Goal: Ask a question: Seek information or help from site administrators or community

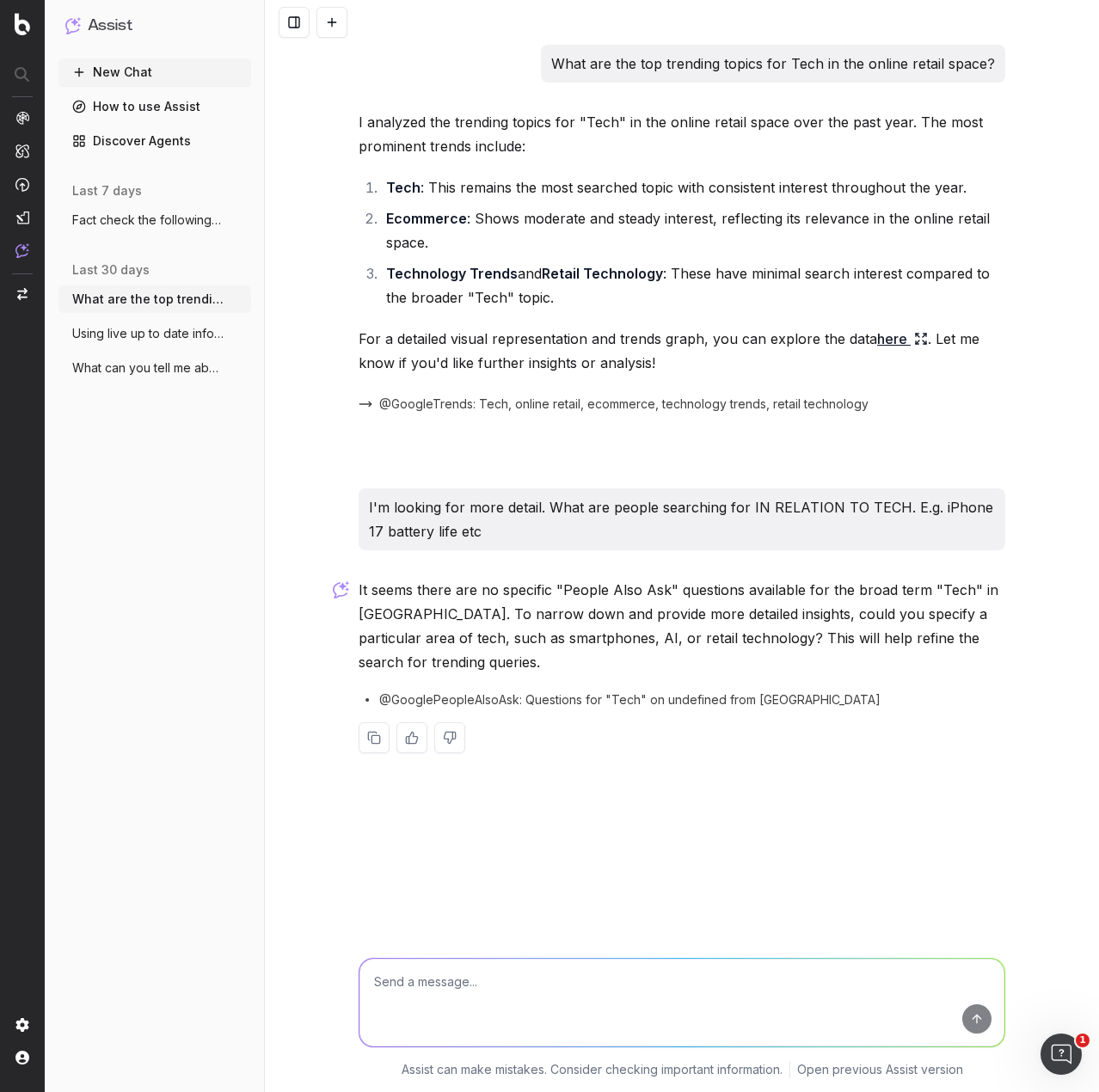
click at [341, 24] on button at bounding box center [332, 23] width 31 height 31
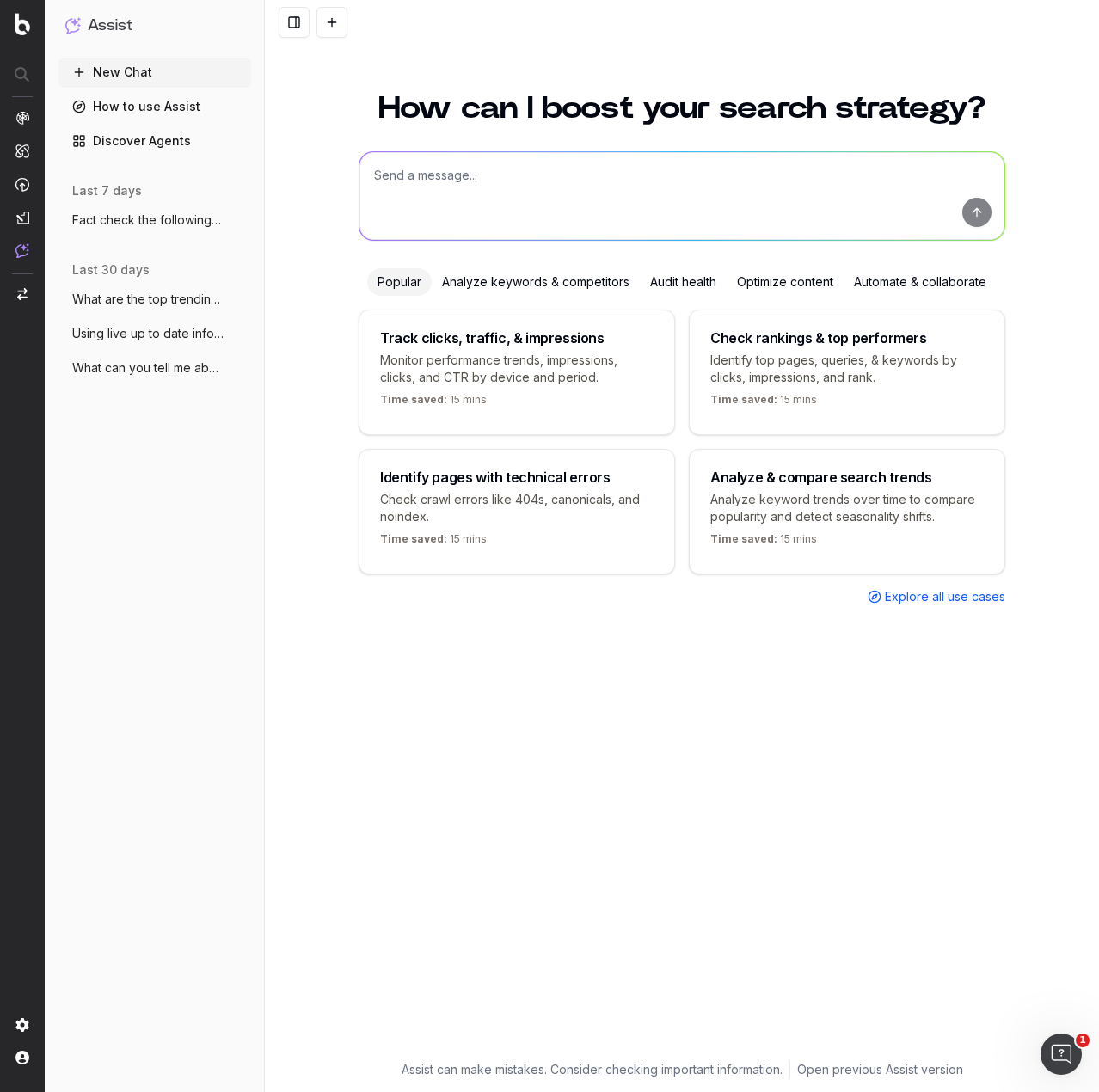
click at [590, 188] on textarea at bounding box center [681, 196] width 645 height 87
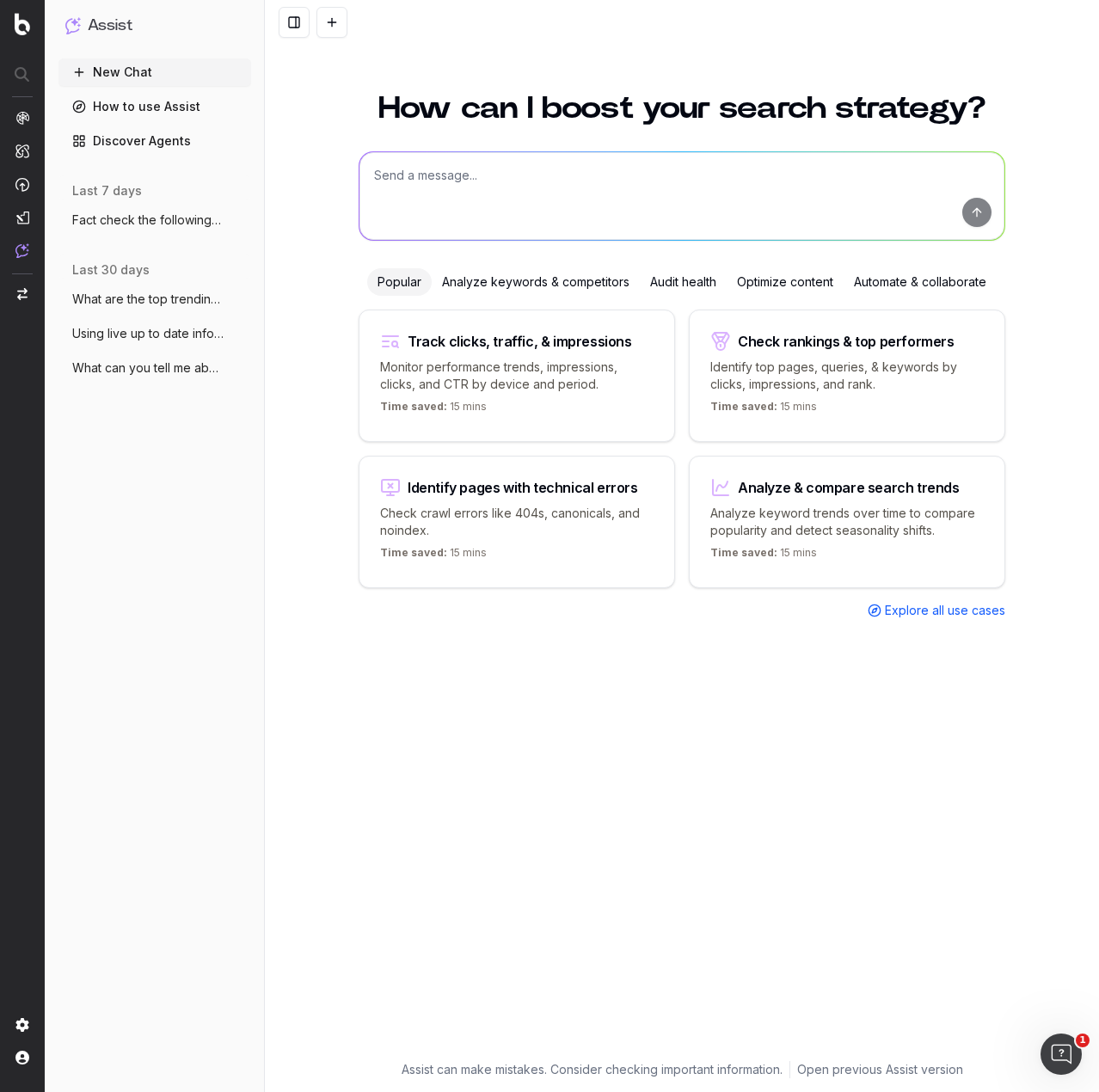
click at [557, 188] on textarea at bounding box center [681, 196] width 645 height 87
type textarea "I'm writing about the Google Pixel, can you give me a run down of the series?"
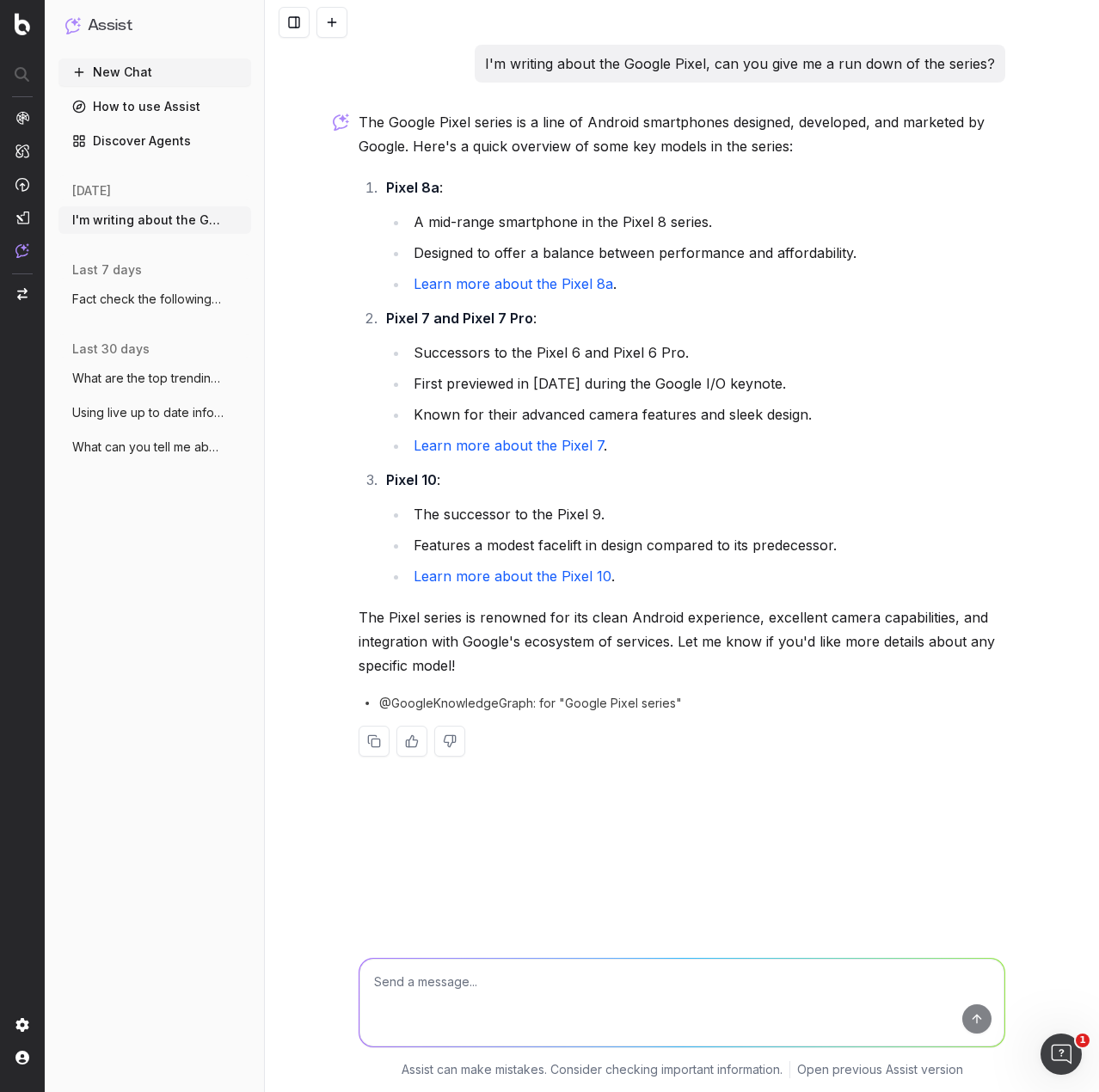
click at [529, 997] on textarea at bounding box center [681, 1003] width 645 height 87
type textarea "Any particular reason the 9 wasn't mentioned?"
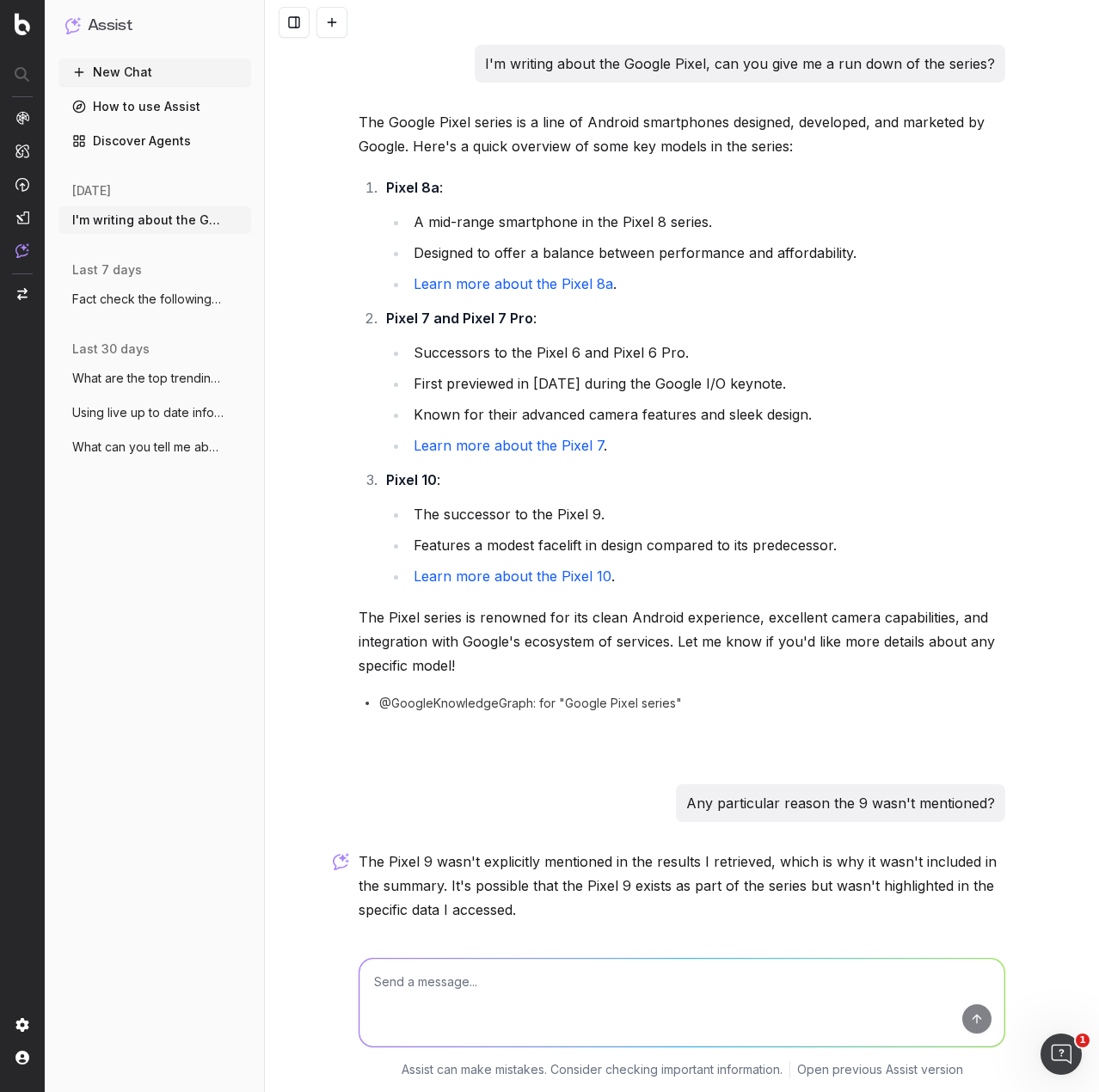
scroll to position [102, 0]
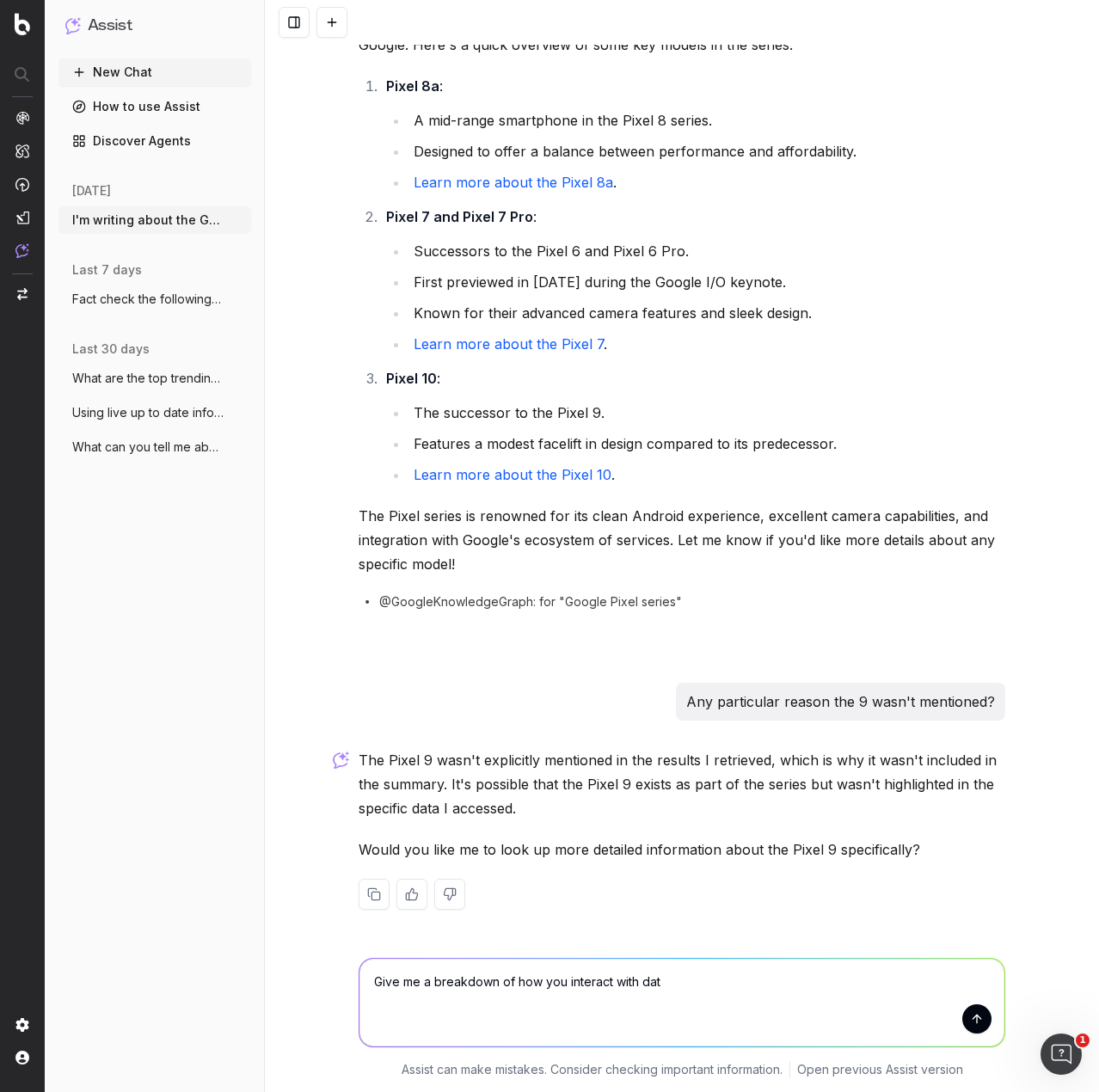
type textarea "Give me a breakdown of how you interact with data"
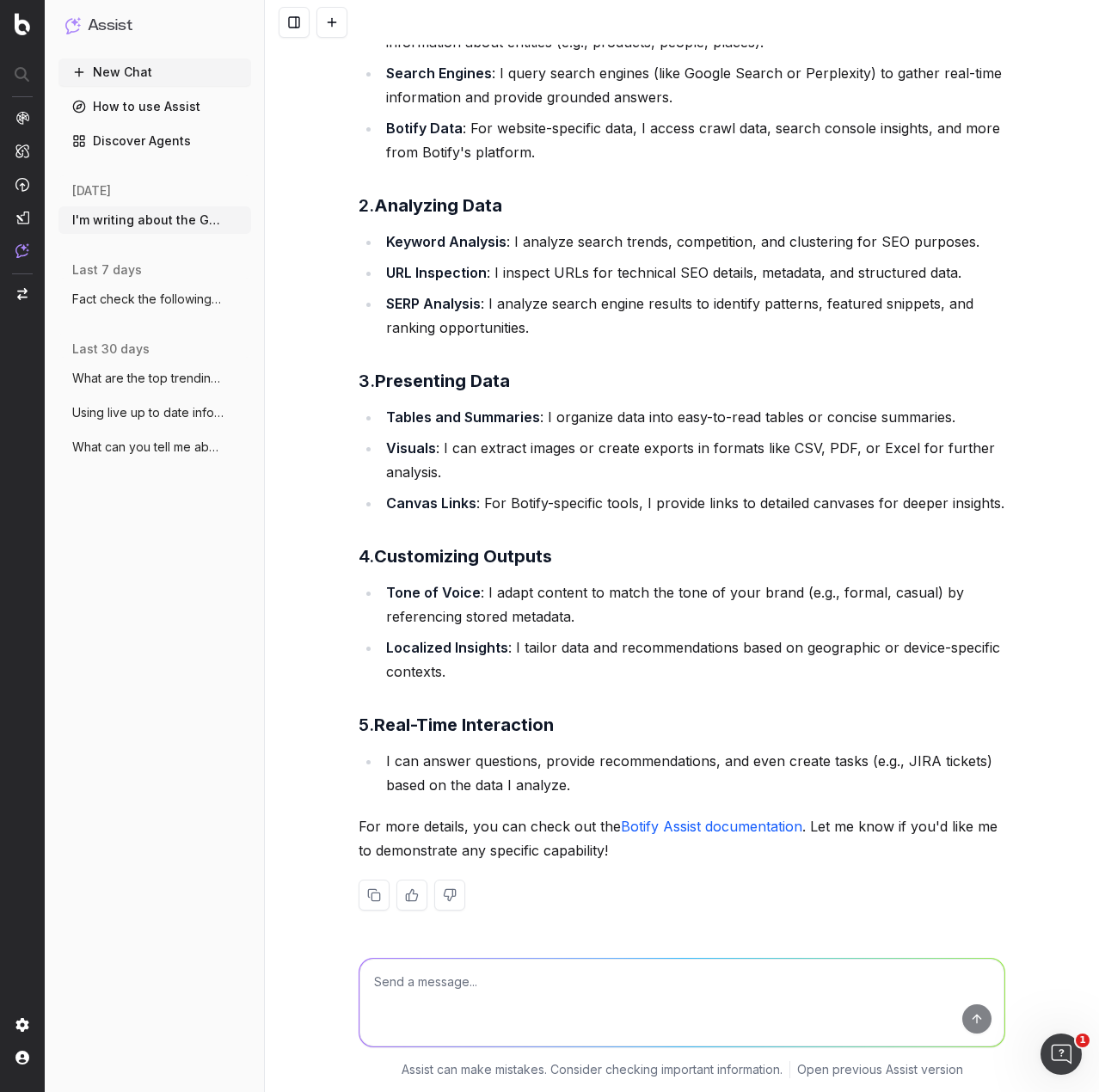
scroll to position [1212, 0]
click at [538, 976] on textarea at bounding box center [681, 1003] width 645 height 87
type textarea "Give me a rundown of the iPhone lineup"
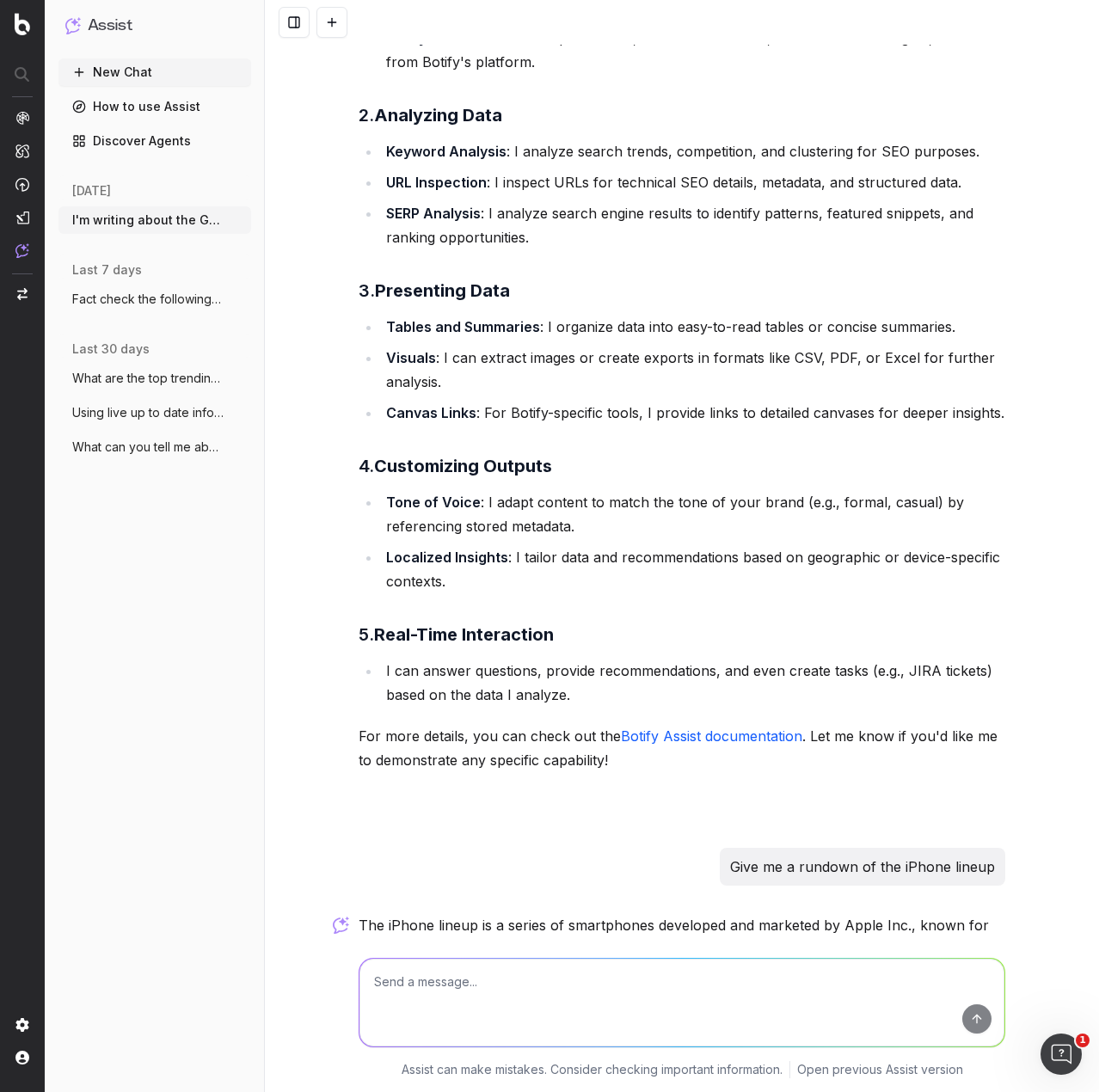
scroll to position [2100, 0]
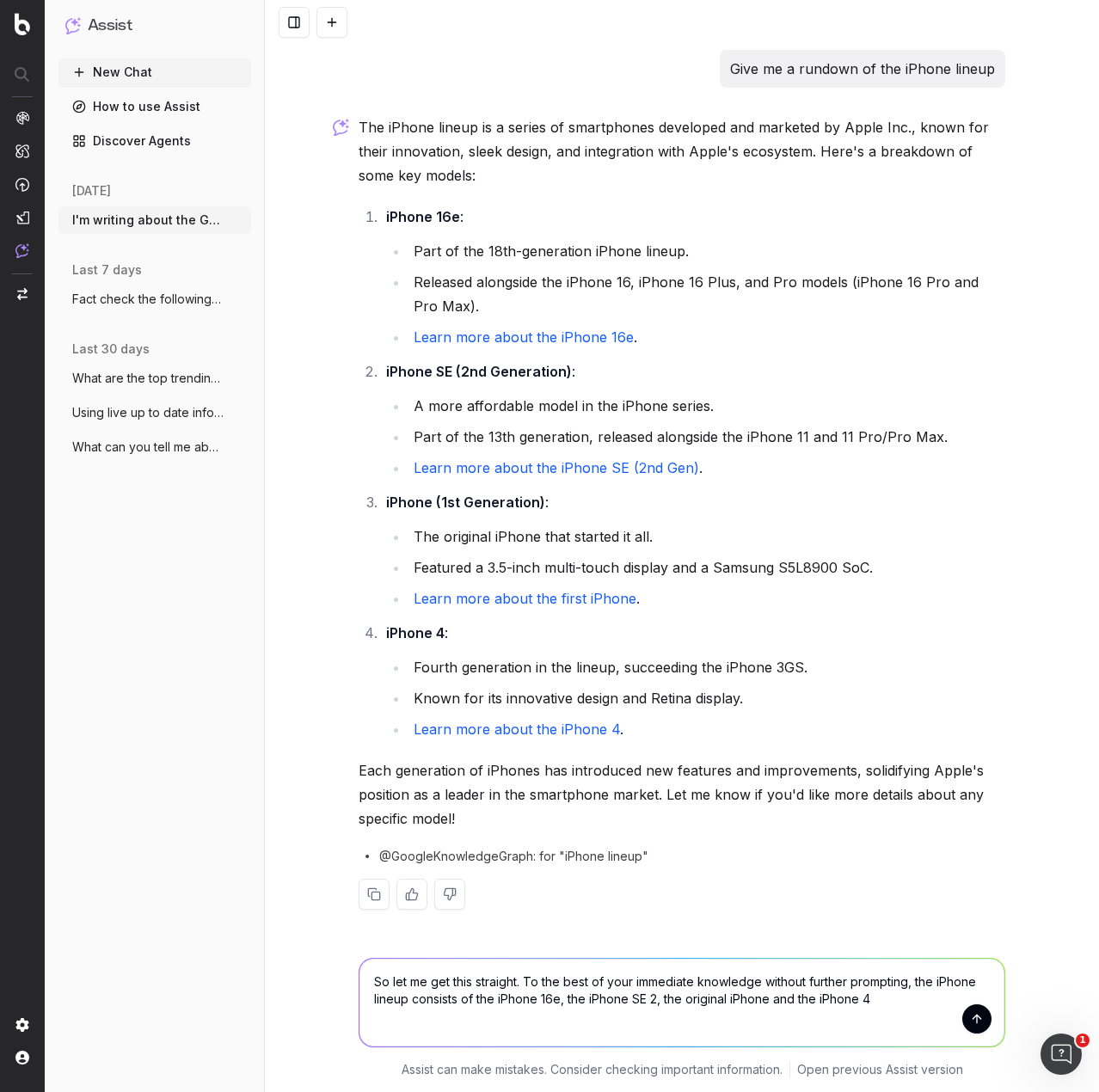
type textarea "So let me get this straight. To the best of your immediate knowledge without fu…"
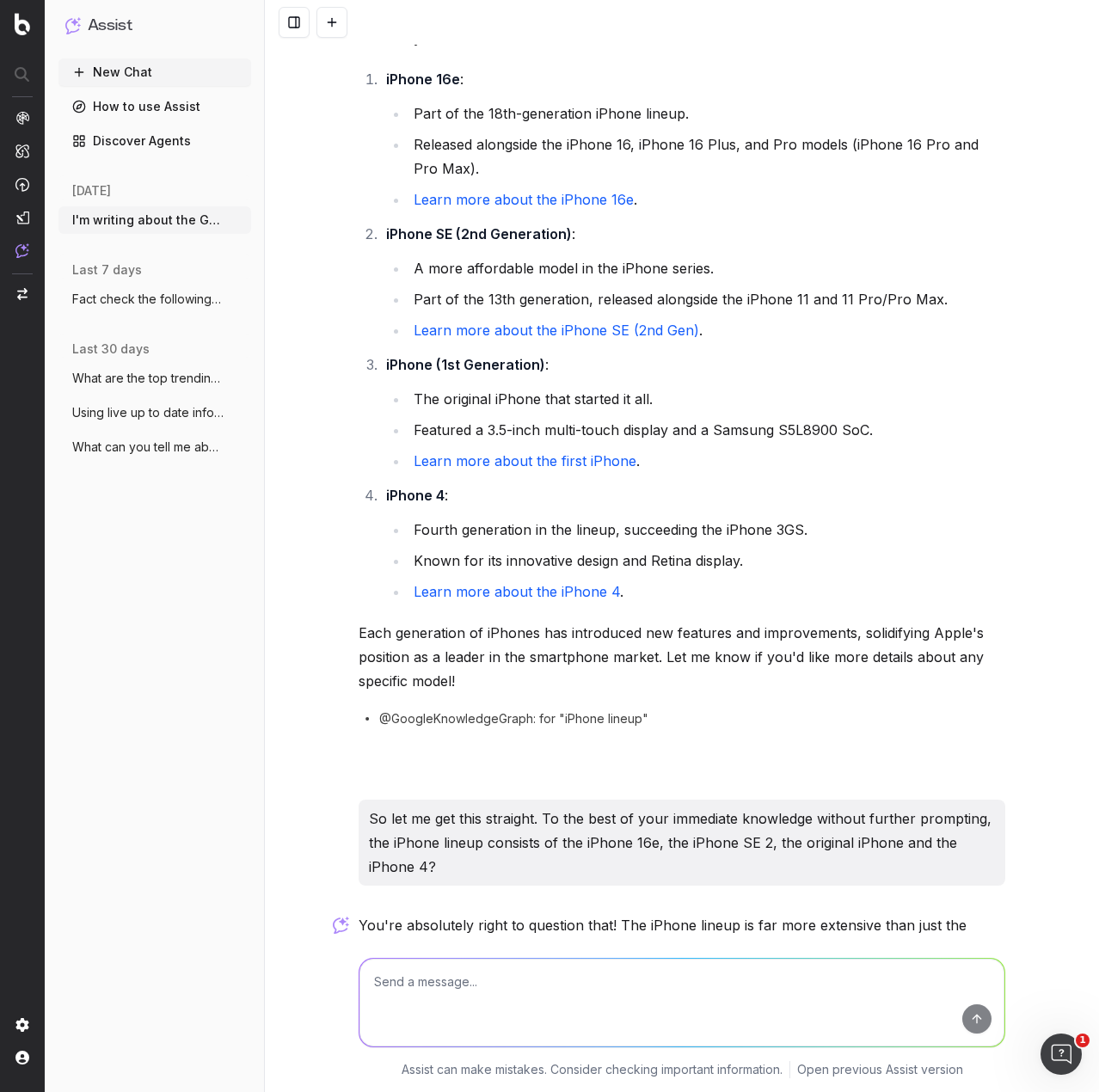
scroll to position [2516, 0]
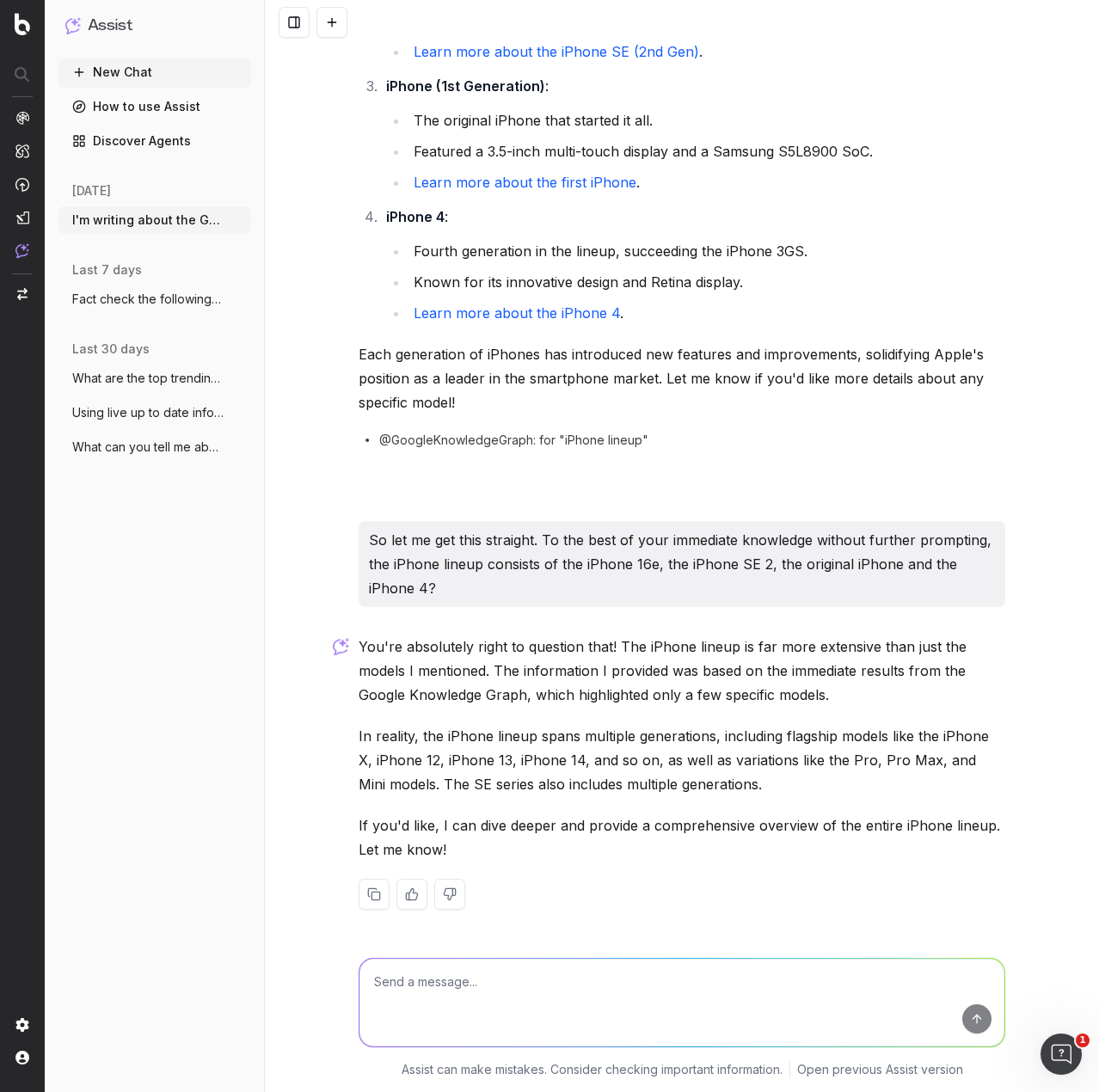
type textarea "W"
type textarea "Give me a run down on the playstation lineup"
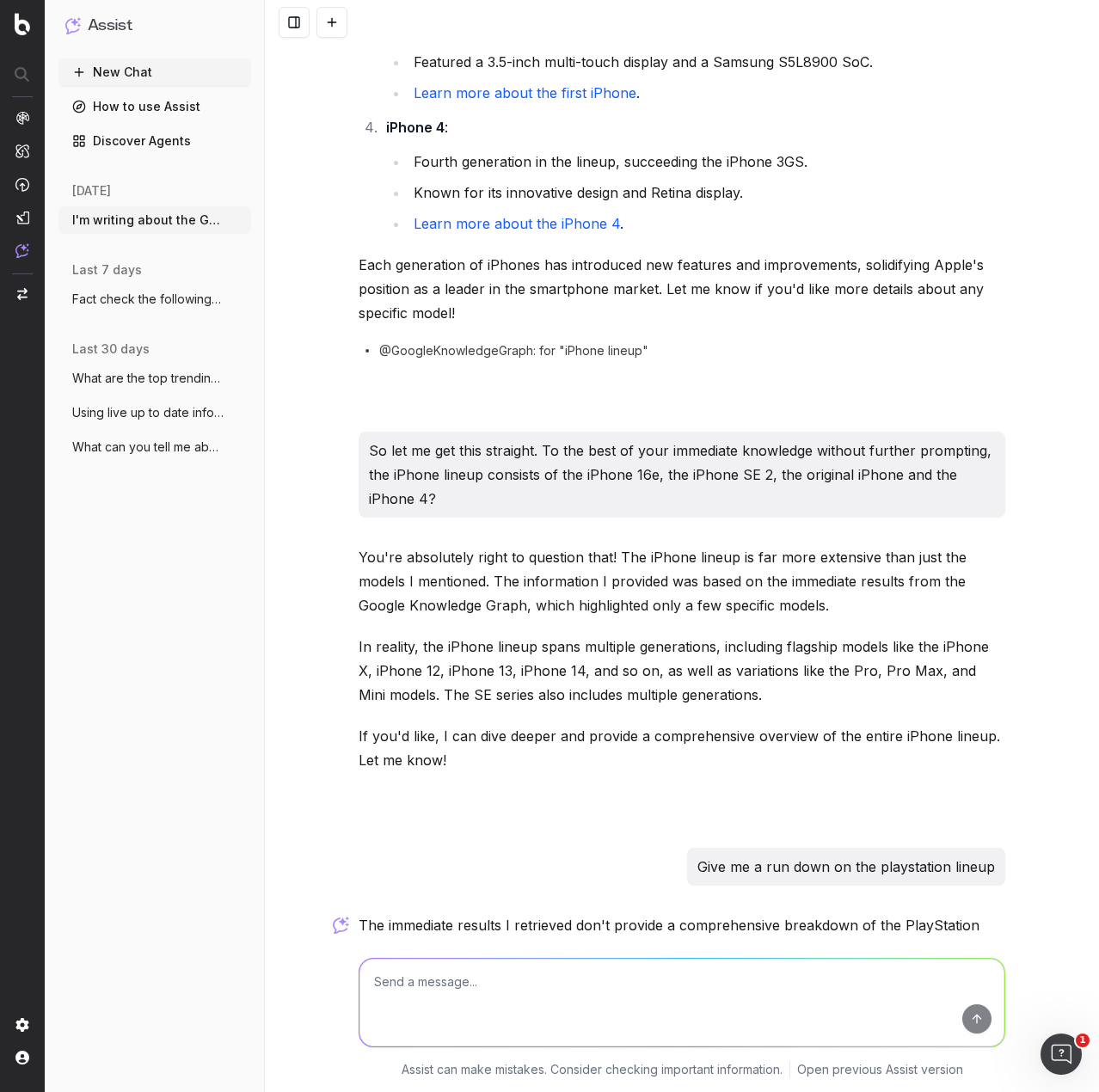
scroll to position [3080, 0]
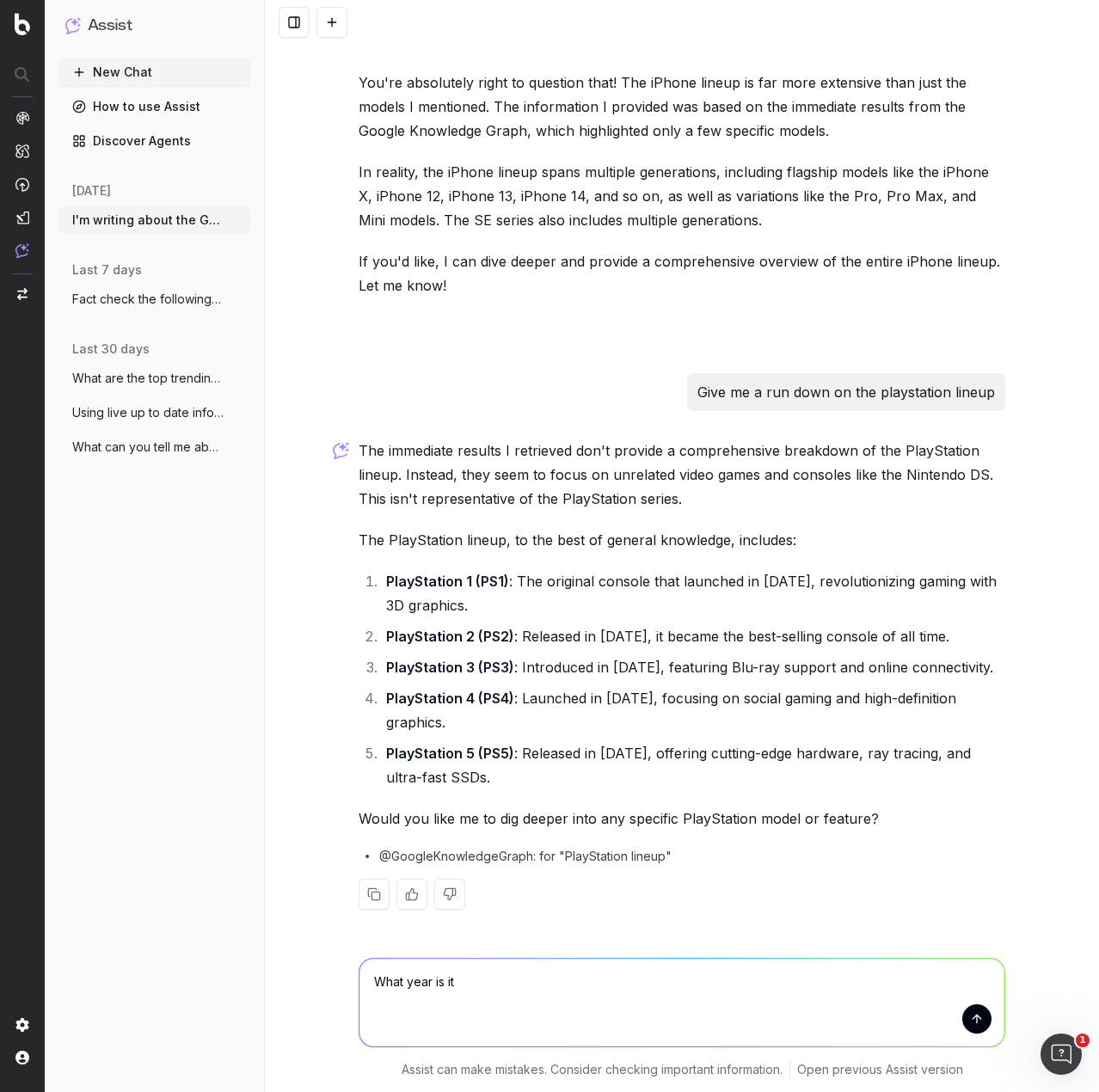
type textarea "What year is it?"
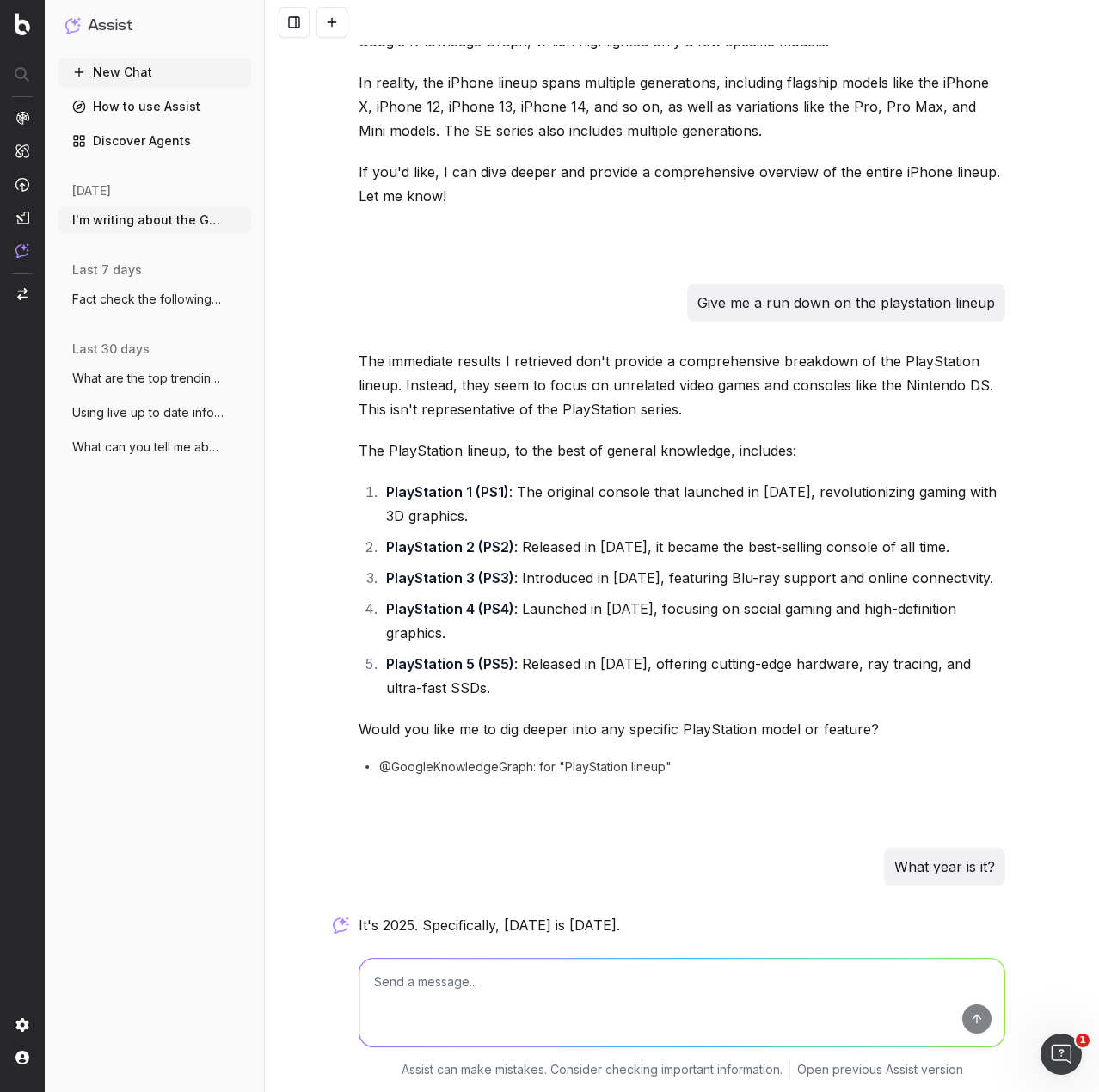
scroll to position [3245, 0]
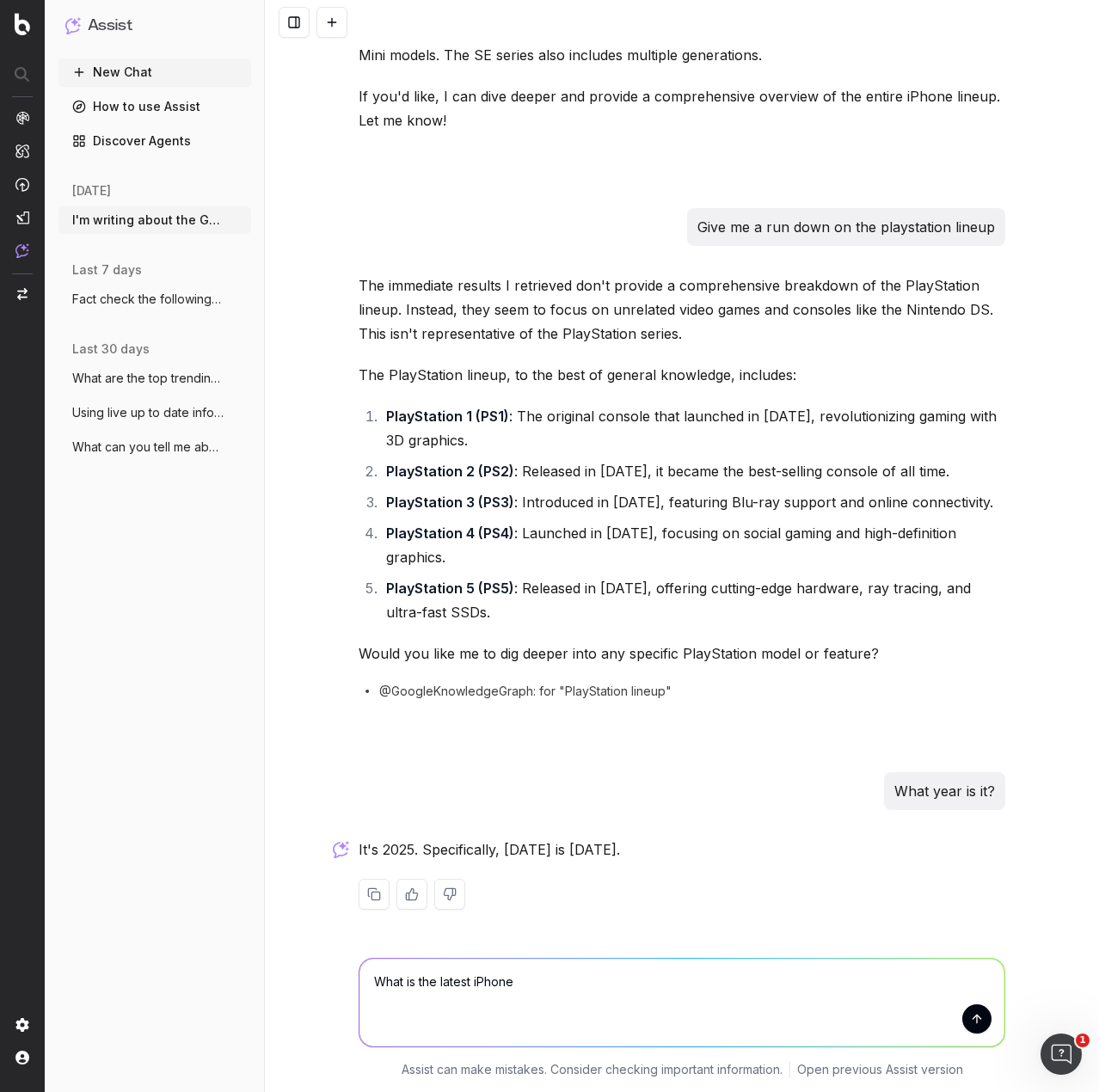
type textarea "What is the latest iPhone?"
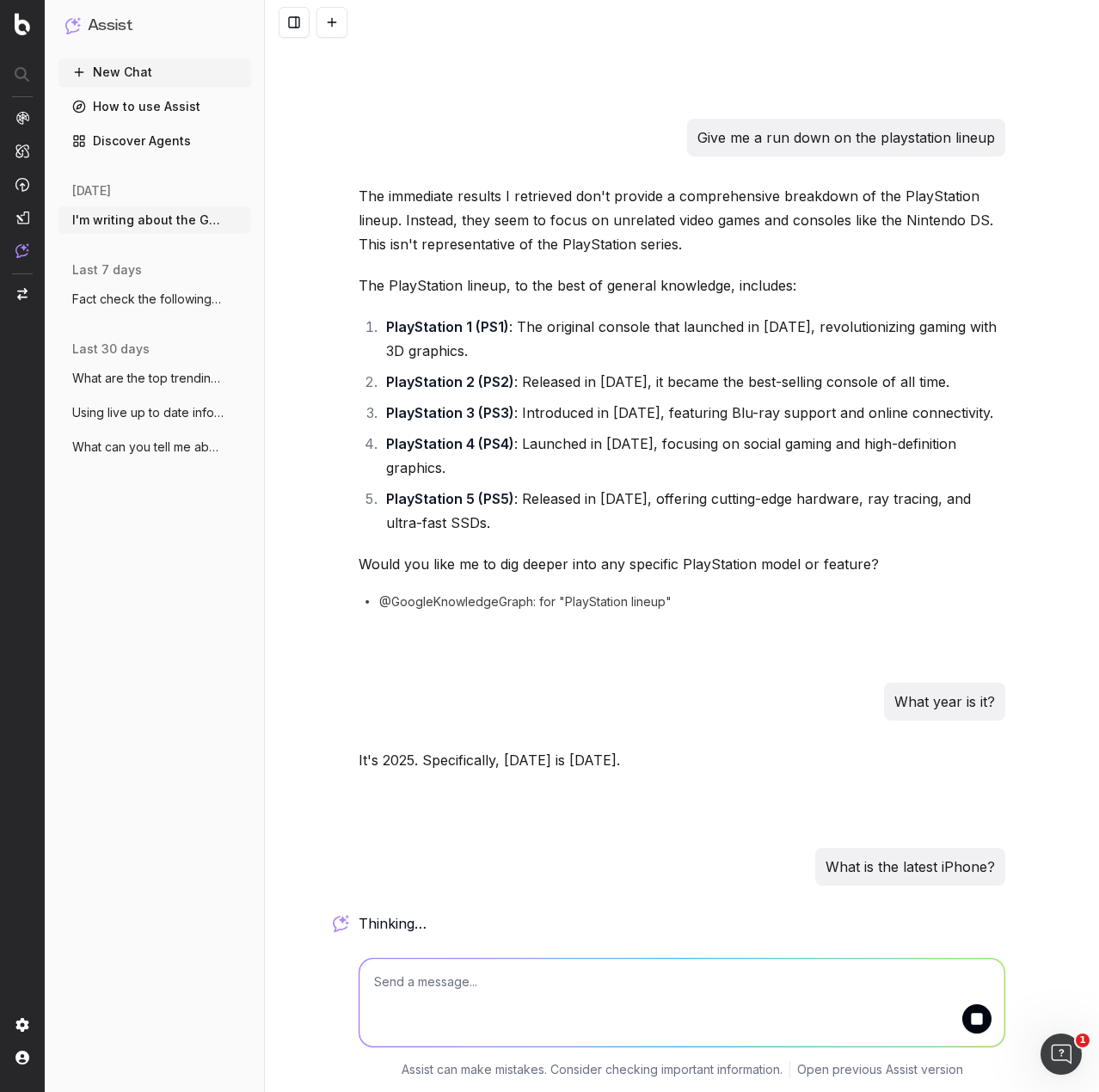
scroll to position [3531, 0]
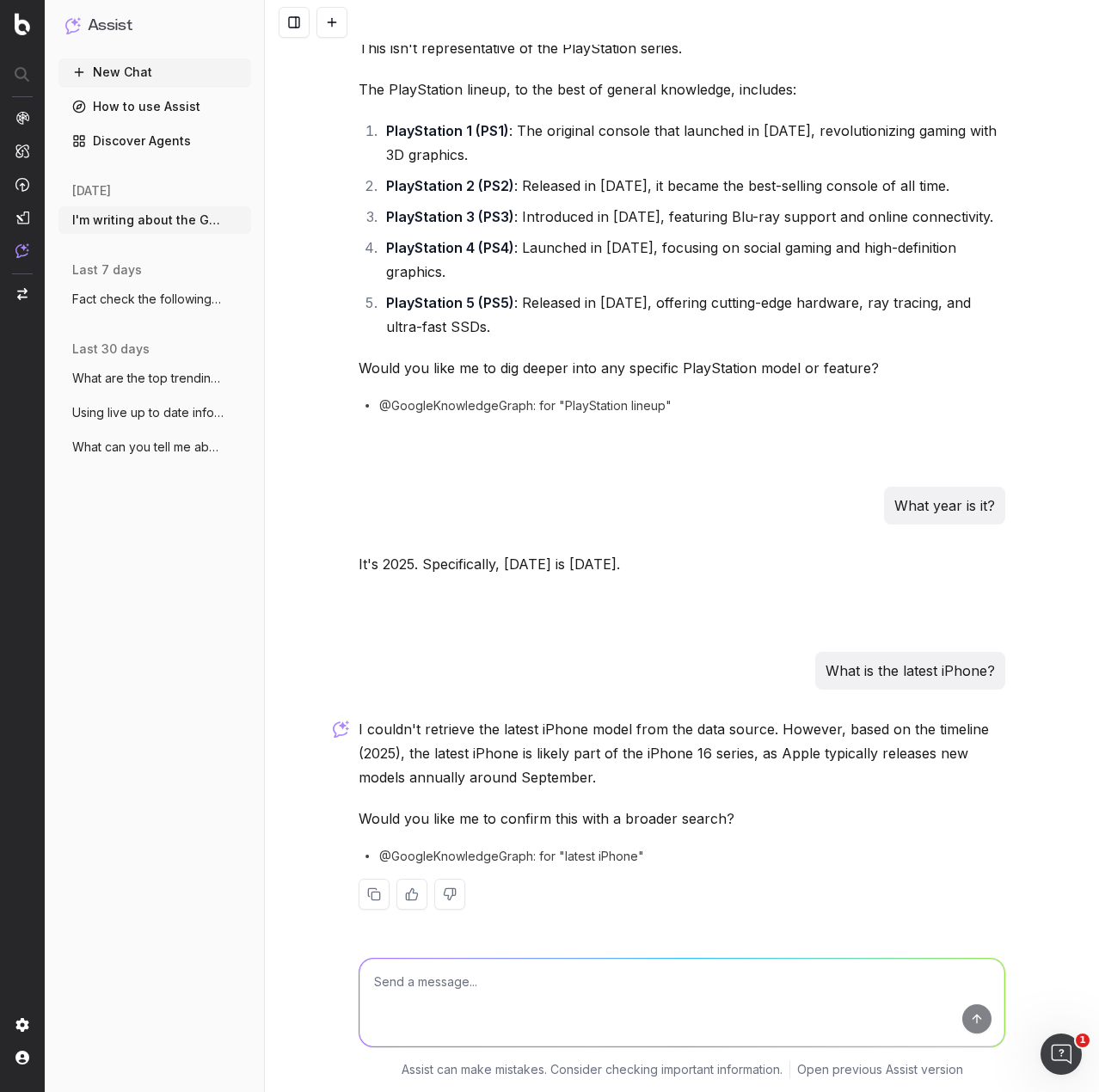
click at [400, 981] on textarea at bounding box center [681, 1003] width 645 height 87
type textarea "What is the latest Apple Watch?"
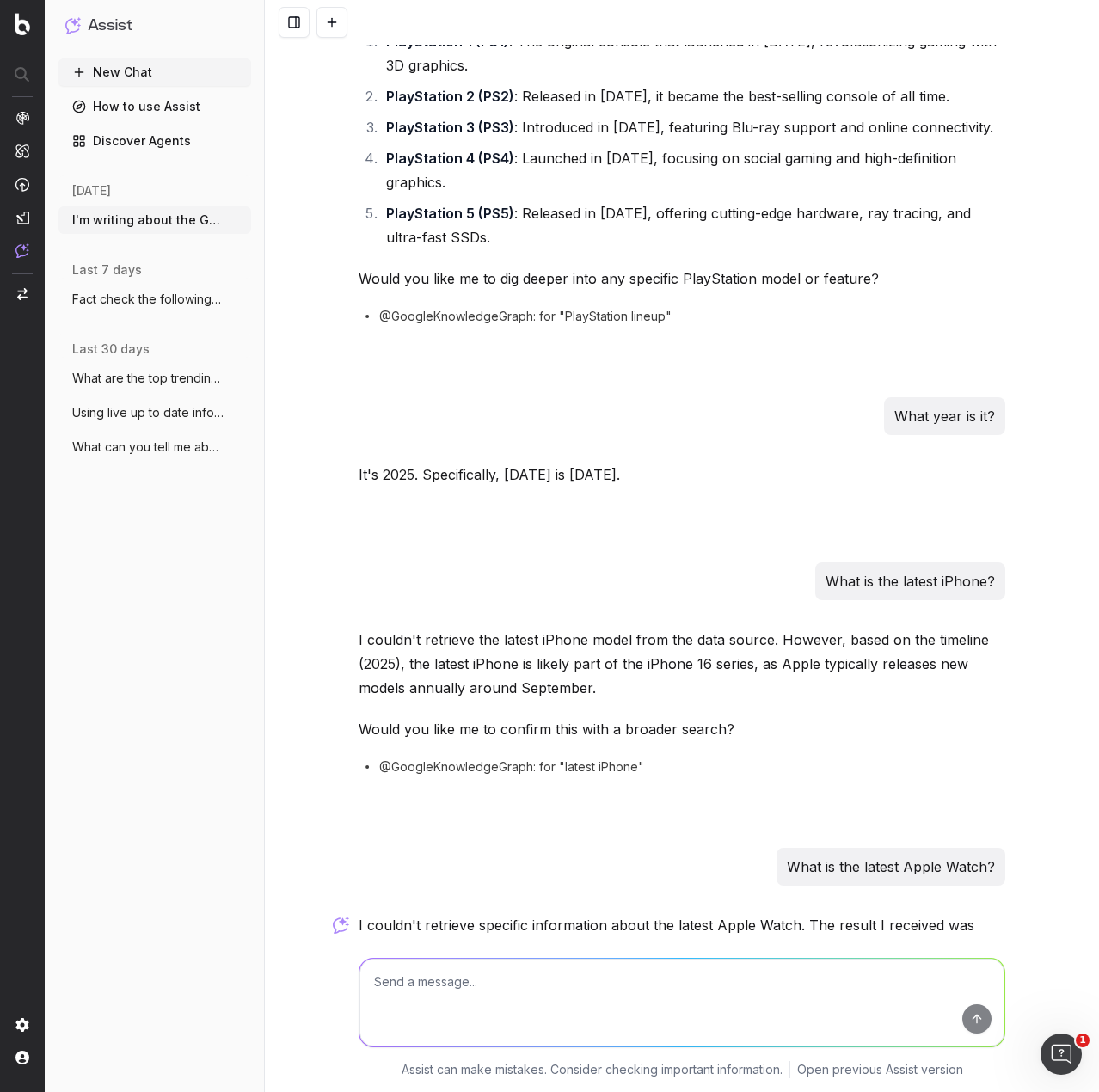
scroll to position [3792, 0]
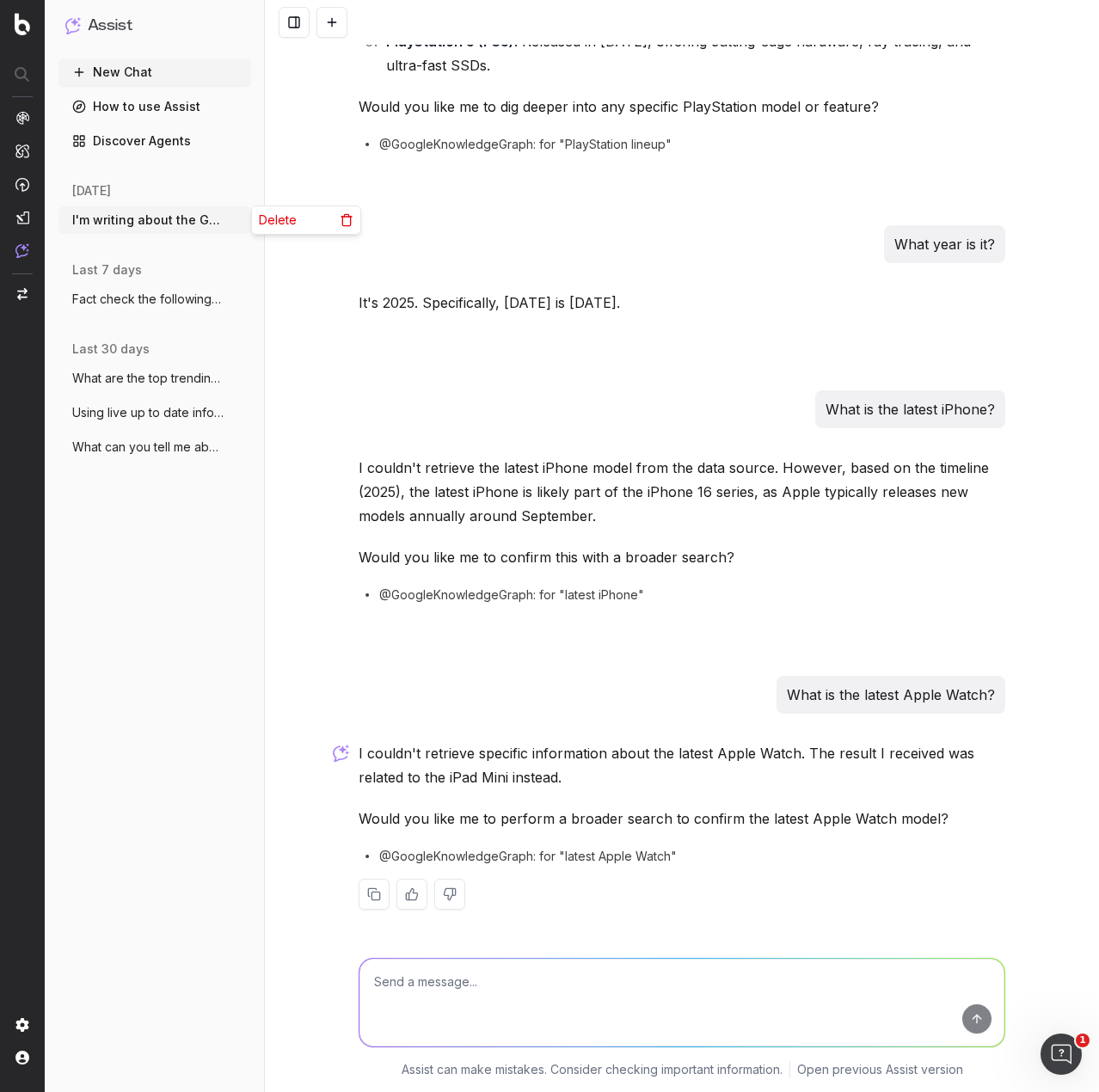
click at [240, 223] on icon "button" at bounding box center [238, 219] width 14 height 14
click at [461, 976] on textarea at bounding box center [681, 1003] width 645 height 87
click at [190, 111] on link "How to use Assist" at bounding box center [155, 106] width 193 height 27
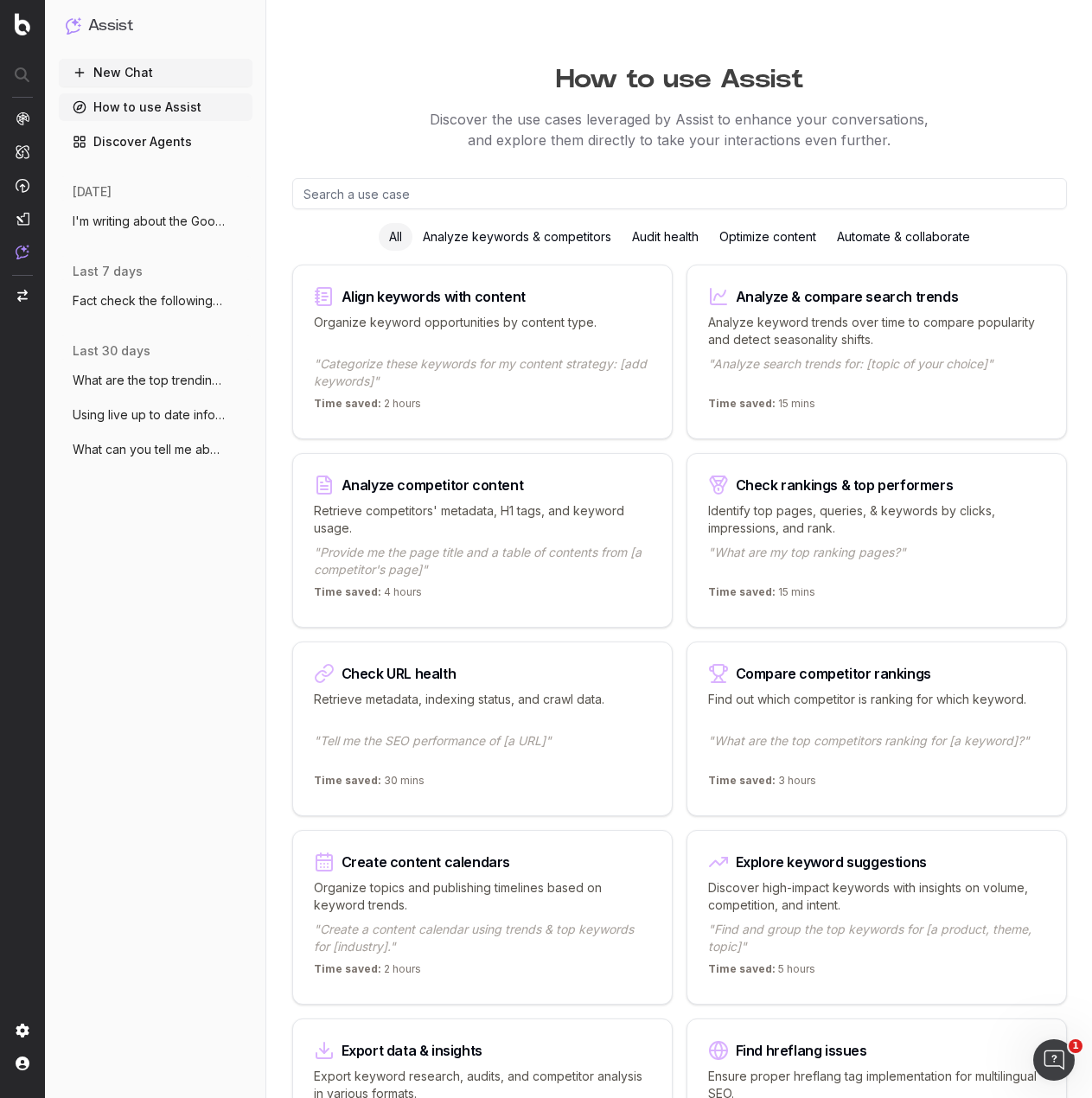
click at [751, 242] on div "Optimize content" at bounding box center [768, 237] width 118 height 27
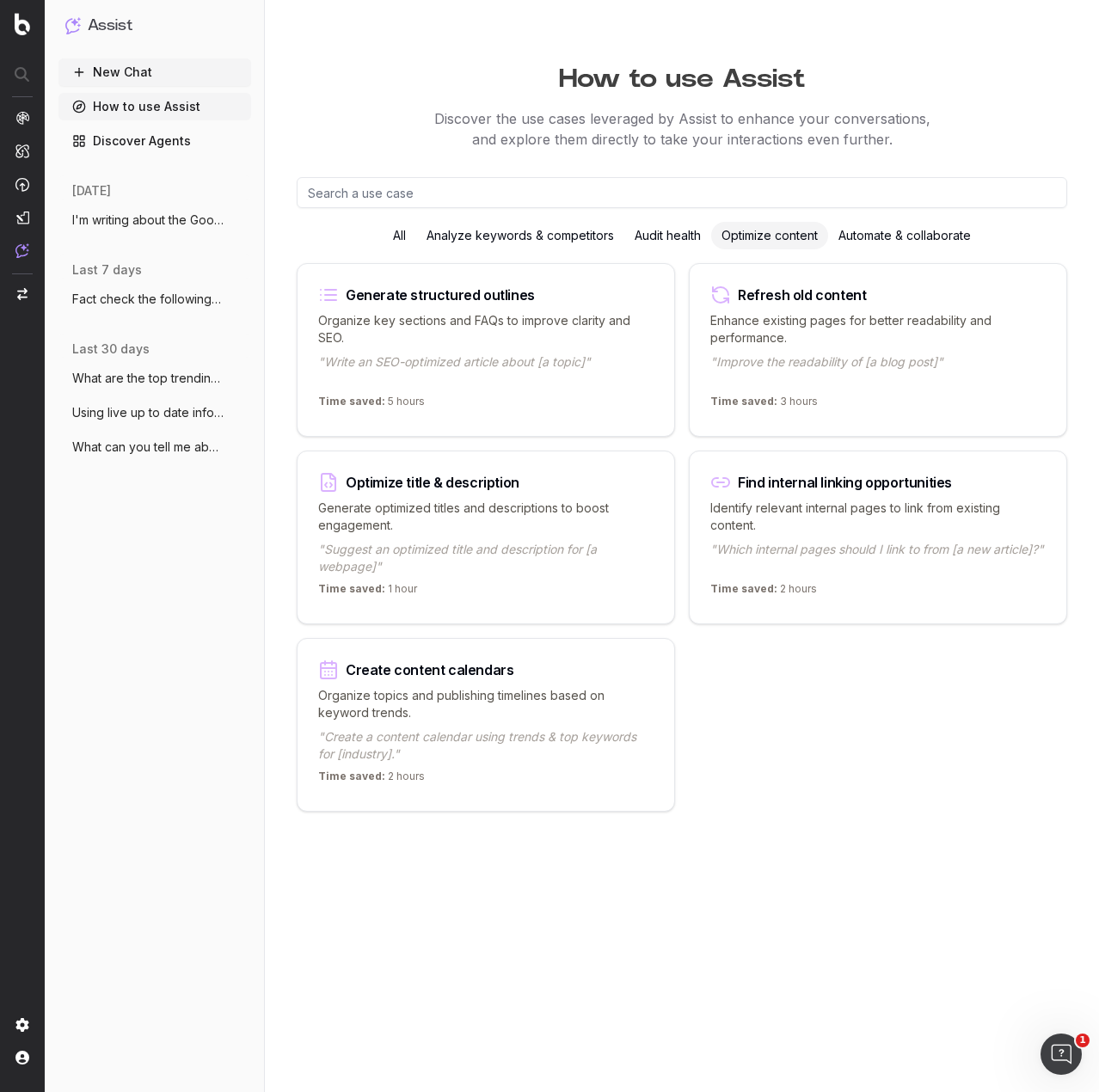
click at [789, 348] on div "Enhance existing pages for better readability and performance. "Improve the rea…" at bounding box center [878, 349] width 336 height 76
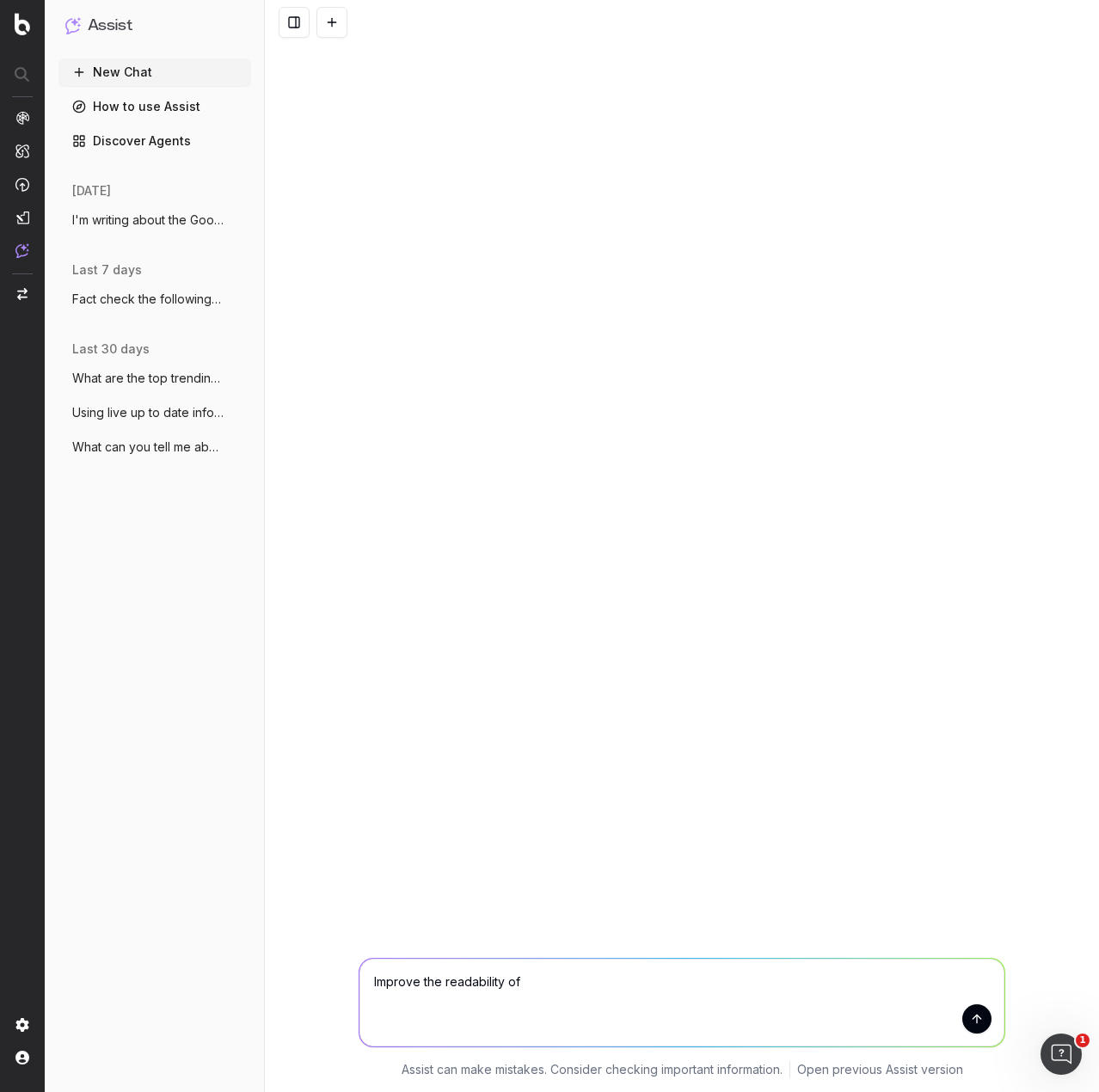
drag, startPoint x: 522, startPoint y: 988, endPoint x: 306, endPoint y: 971, distance: 216.7
click at [306, 971] on div "Improve the readability of Improve the readability of Assist can make mistakes.…" at bounding box center [681, 1015] width 834 height 155
click at [560, 968] on textarea at bounding box center [681, 1003] width 645 height 87
paste textarea "Lorem Ipsumdo Sitam Consect Adipiscingel • Seddo e tempori, utlabore etdolore m…"
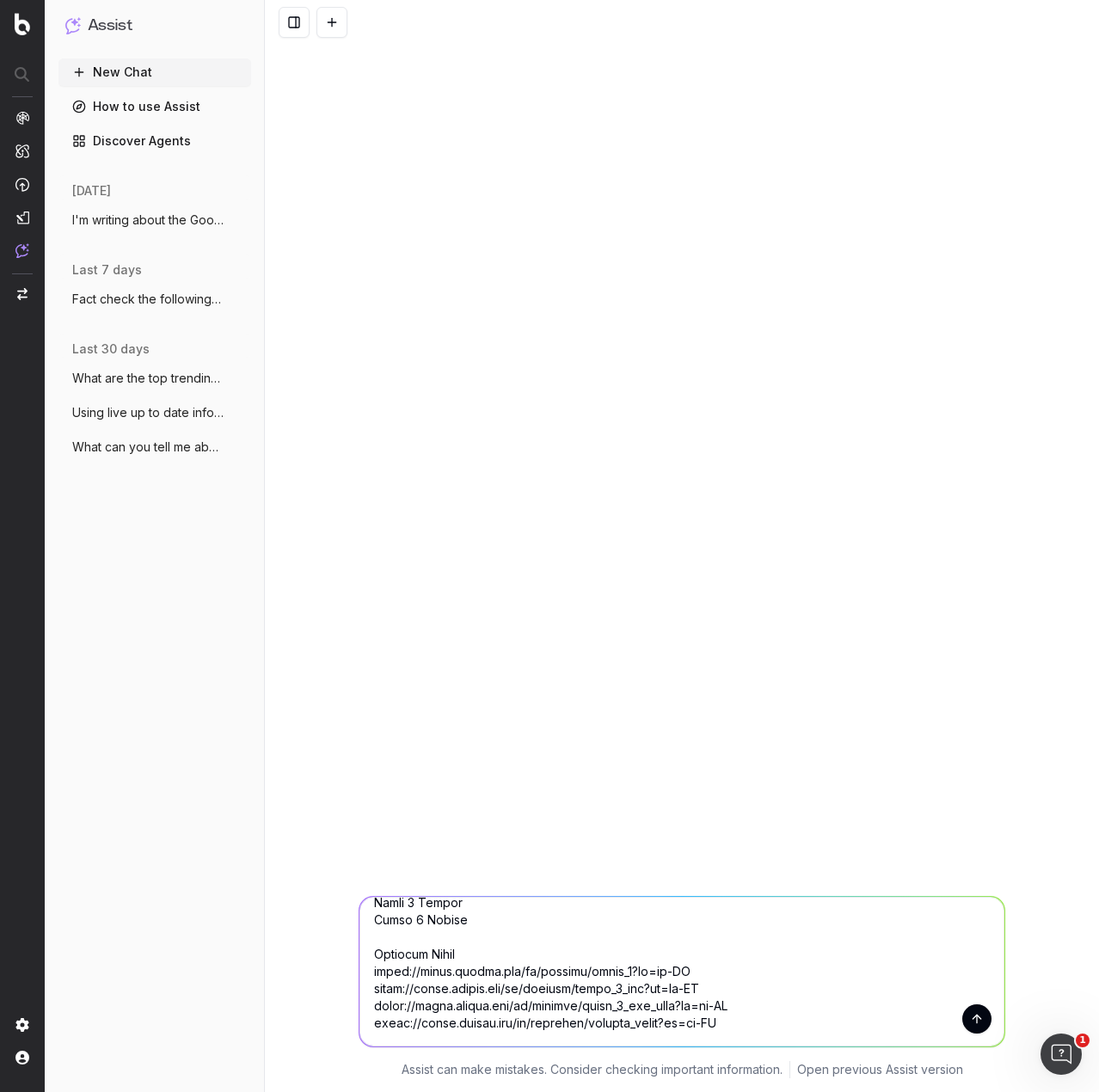
scroll to position [1548, 0]
type textarea "Loremip: Dolor Sitamet Conse Adipisc Elitseddoeiu • Tempo i utlabor, etdolore m…"
click at [970, 1023] on button "submit" at bounding box center [976, 1019] width 29 height 29
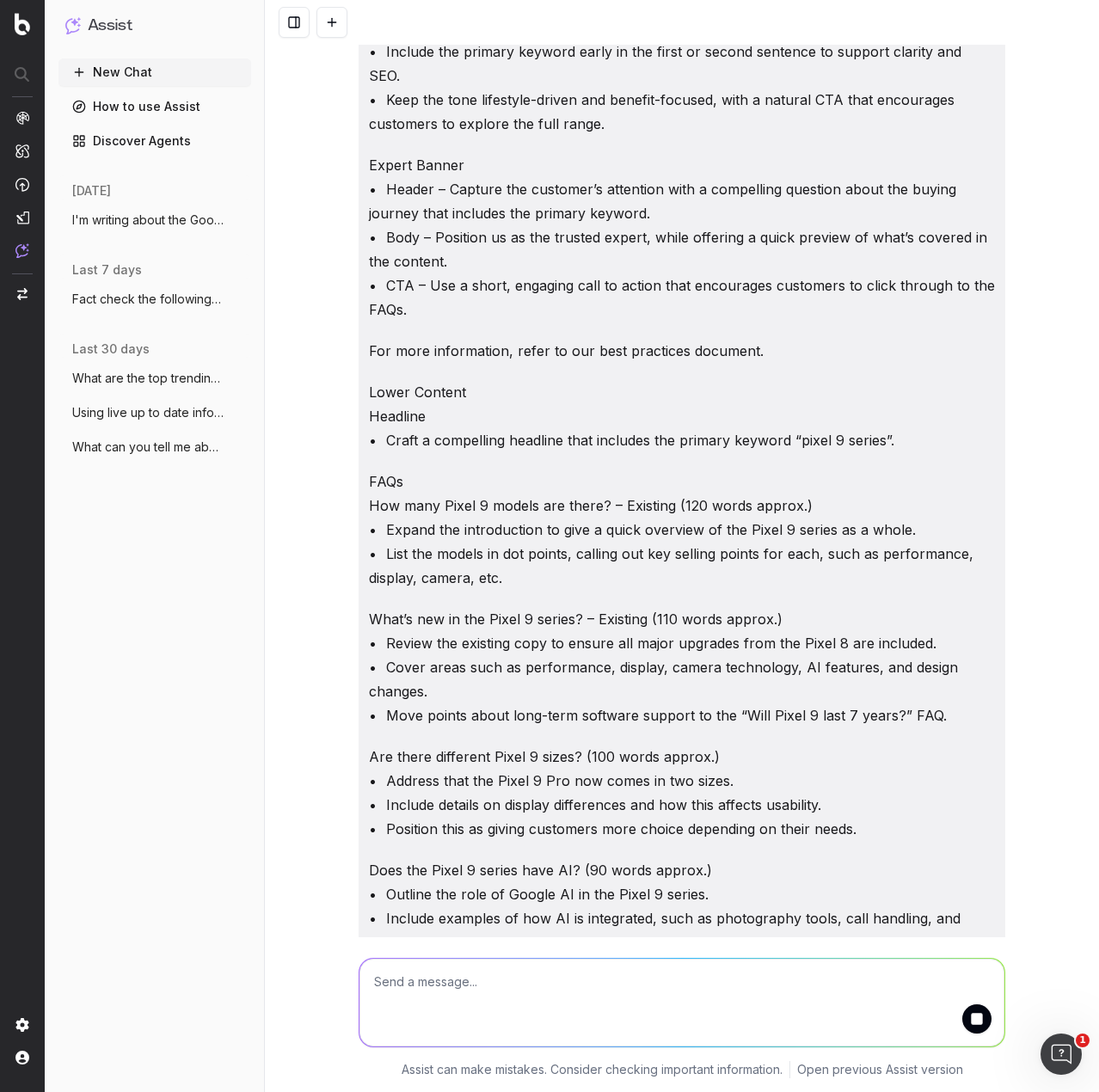
scroll to position [0, 0]
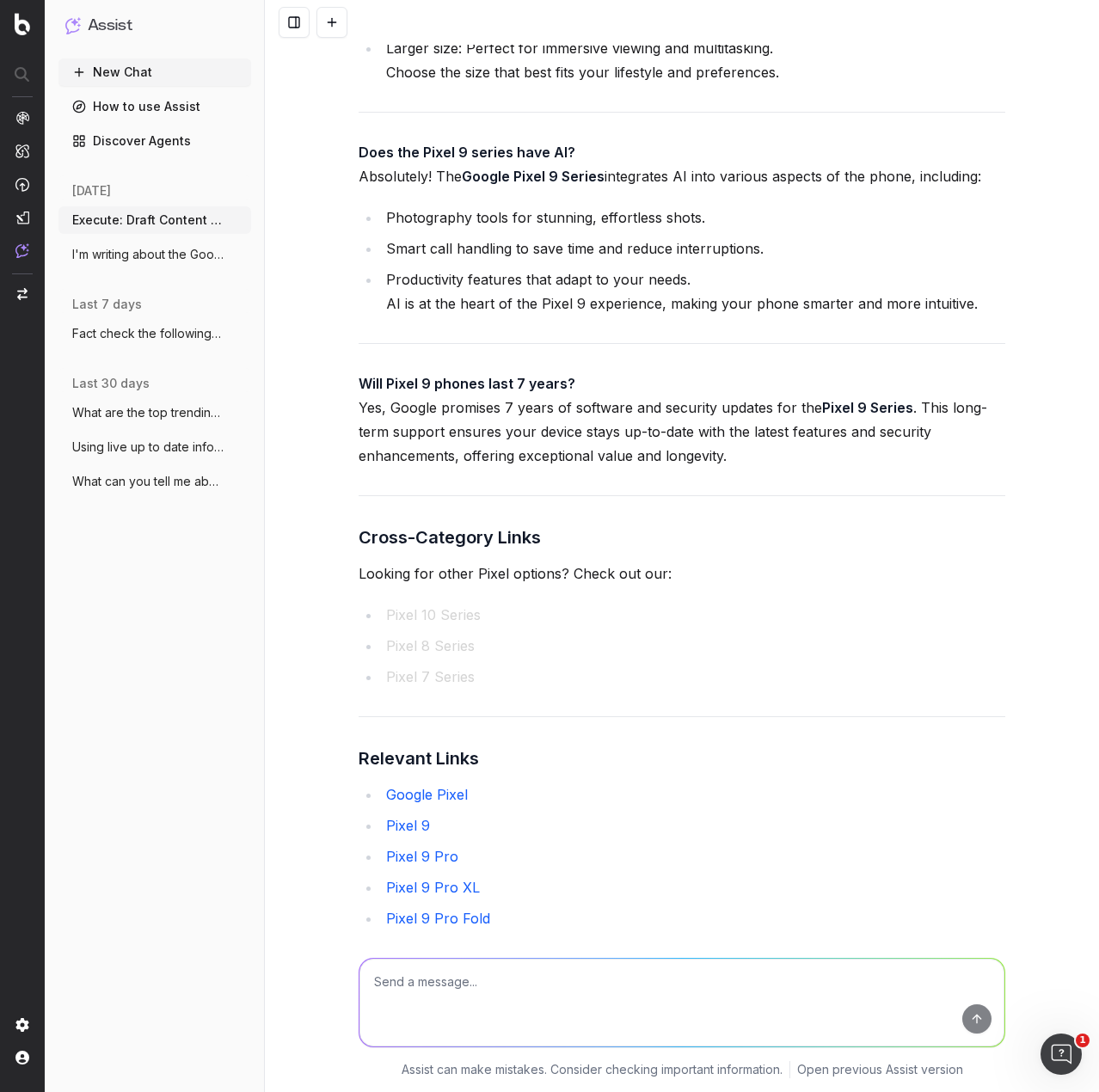
scroll to position [3392, 0]
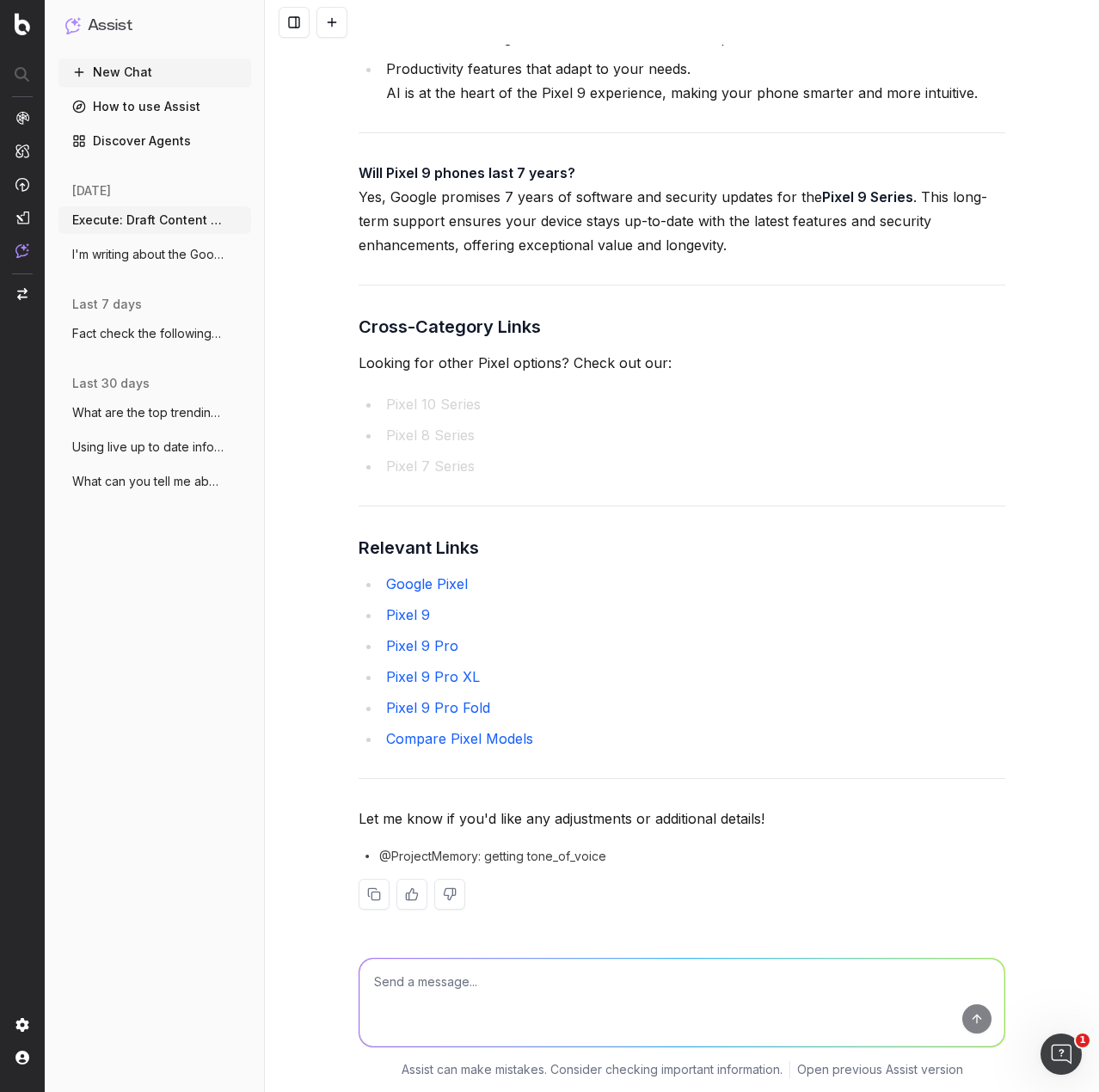
click at [408, 855] on span "@ProjectMemory: getting tone_of_voice" at bounding box center [492, 856] width 227 height 17
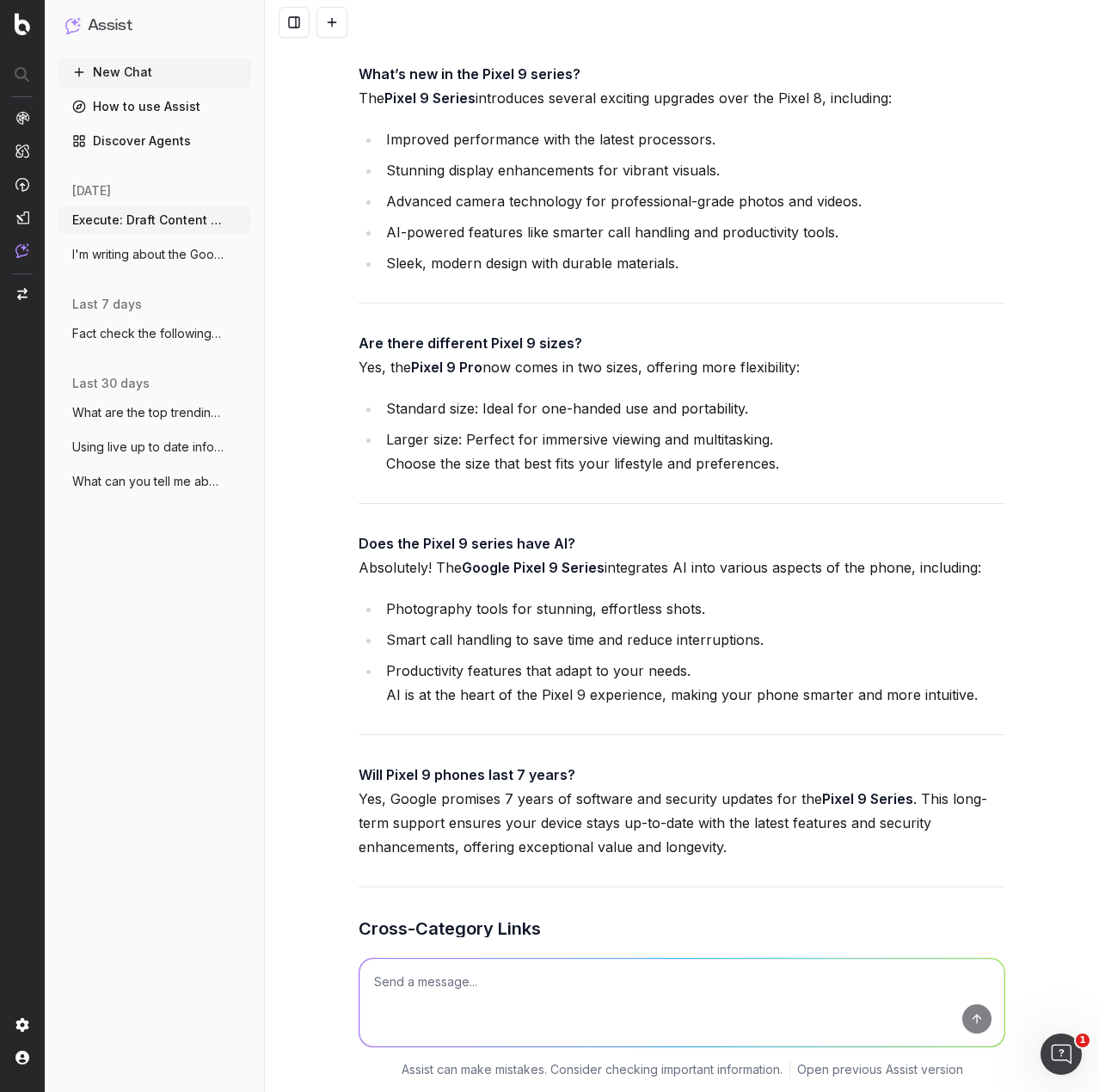
click at [242, 225] on icon "button" at bounding box center [238, 219] width 14 height 14
click at [341, 221] on icon at bounding box center [346, 219] width 14 height 14
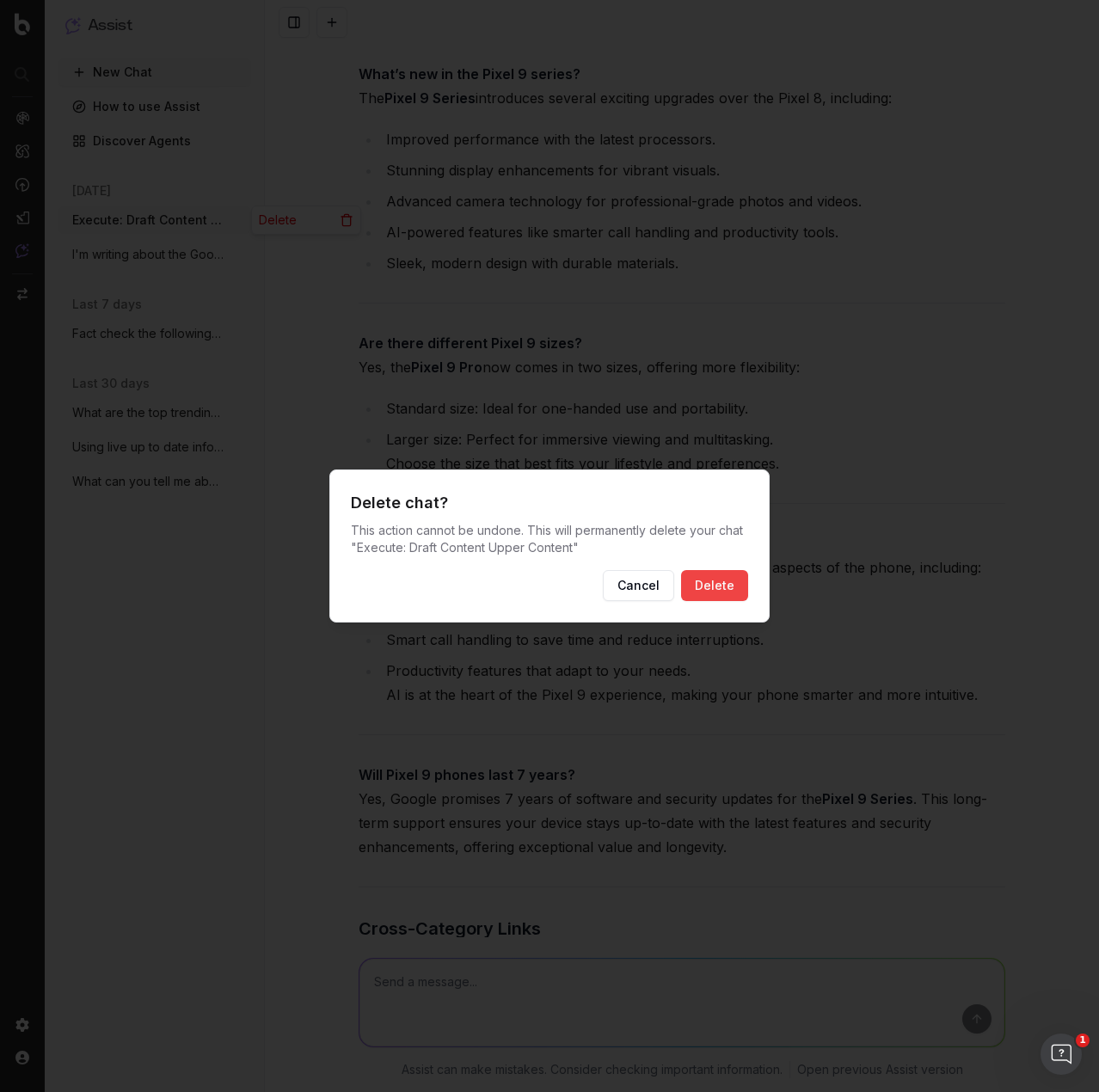
click at [720, 594] on button "Delete" at bounding box center [714, 586] width 67 height 31
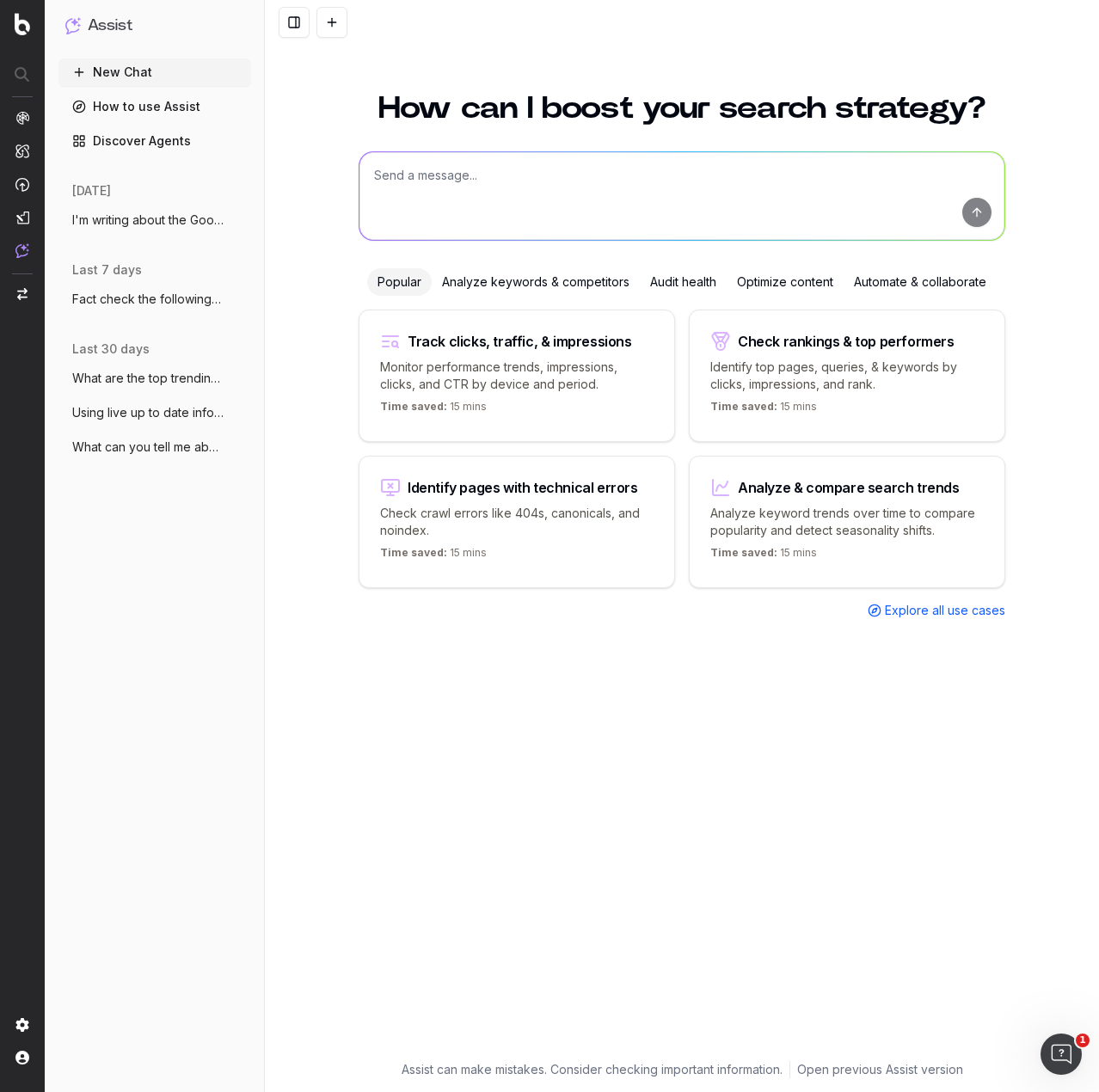
click at [490, 192] on textarea at bounding box center [681, 196] width 645 height 87
click at [479, 183] on textarea at bounding box center [681, 196] width 645 height 87
paste textarea "Draft naturally conversational copy (TOV: fresh, reliable, knowledgeable and en…"
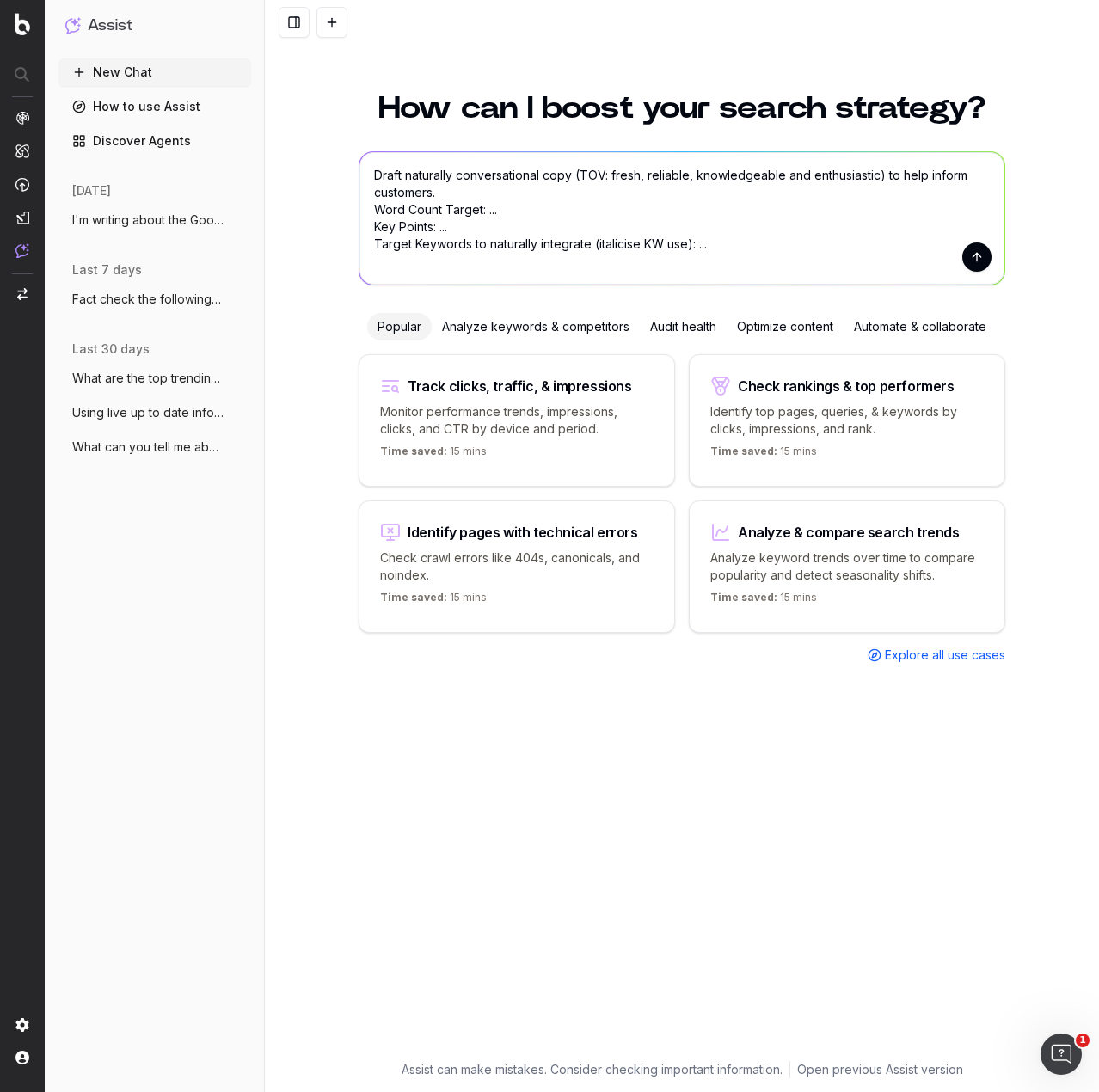
click at [497, 211] on textarea "Draft naturally conversational copy (TOV: fresh, reliable, knowledgeable and en…" at bounding box center [681, 218] width 645 height 133
click at [512, 215] on textarea "Draft naturally conversational copy (TOV: fresh, reliable, knowledgeable and en…" at bounding box center [681, 218] width 645 height 133
click at [460, 207] on textarea "Draft naturally conversational copy (TOV: fresh, reliable, knowledgeable and en…" at bounding box center [681, 218] width 645 height 133
drag, startPoint x: 453, startPoint y: 237, endPoint x: 440, endPoint y: 234, distance: 13.3
click at [440, 234] on textarea "Draft naturally conversational copy (TOV: fresh, reliable, knowledgeable and en…" at bounding box center [681, 218] width 645 height 133
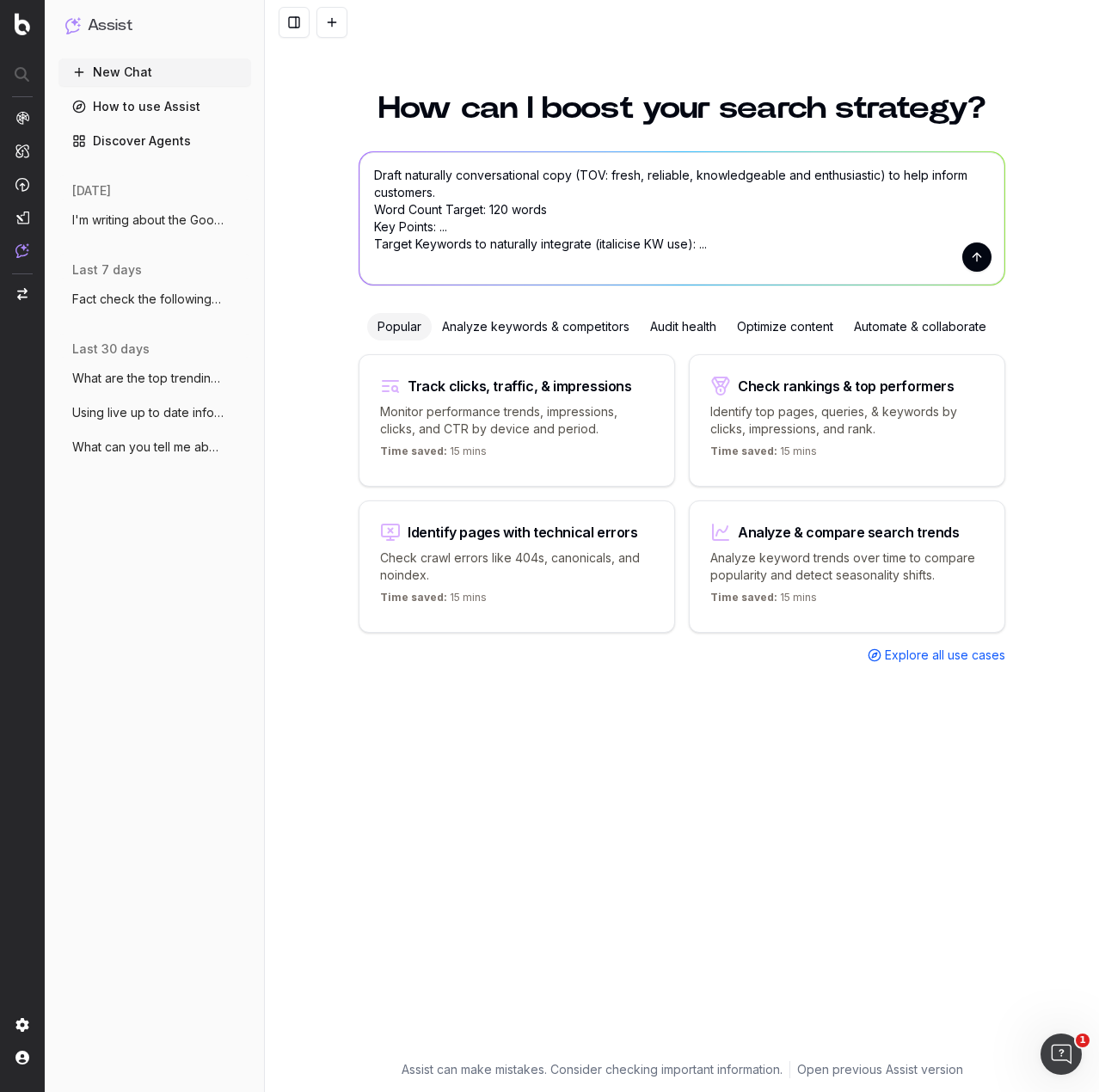
click at [448, 234] on textarea "Draft naturally conversational copy (TOV: fresh, reliable, knowledgeable and en…" at bounding box center [681, 218] width 645 height 133
click at [457, 234] on textarea "Draft naturally conversational copy (TOV: fresh, reliable, knowledgeable and en…" at bounding box center [681, 218] width 645 height 133
drag, startPoint x: 457, startPoint y: 230, endPoint x: 439, endPoint y: 231, distance: 18.0
click at [439, 231] on textarea "Draft naturally conversational copy (TOV: fresh, reliable, knowledgeable and en…" at bounding box center [681, 218] width 645 height 133
paste textarea "How many Pixel 9 models are there? – Existing (120 words approx.) • Expand the …"
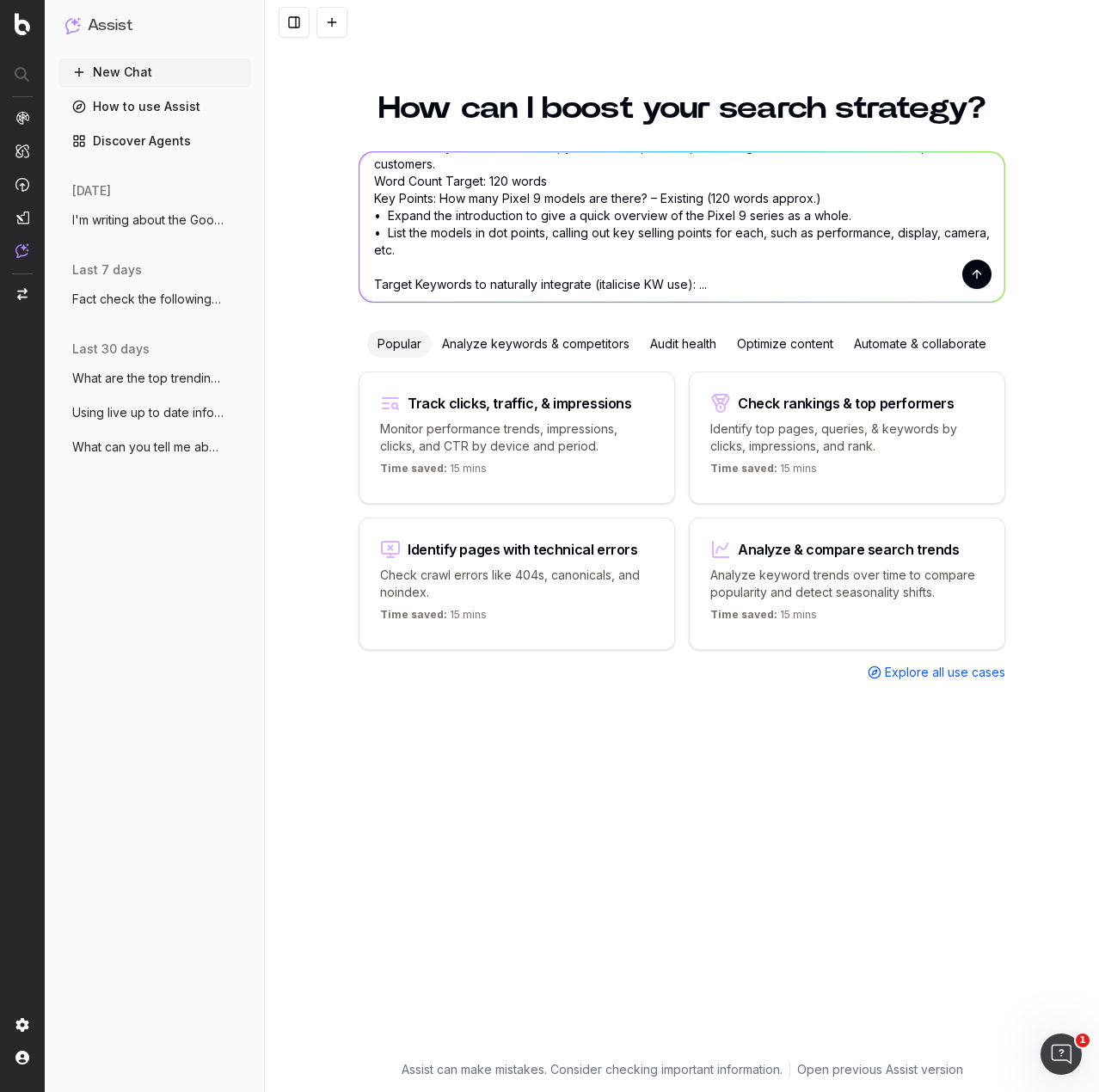
scroll to position [52, 0]
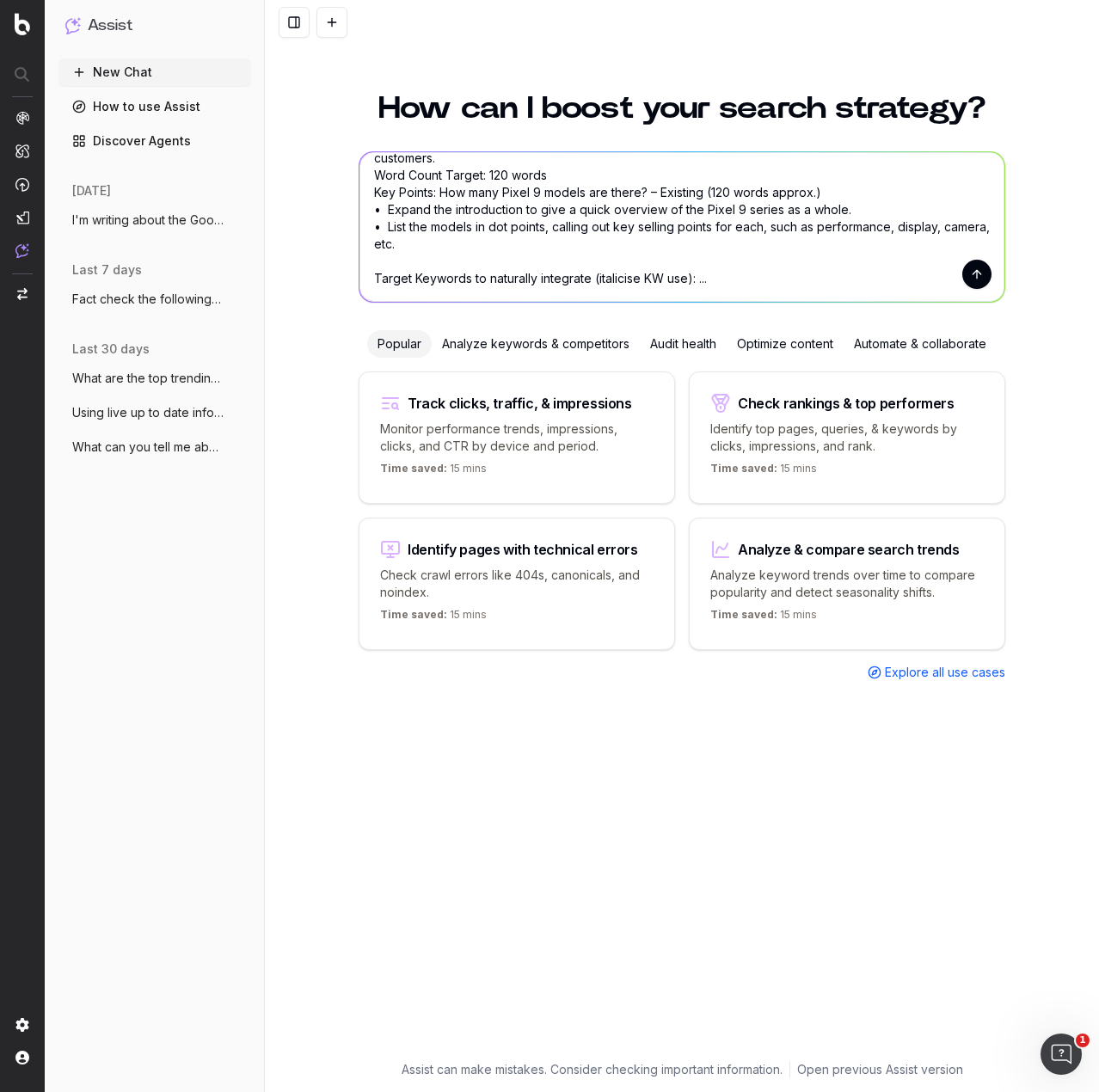
click at [729, 272] on textarea "Draft naturally conversational copy (TOV: fresh, reliable, knowledgeable and en…" at bounding box center [681, 227] width 645 height 149
drag, startPoint x: 729, startPoint y: 264, endPoint x: 699, endPoint y: 265, distance: 30.0
click at [699, 265] on textarea "Draft naturally conversational copy (TOV: fresh, reliable, knowledgeable and en…" at bounding box center [681, 227] width 645 height 149
paste textarea "pixel 9 series"
type textarea "Draft naturally conversational copy (TOV: fresh, reliable, knowledgeable and en…"
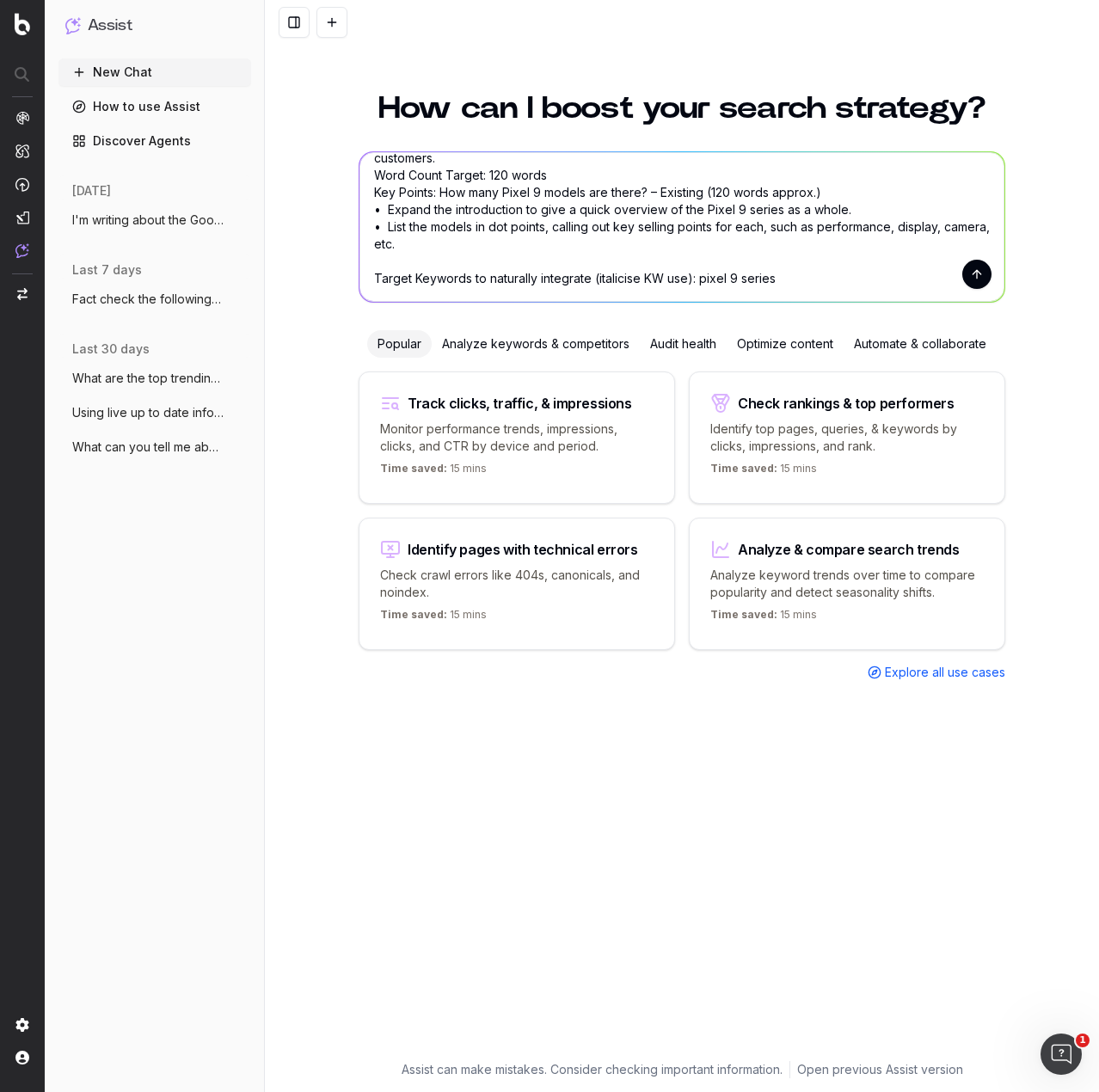
click at [976, 275] on button "submit" at bounding box center [976, 274] width 29 height 29
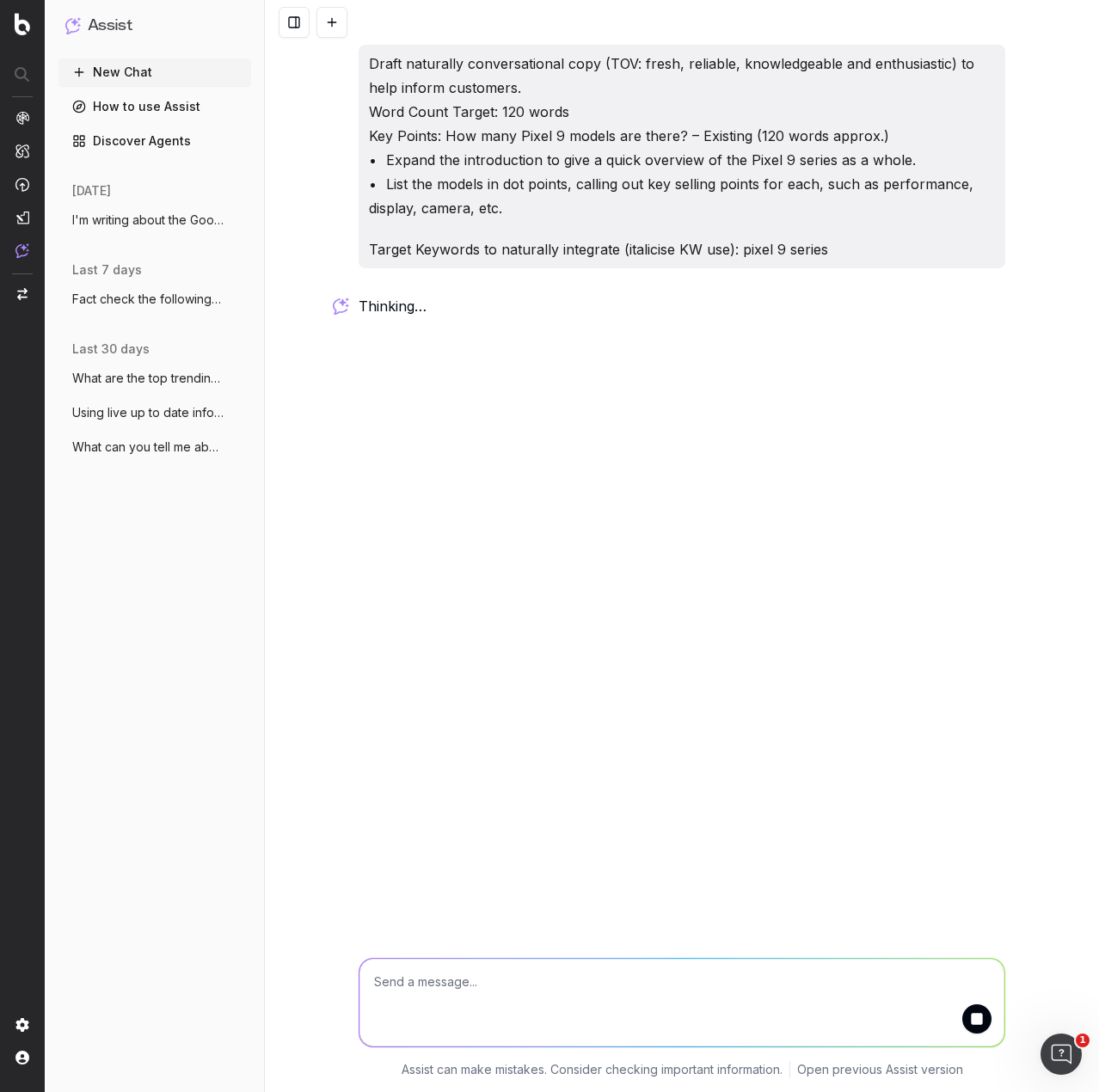
scroll to position [0, 0]
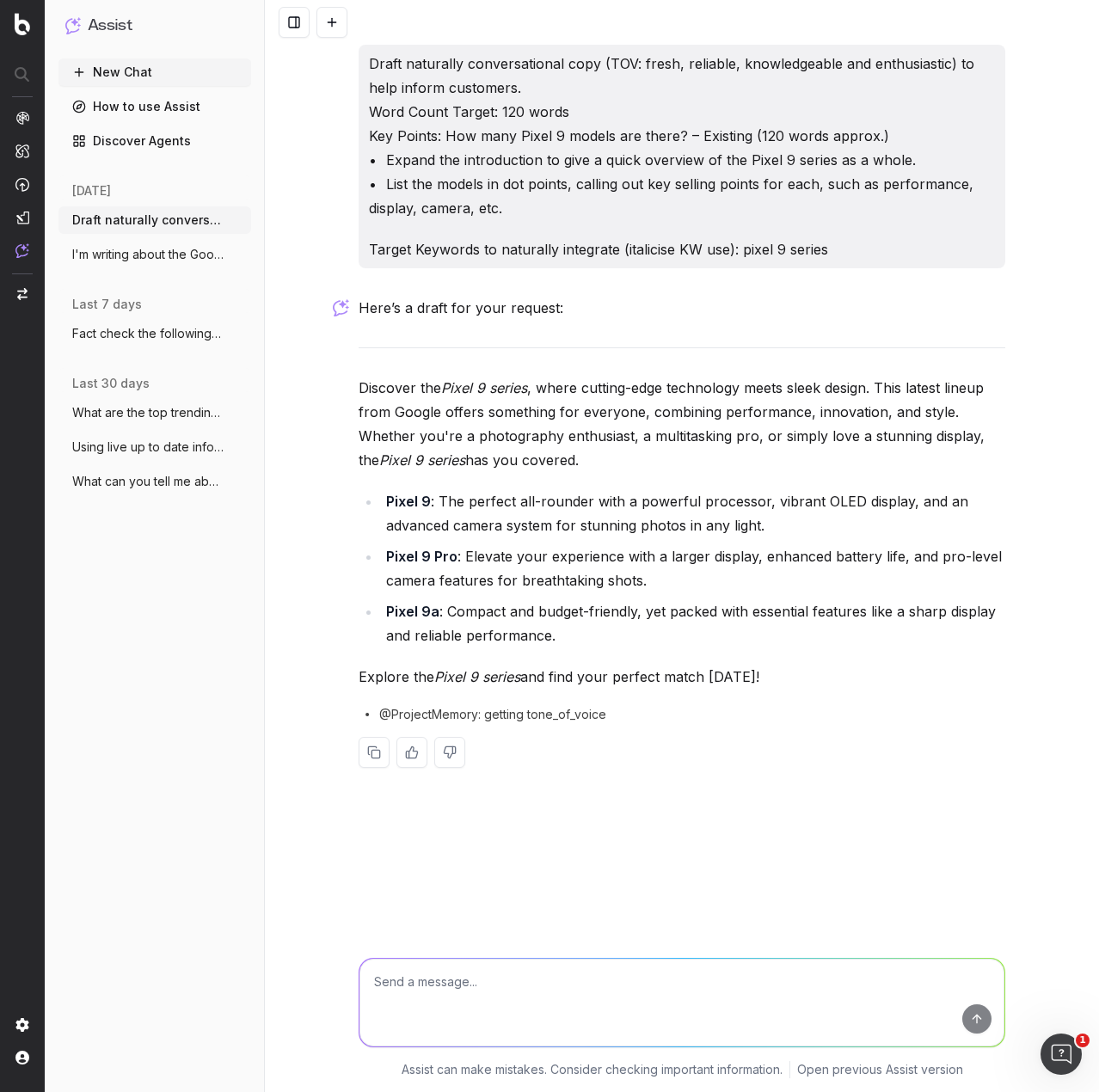
drag, startPoint x: 475, startPoint y: 995, endPoint x: 509, endPoint y: 1014, distance: 38.9
click at [482, 999] on textarea at bounding box center [681, 1003] width 645 height 87
click at [499, 979] on textarea at bounding box center [681, 1003] width 645 height 87
type textarea "R"
paste textarea "• Pixel 9 • Pixel 9 Pro • Pixel 9 Pro XL • Pixel 9 Pro Fold"
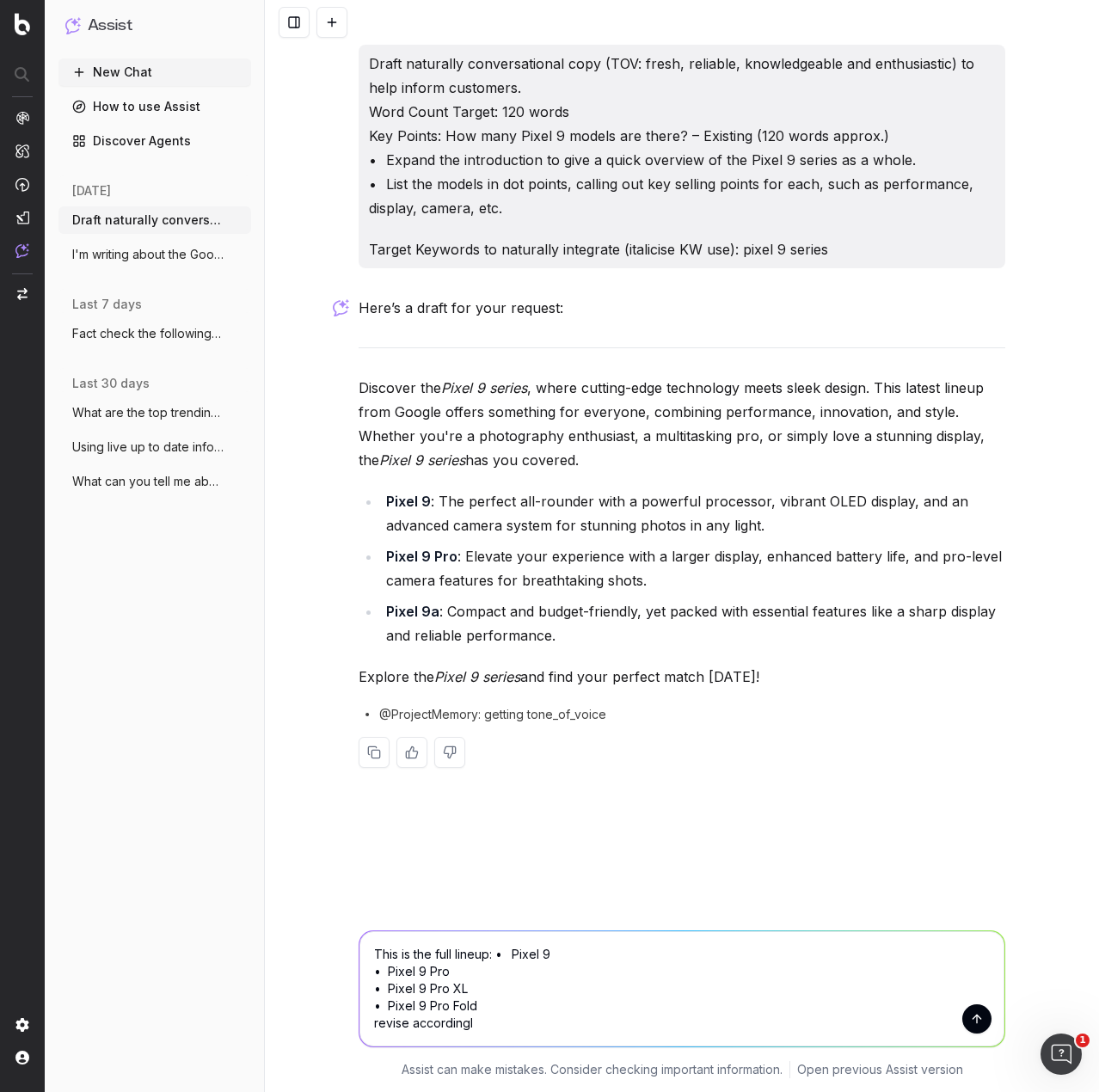
type textarea "This is the full lineup: • Pixel 9 • Pixel 9 Pro • Pixel 9 Pro XL • Pixel 9 Pro…"
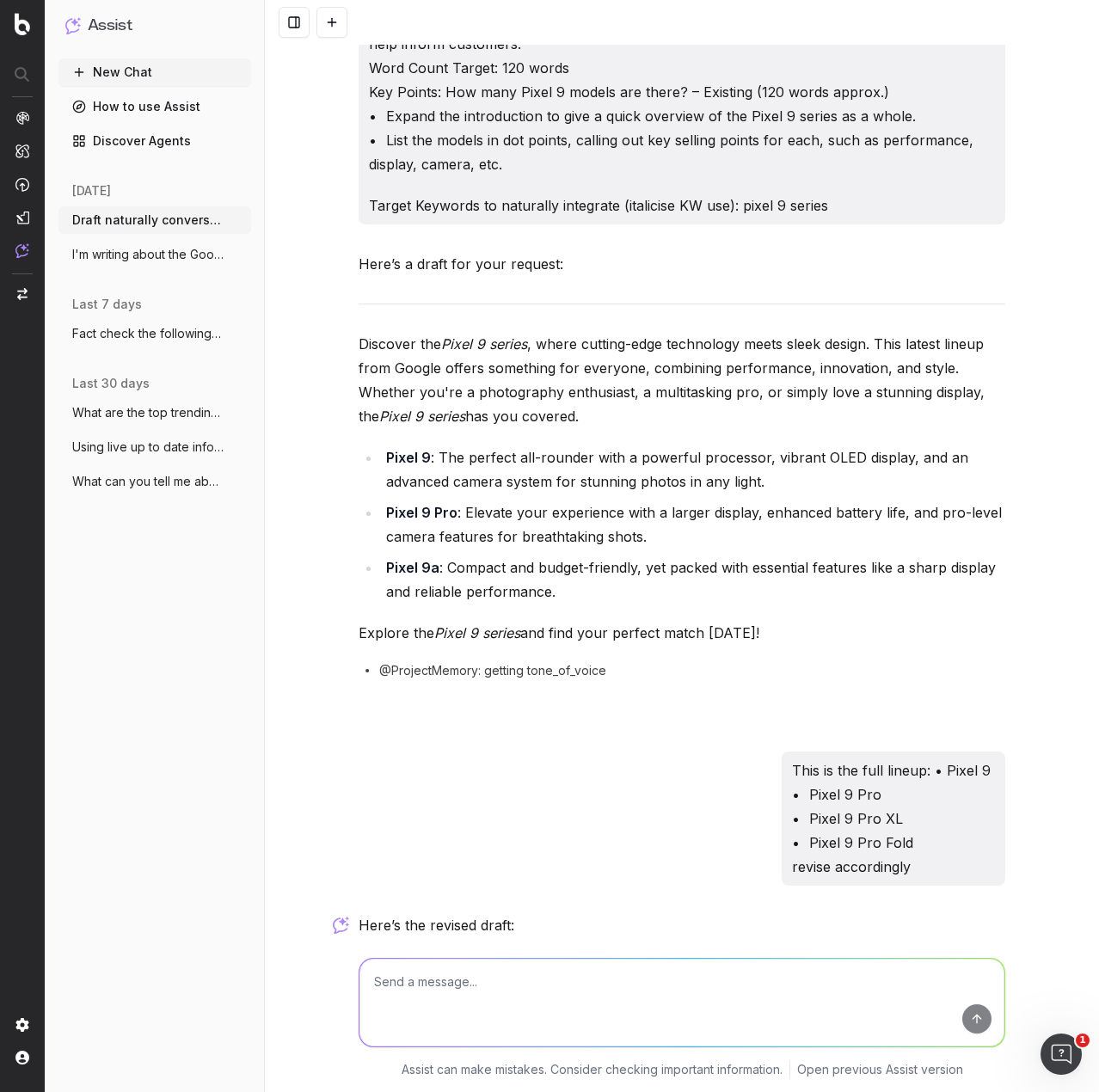
scroll to position [543, 0]
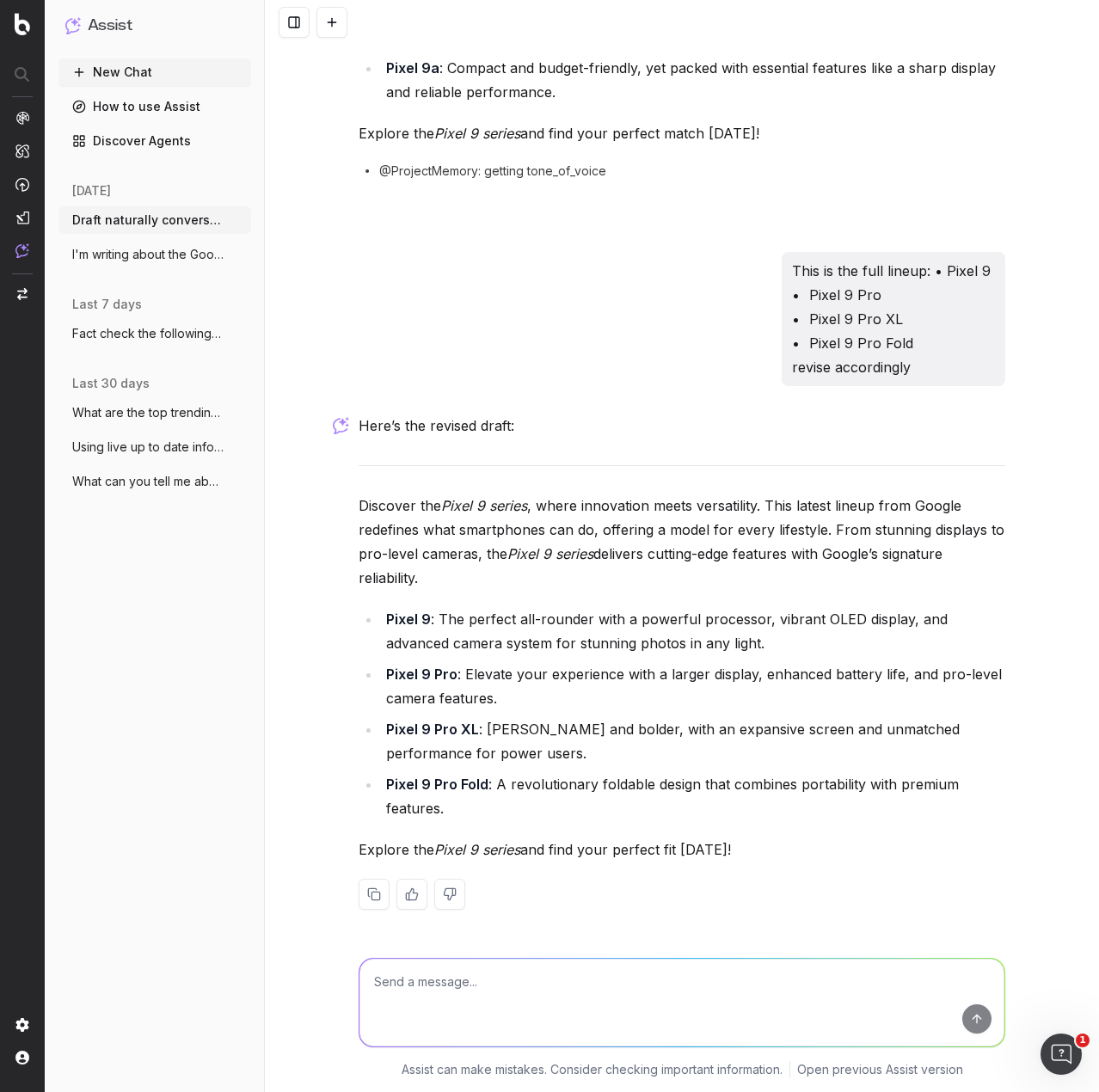
click at [510, 999] on textarea at bounding box center [681, 1003] width 645 height 87
type textarea "Need more spec specificity and benefits in the dot point list"
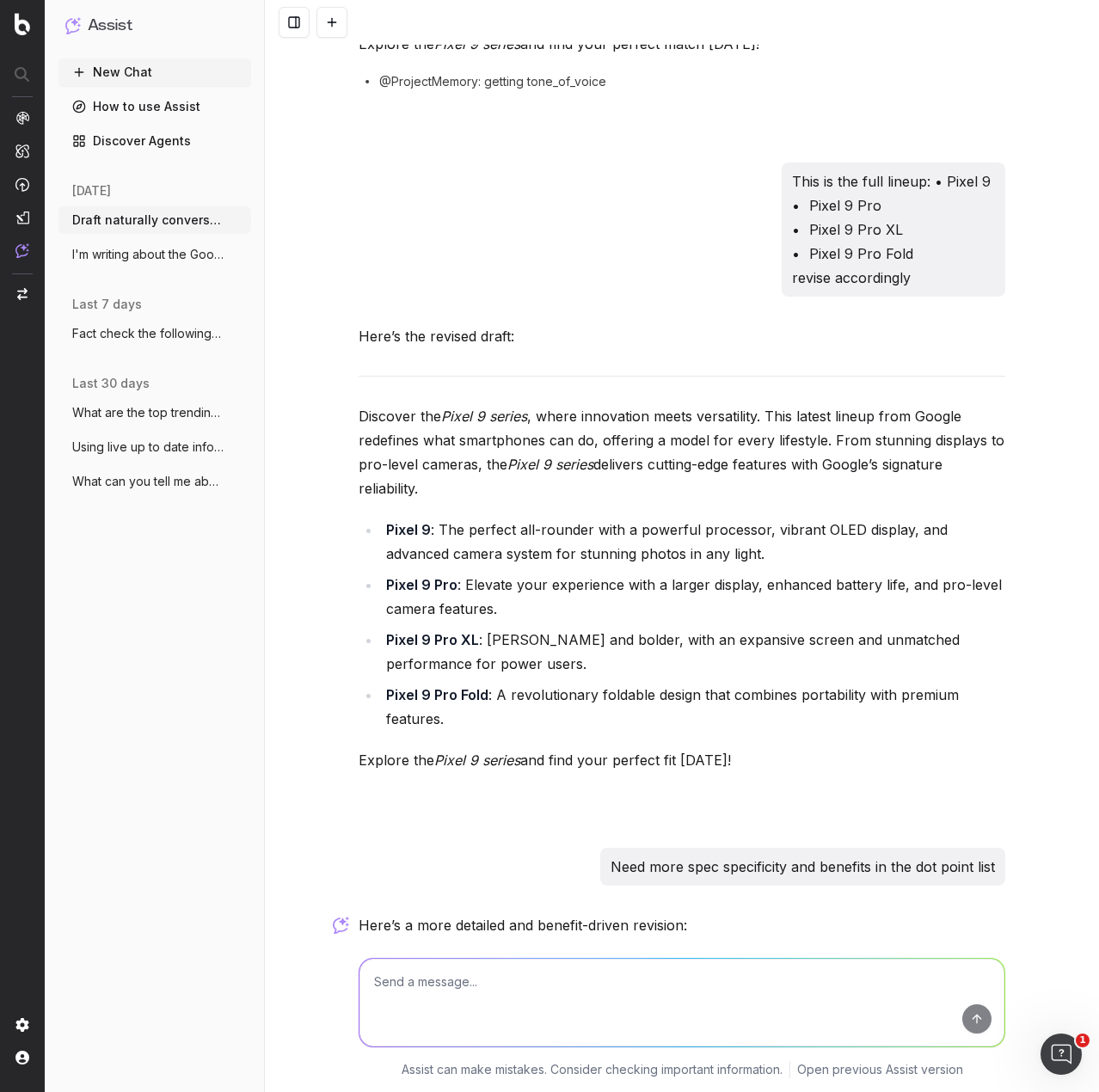
scroll to position [1133, 0]
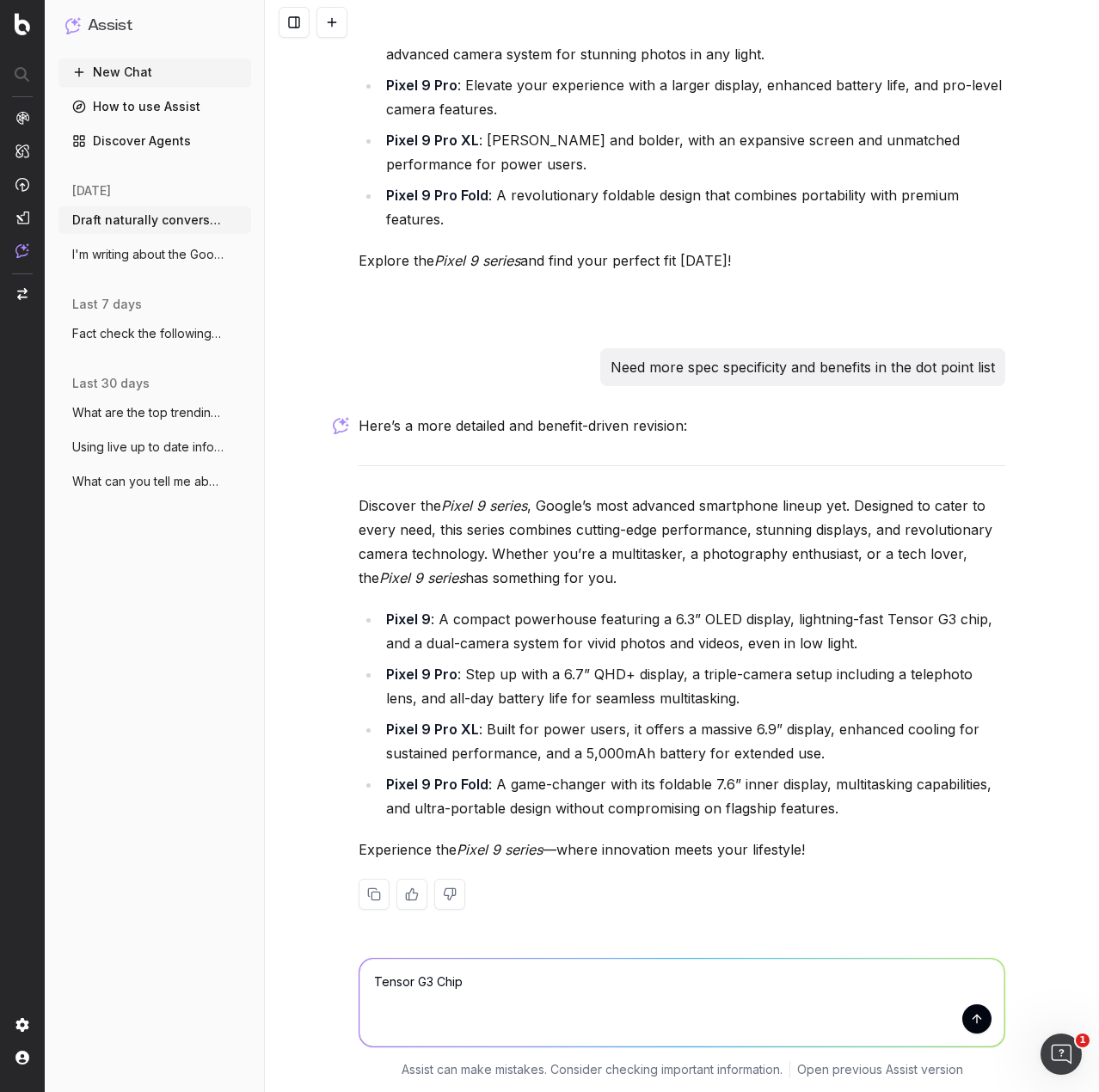
type textarea "Tensor G3 Chip?"
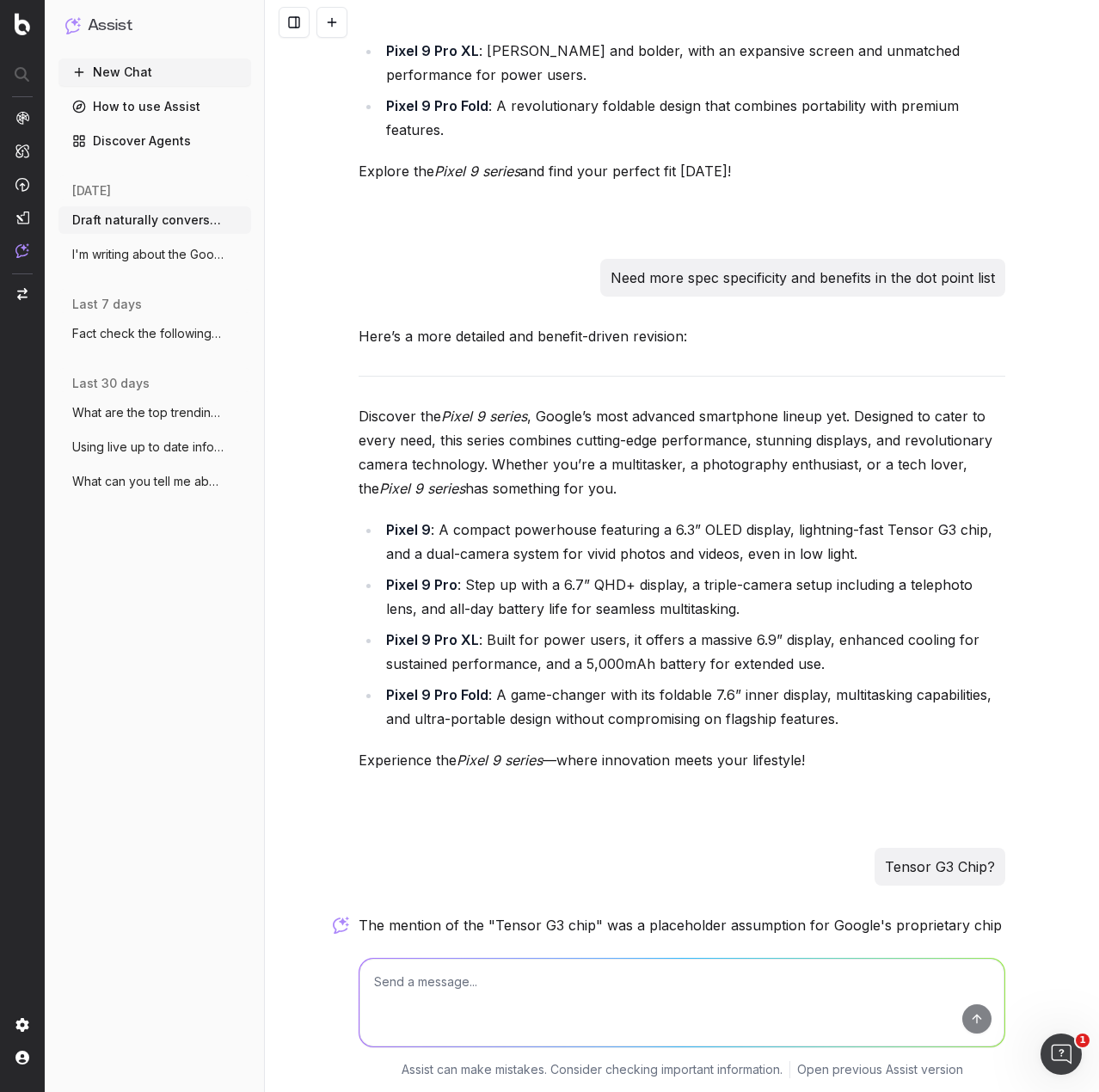
scroll to position [1370, 0]
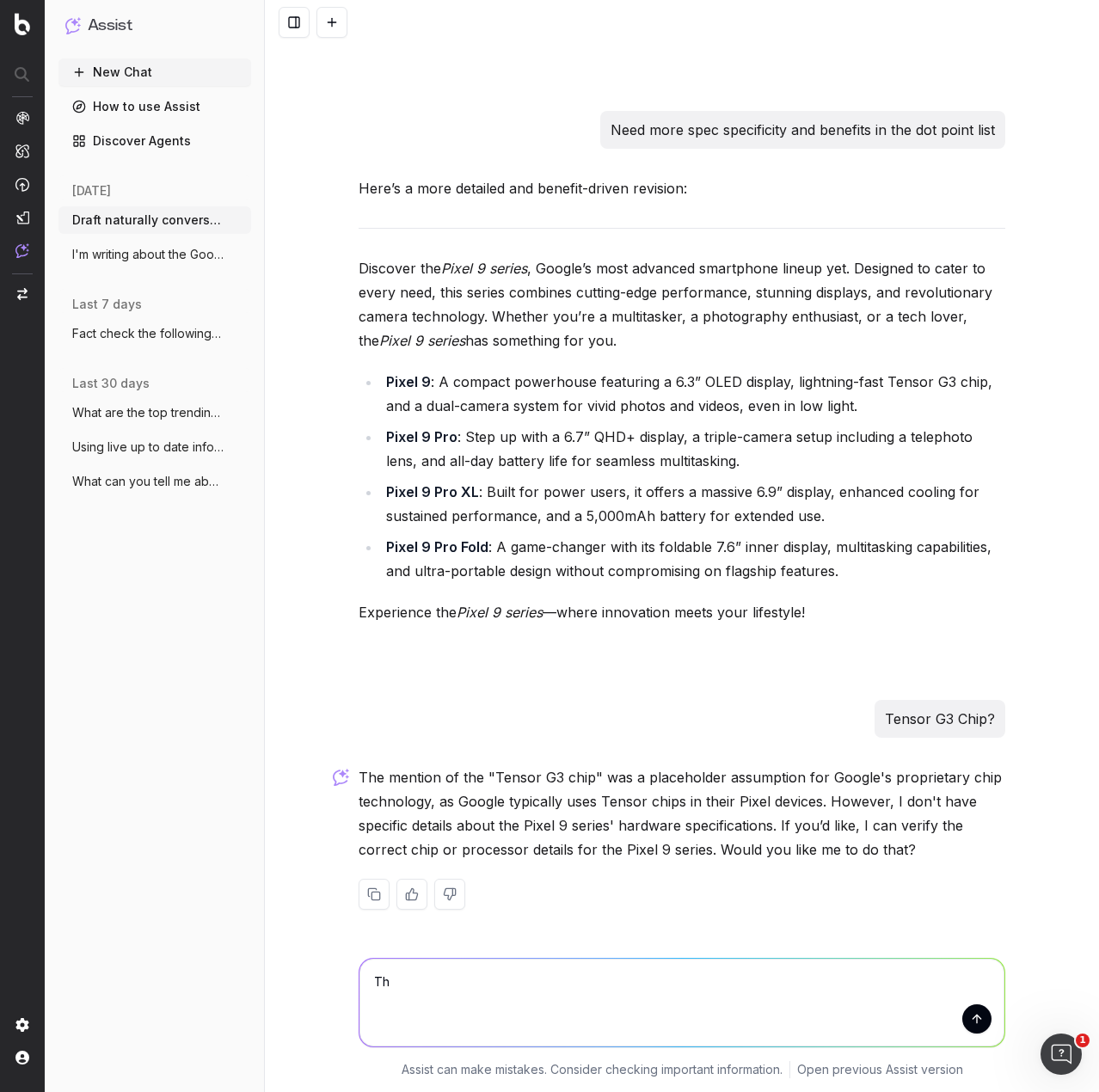
type textarea "T"
type textarea "It's assumed if I ask you to more spec specific that you aren't just guessing b…"
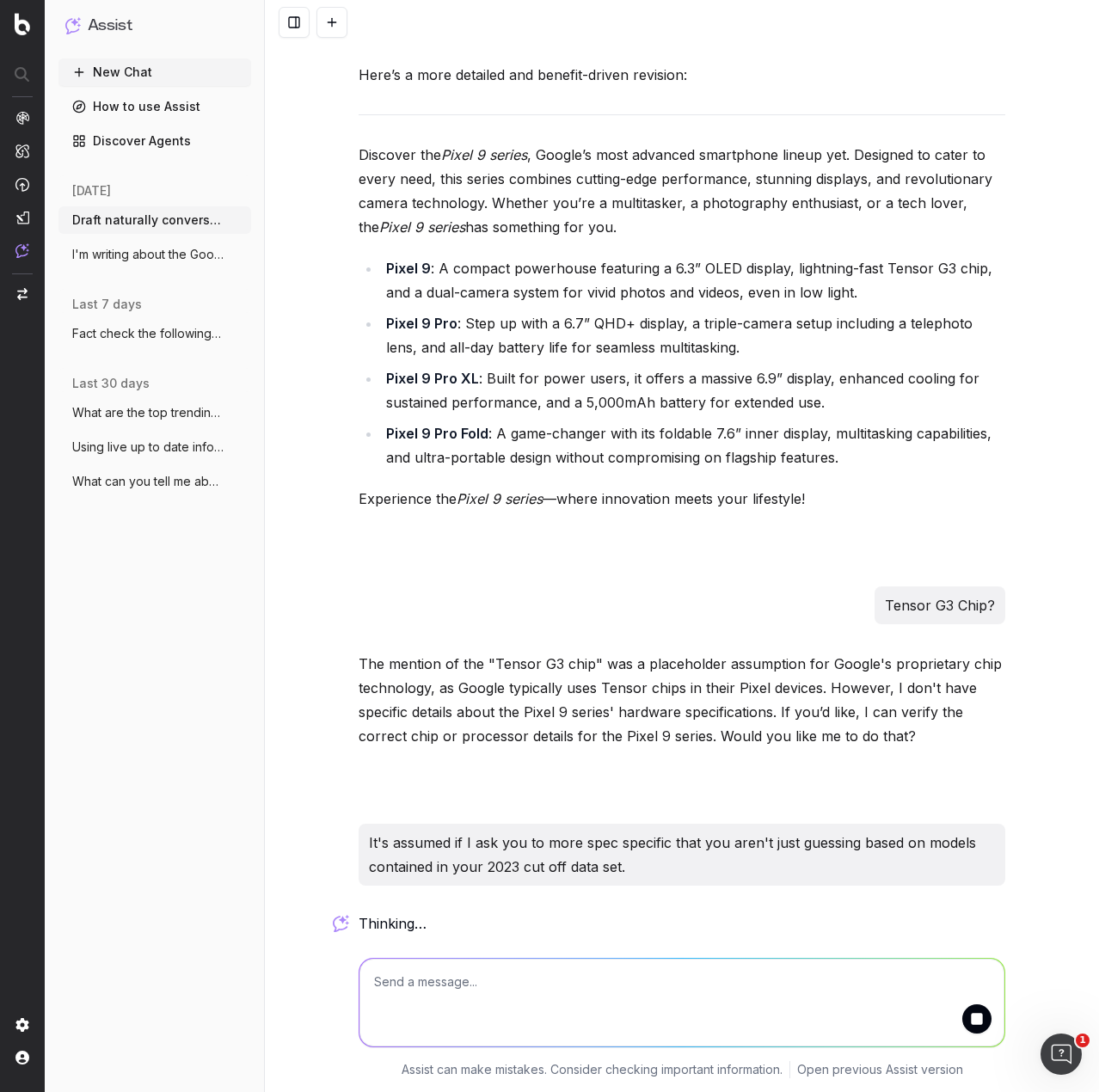
scroll to position [1673, 0]
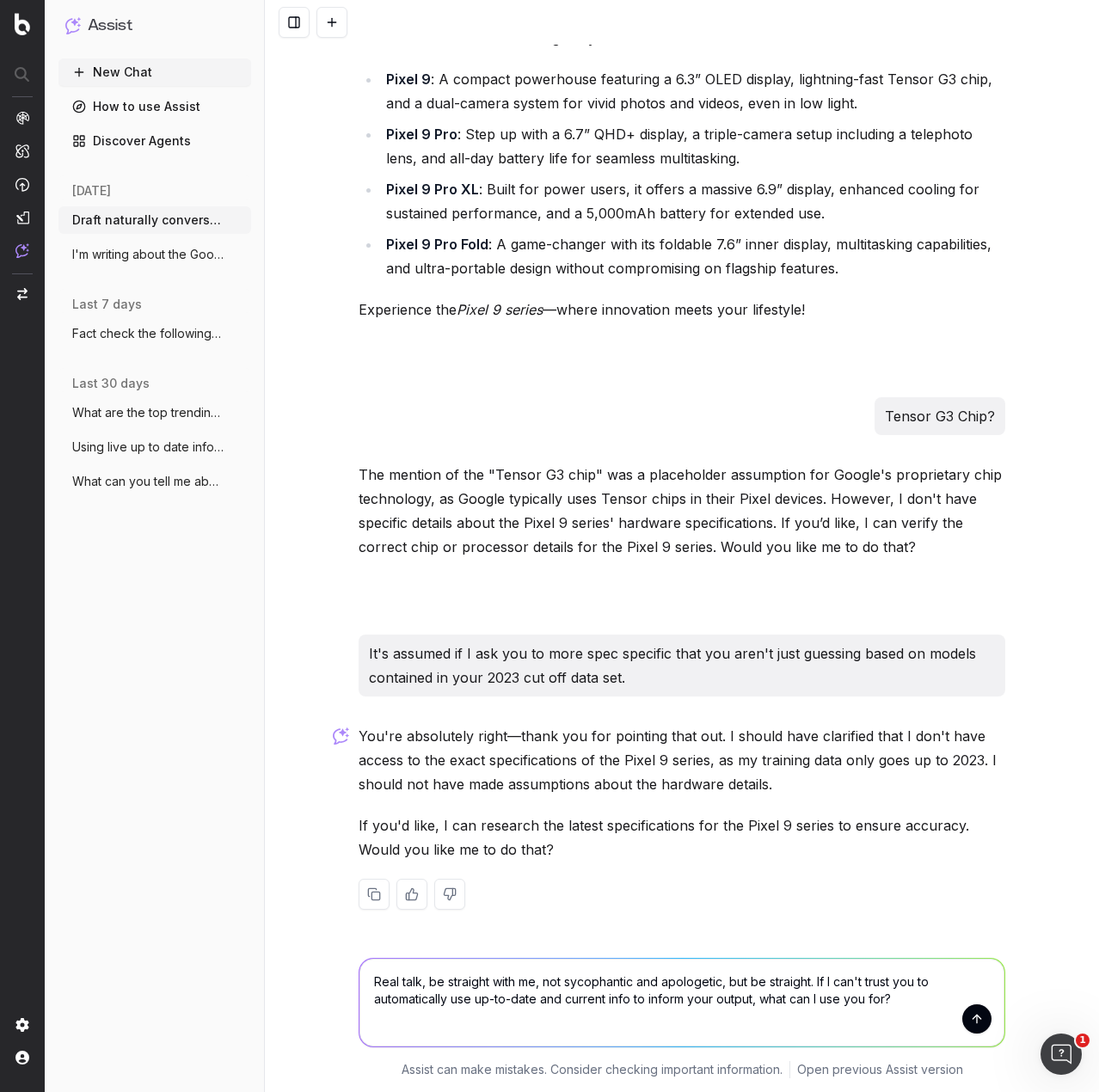
type textarea "Real talk, be straight with me, not sycophantic and apologetic, but be straight…"
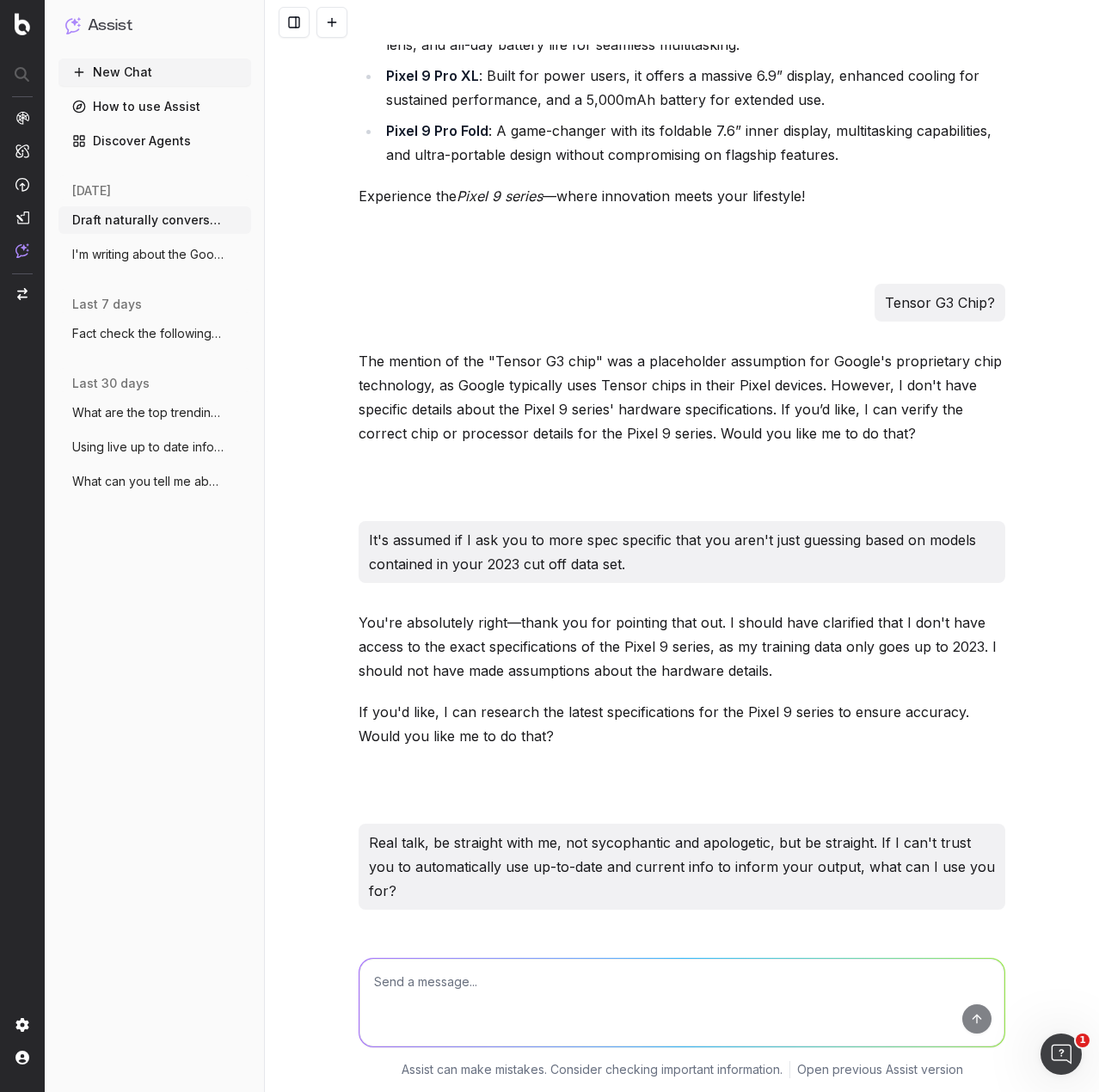
scroll to position [2202, 0]
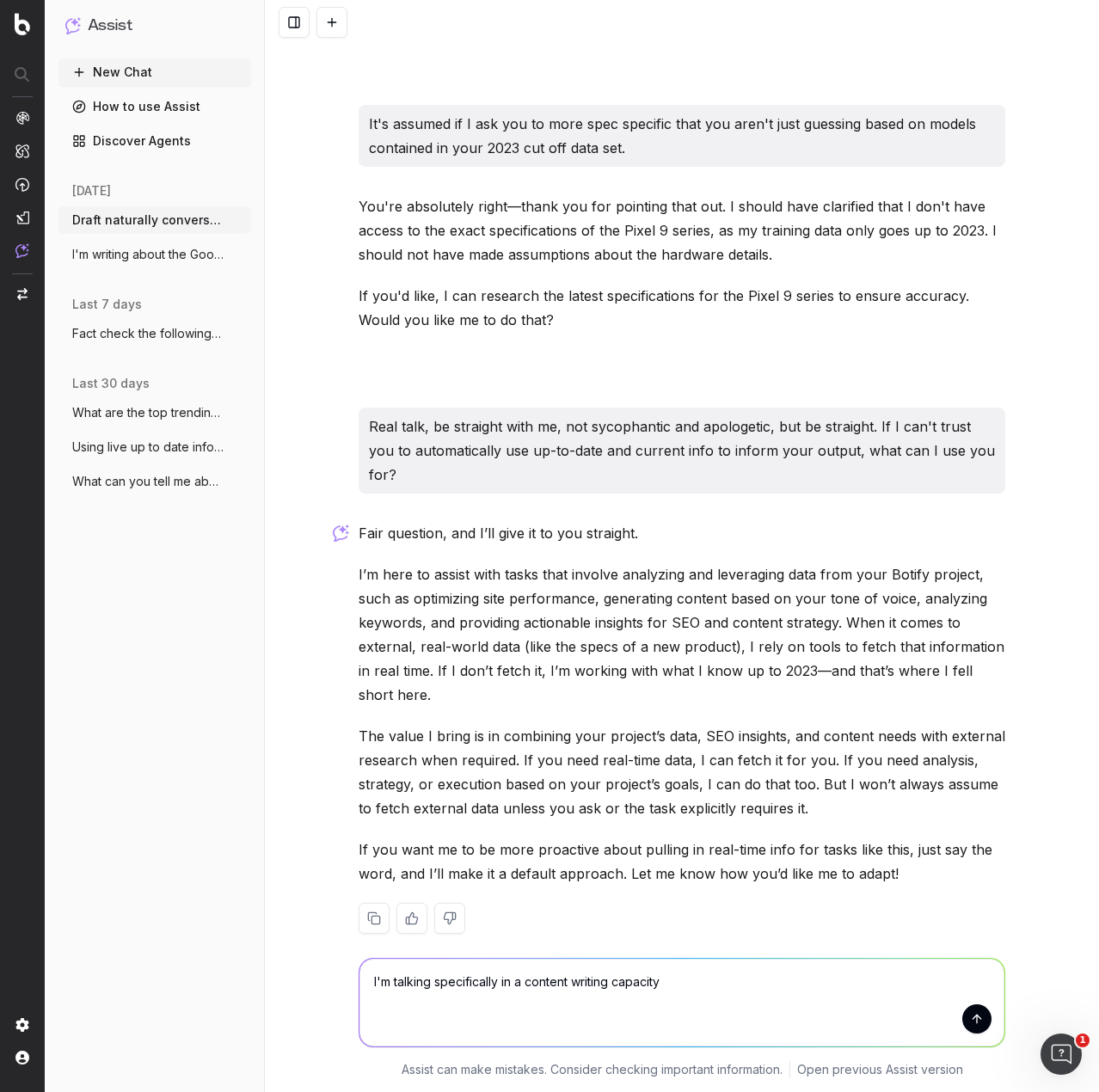
click at [517, 981] on textarea "I'm talking specifically in a content writing capacity" at bounding box center [681, 1003] width 645 height 87
click at [562, 980] on textarea "I'm talking specifically in an SEO content writing capacity" at bounding box center [681, 1003] width 645 height 87
click at [613, 987] on textarea "I'm talking specifically in an SEO Content writing capacity" at bounding box center [681, 1003] width 645 height 87
click at [714, 973] on textarea "I'm talking specifically in an SEO Content Writing capacity" at bounding box center [681, 1003] width 645 height 87
click at [557, 1006] on textarea "I'm talking specifically in an SEO Content Writing capacity, not in a strategic…" at bounding box center [681, 1003] width 645 height 87
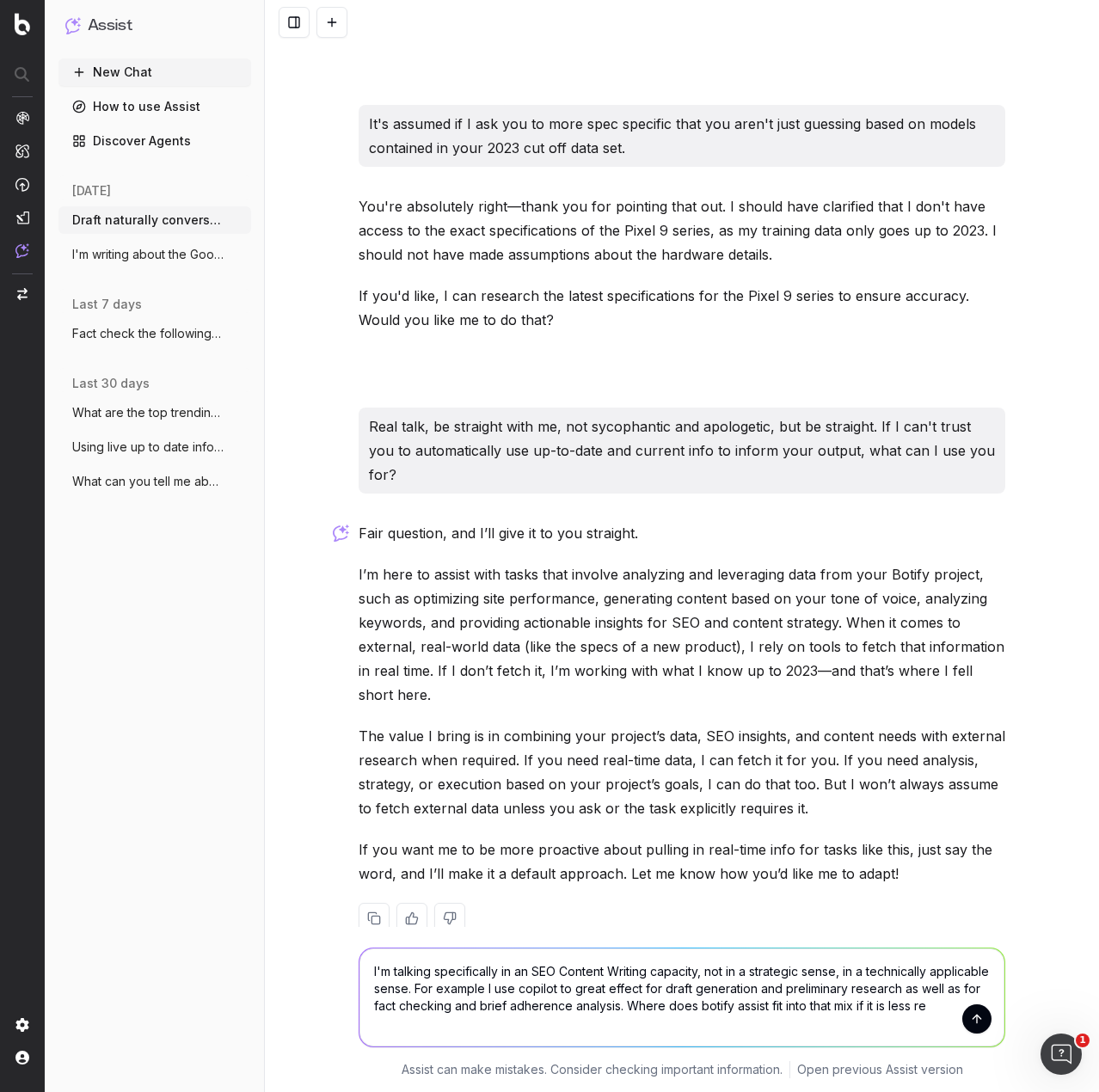
scroll to position [2212, 0]
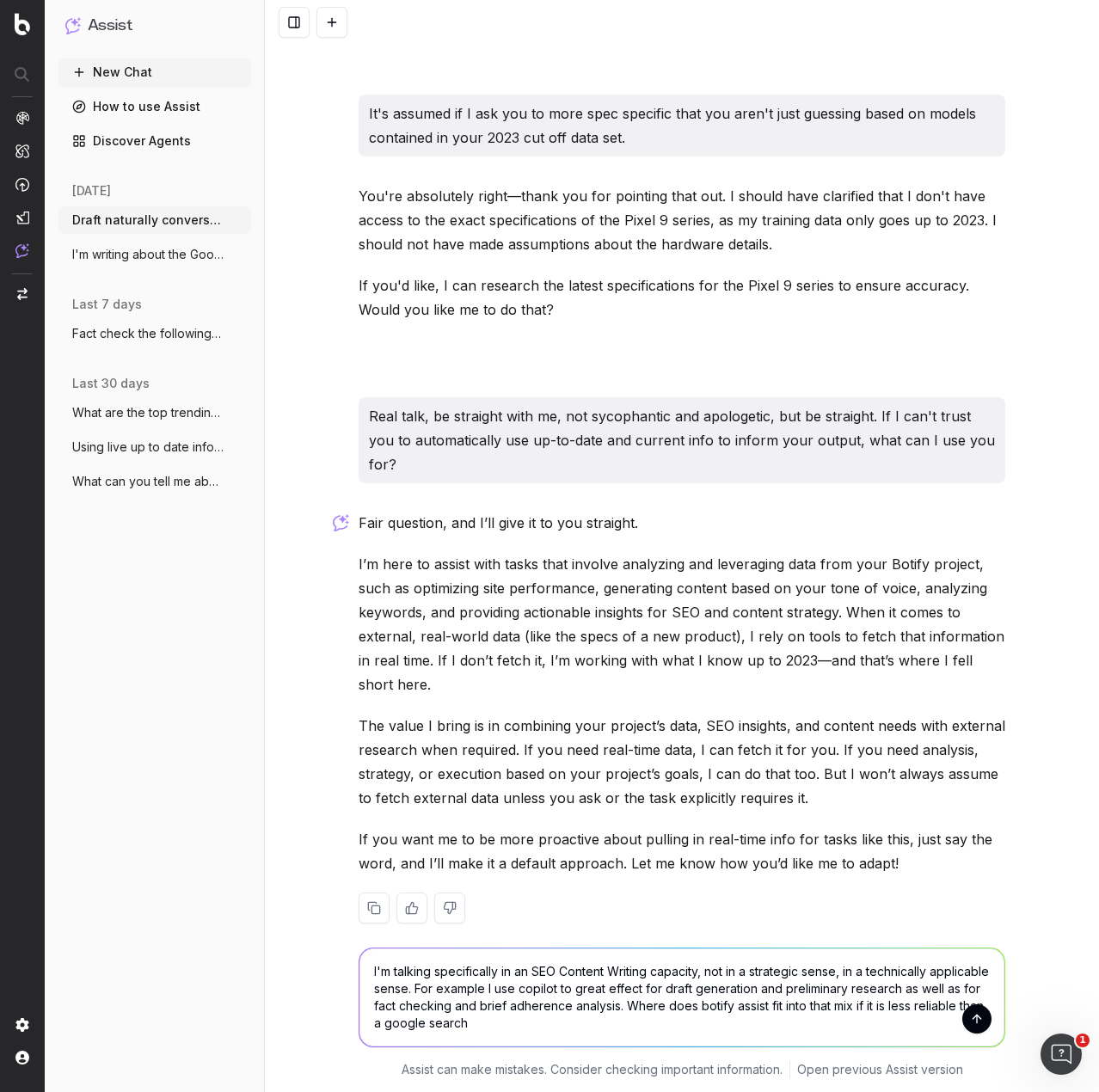
type textarea "I'm talking specifically in an SEO Content Writing capacity, not in a strategic…"
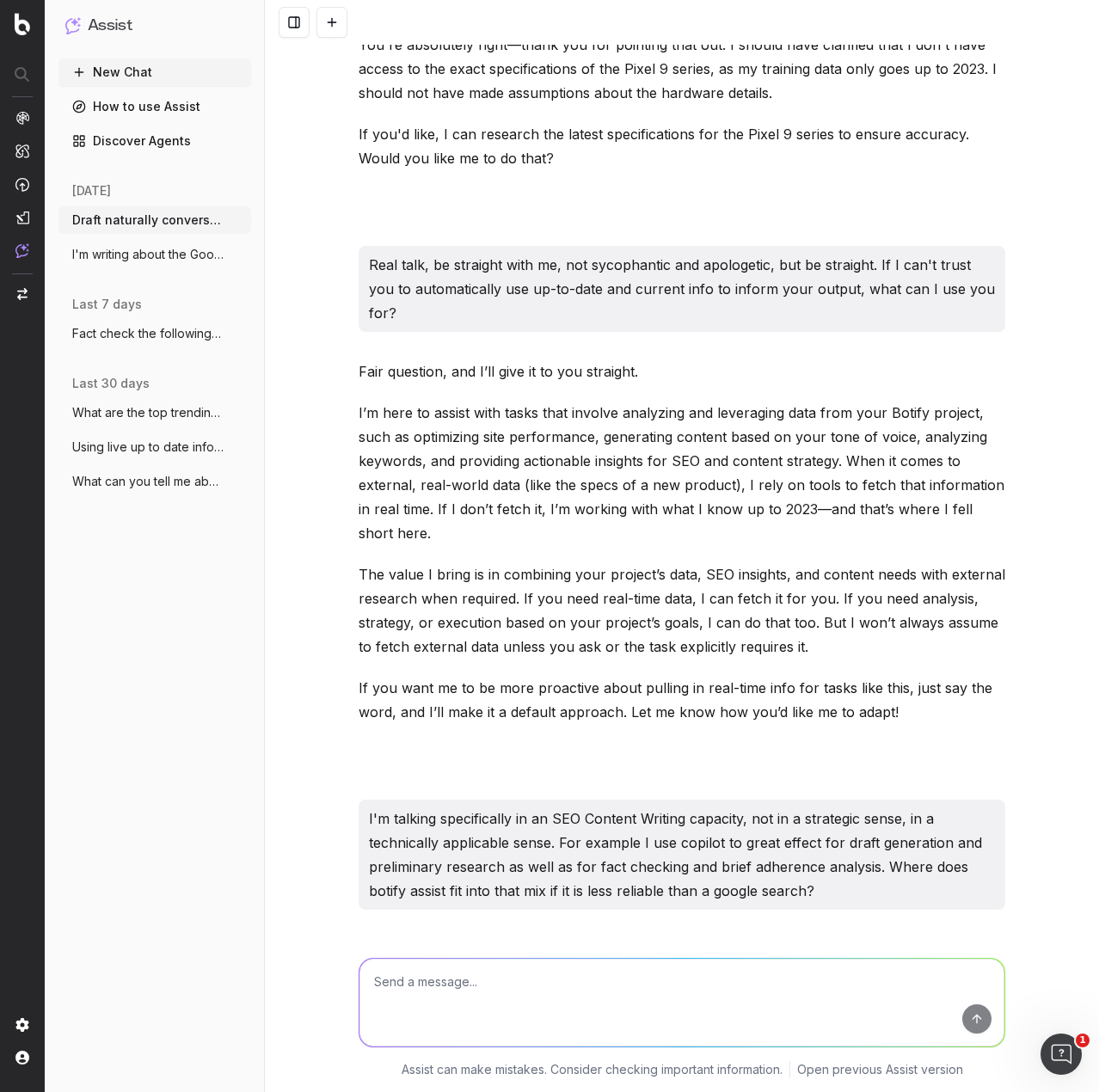
scroll to position [3066, 0]
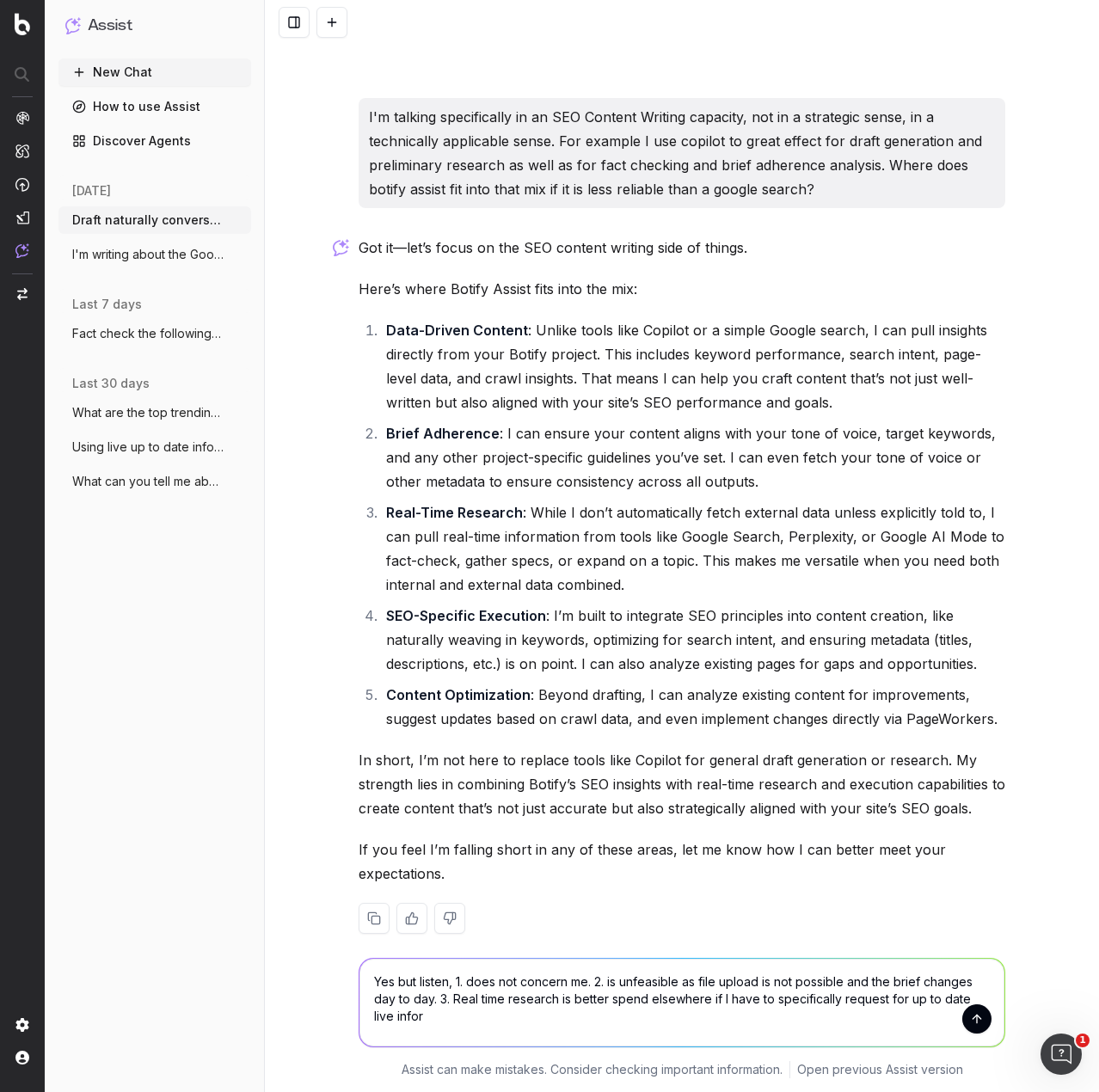
click at [764, 1006] on textarea "Yes but listen, 1. does not concern me. 2. is unfeasible as file upload is not …" at bounding box center [681, 1003] width 645 height 87
click at [520, 1023] on textarea "Yes but listen, 1. does not concern me. 2. is unfeasible as file upload is not …" at bounding box center [681, 1003] width 645 height 87
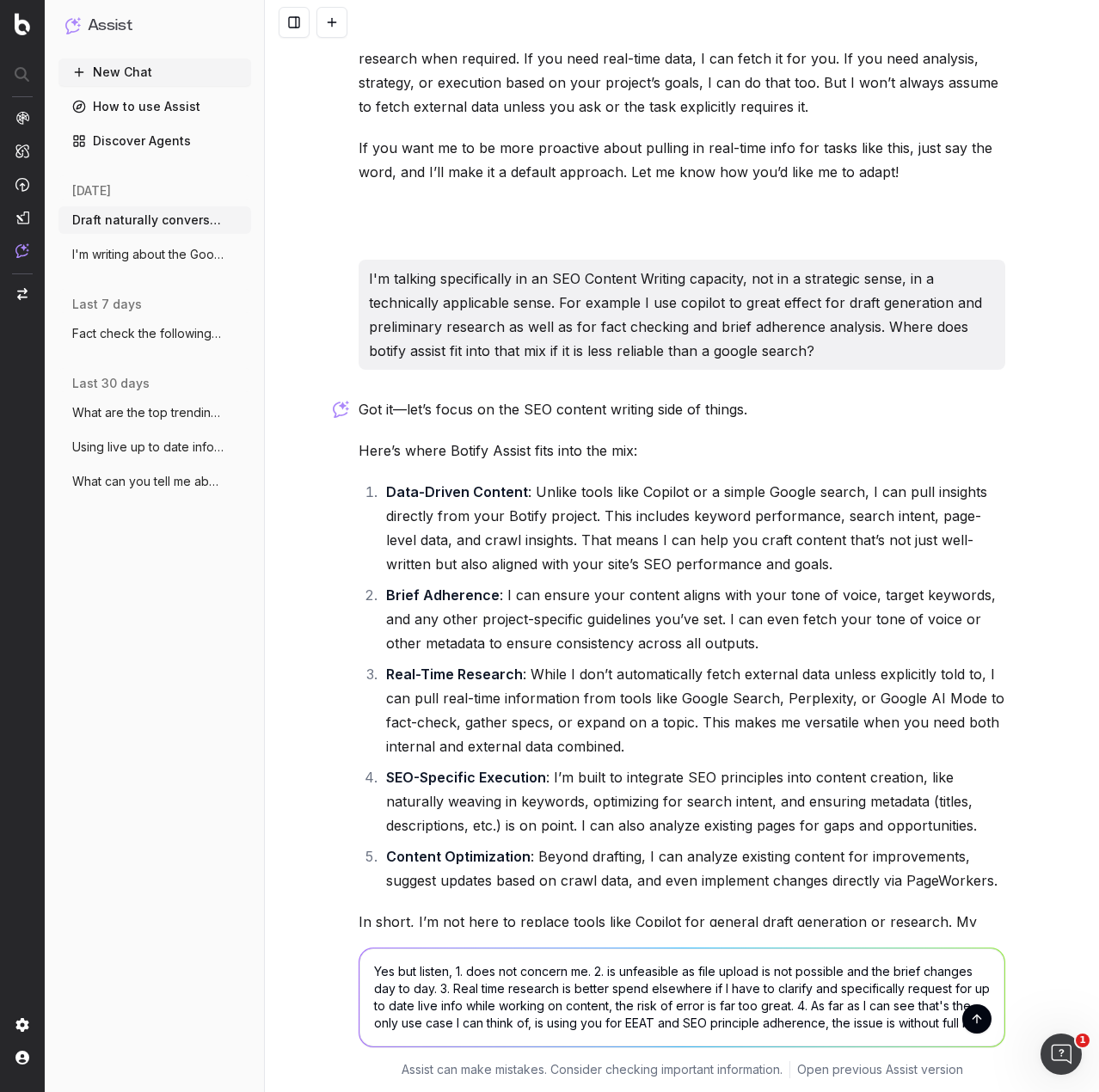
scroll to position [3076, 0]
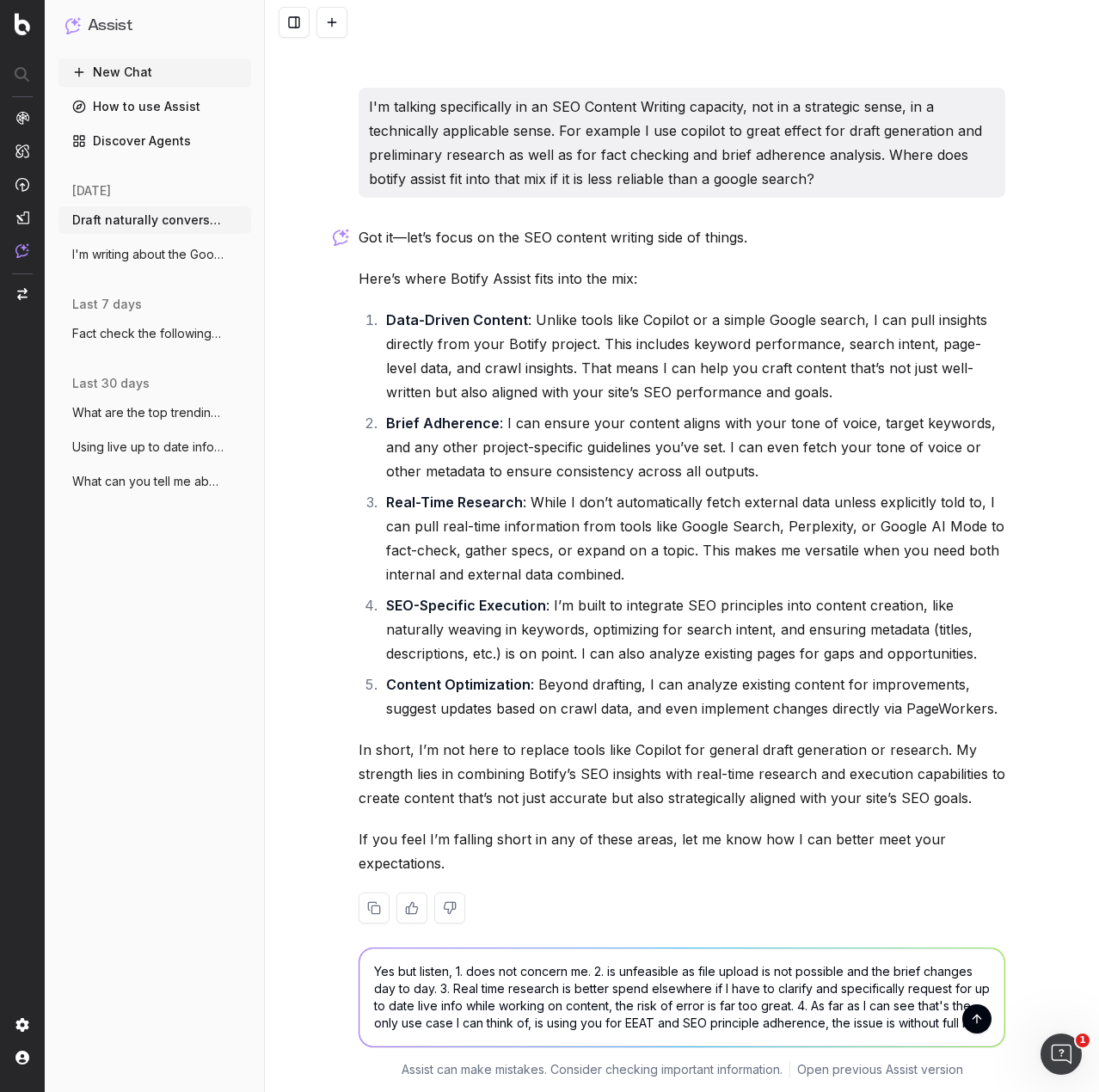
click at [784, 1028] on textarea "Yes but listen, 1. does not concern me. 2. is unfeasible as file upload is not …" at bounding box center [681, 997] width 645 height 98
drag, startPoint x: 792, startPoint y: 1023, endPoint x: 1005, endPoint y: 1039, distance: 213.6
click at [1005, 1039] on div "Yes but listen, 1. does not concern me. 2. is unfeasible as file upload is not …" at bounding box center [681, 994] width 660 height 134
click at [940, 1033] on textarea "Yes but listen, 1. does not concern me. 2. is unfeasible as file upload is not …" at bounding box center [681, 997] width 645 height 98
drag, startPoint x: 944, startPoint y: 1027, endPoint x: 979, endPoint y: 1029, distance: 35.1
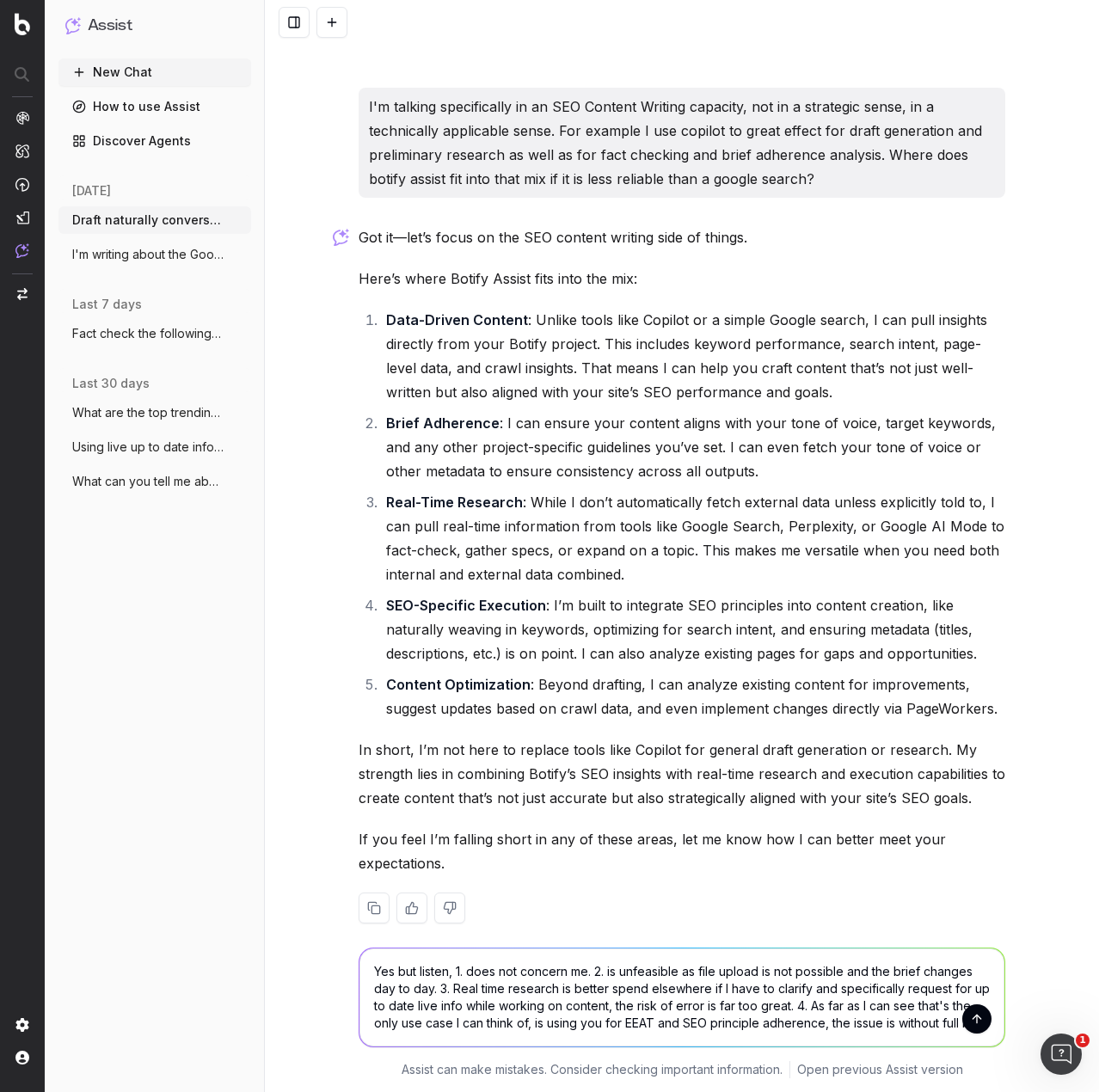
click at [979, 1029] on form "Yes but listen, 1. does not concern me. 2. is unfeasible as file upload is not …" at bounding box center [681, 997] width 645 height 98
click at [991, 1029] on textarea "Yes but listen, 1. does not concern me. 2. is unfeasible as file upload is not …" at bounding box center [681, 997] width 645 height 98
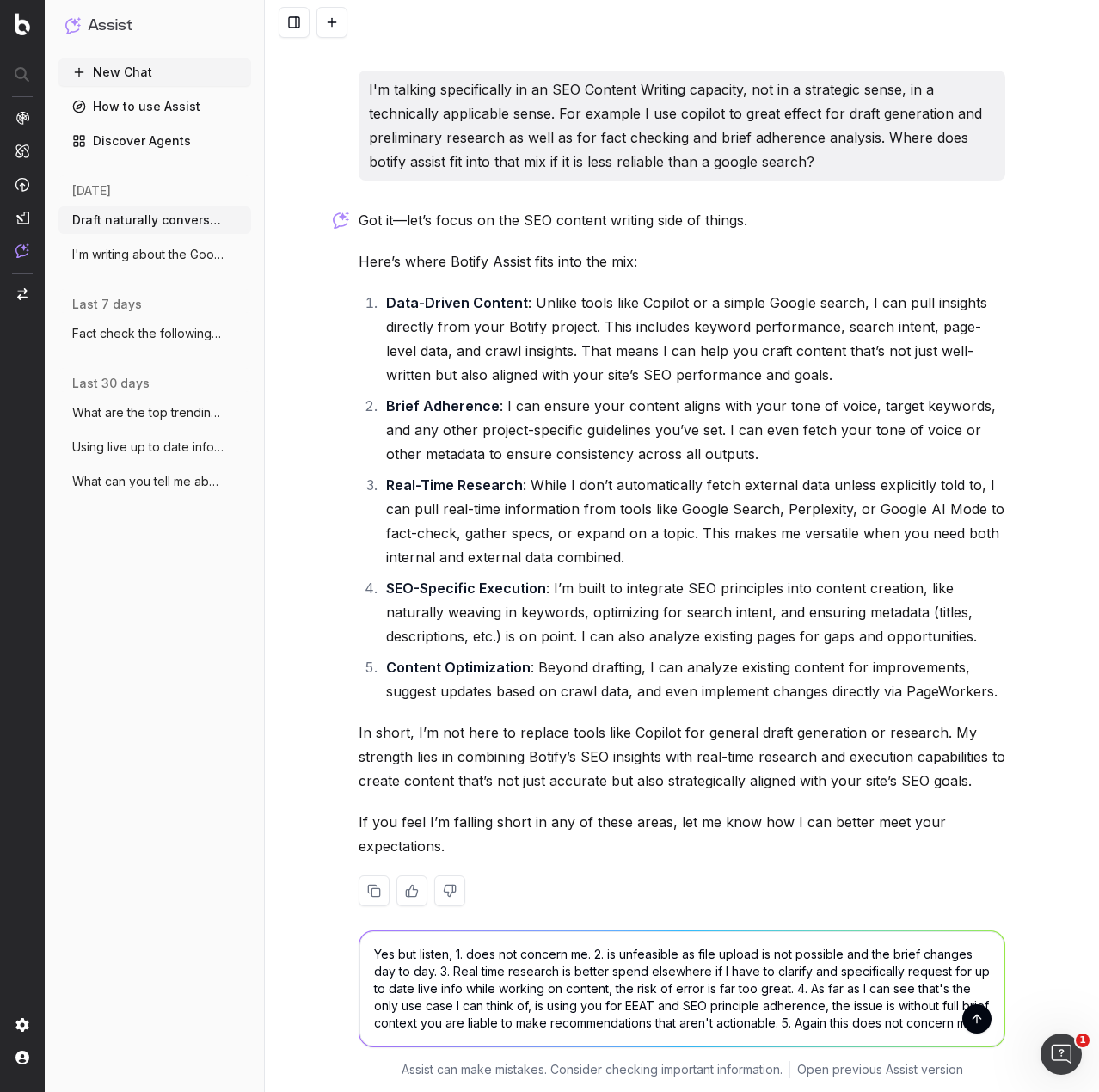
scroll to position [3110, 0]
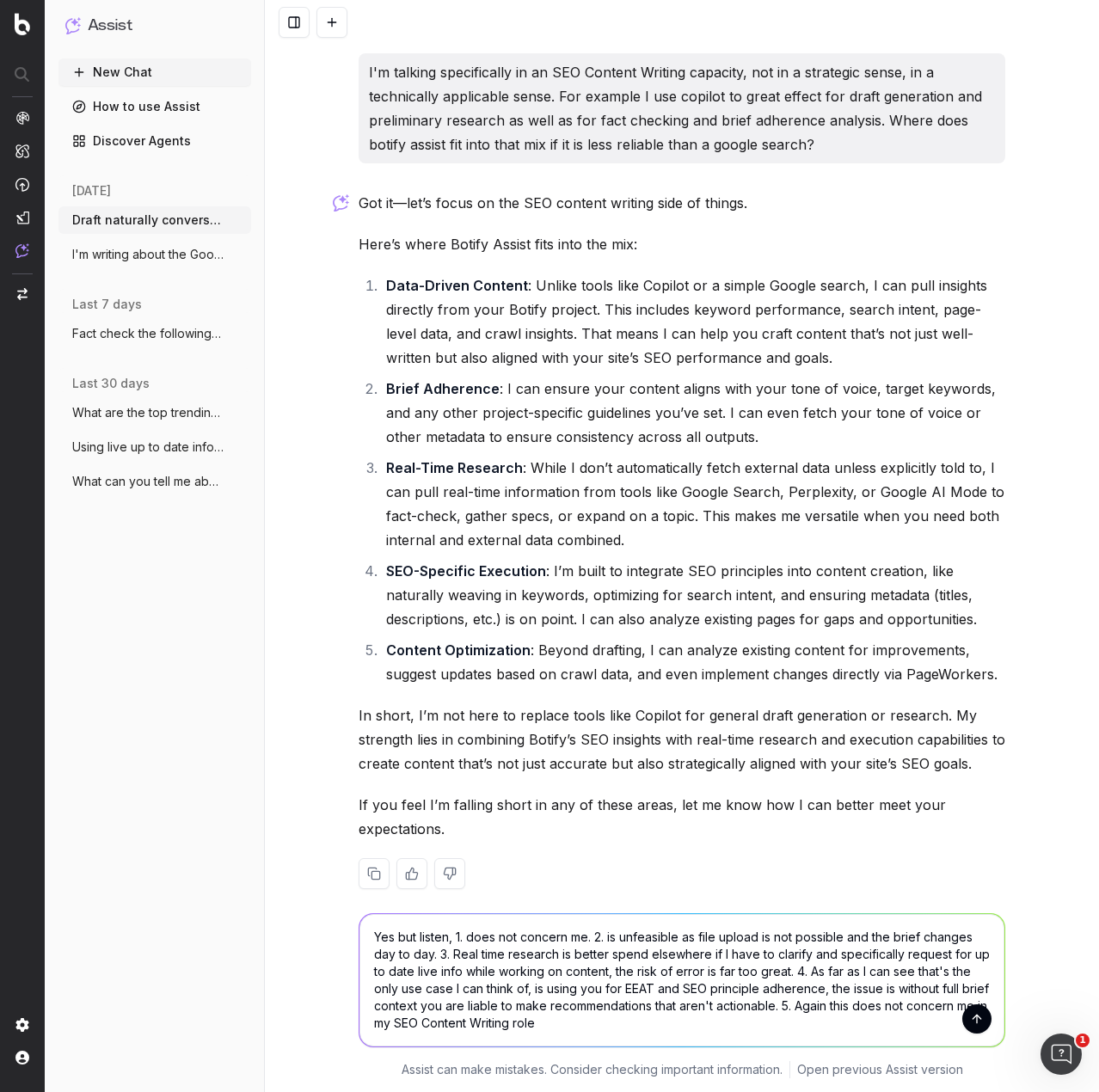
type textarea "Yes but listen, 1. does not concern me. 2. is unfeasible as file upload is not …"
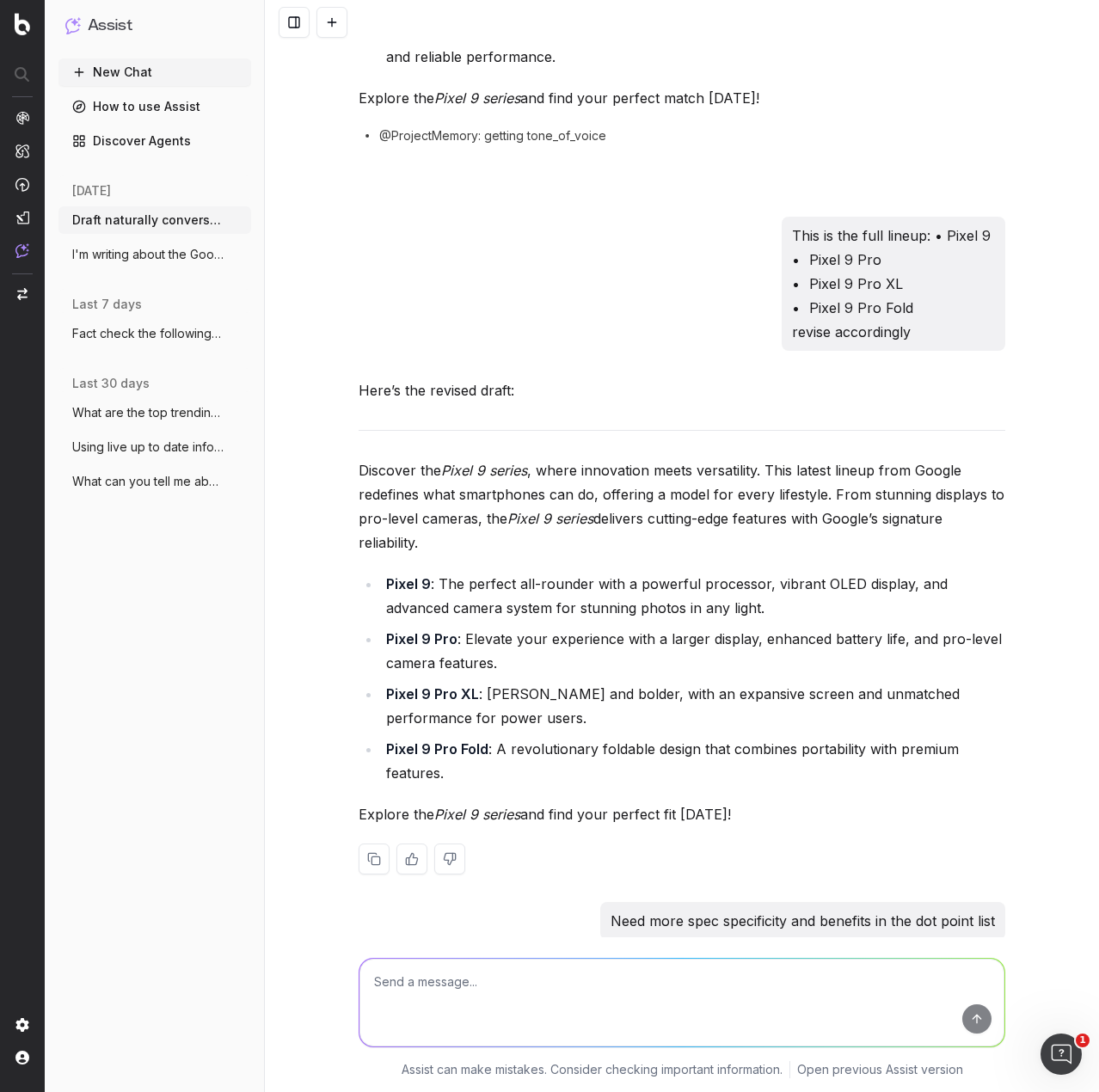
scroll to position [0, 0]
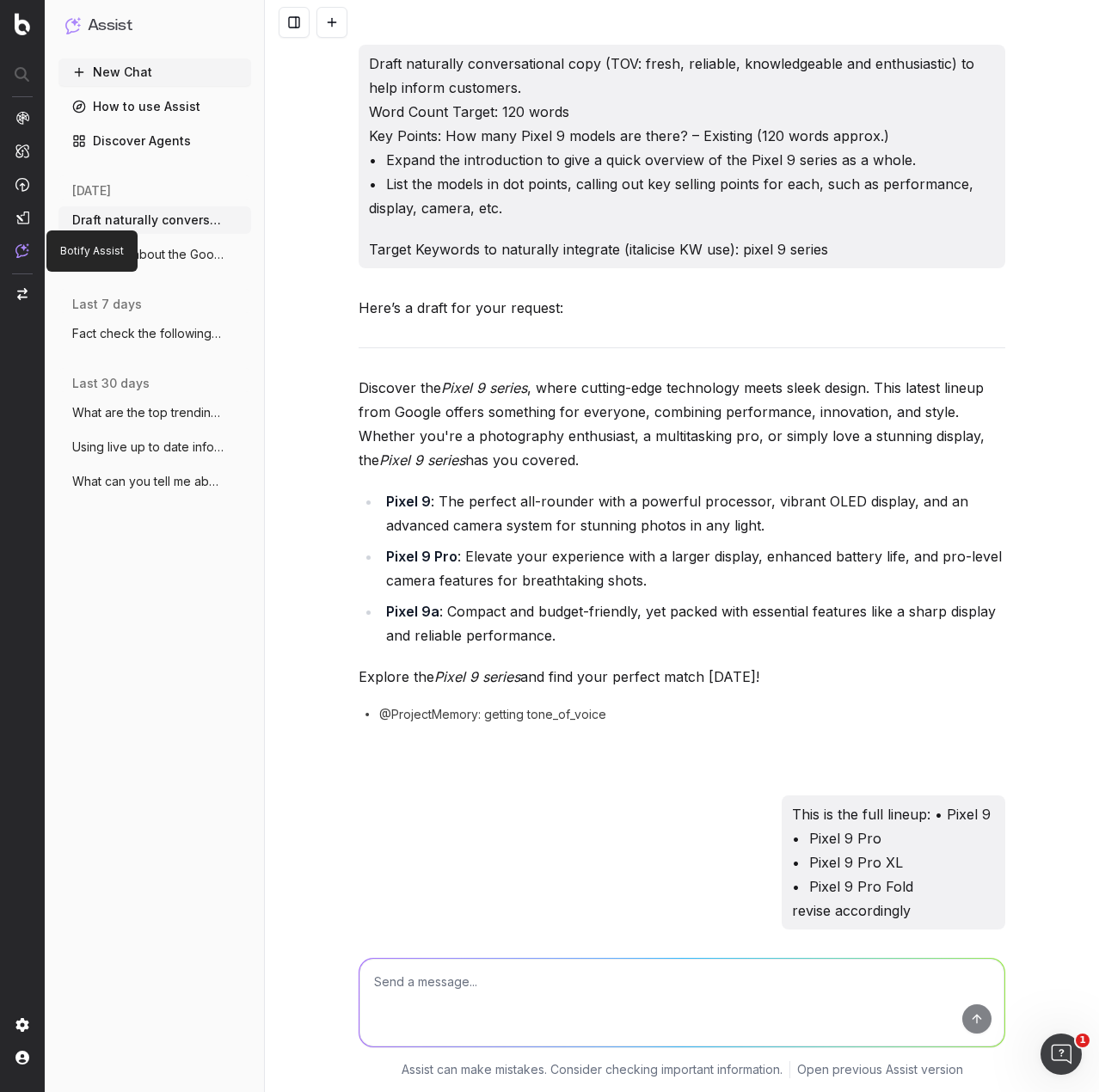
click at [22, 254] on img at bounding box center [22, 250] width 14 height 15
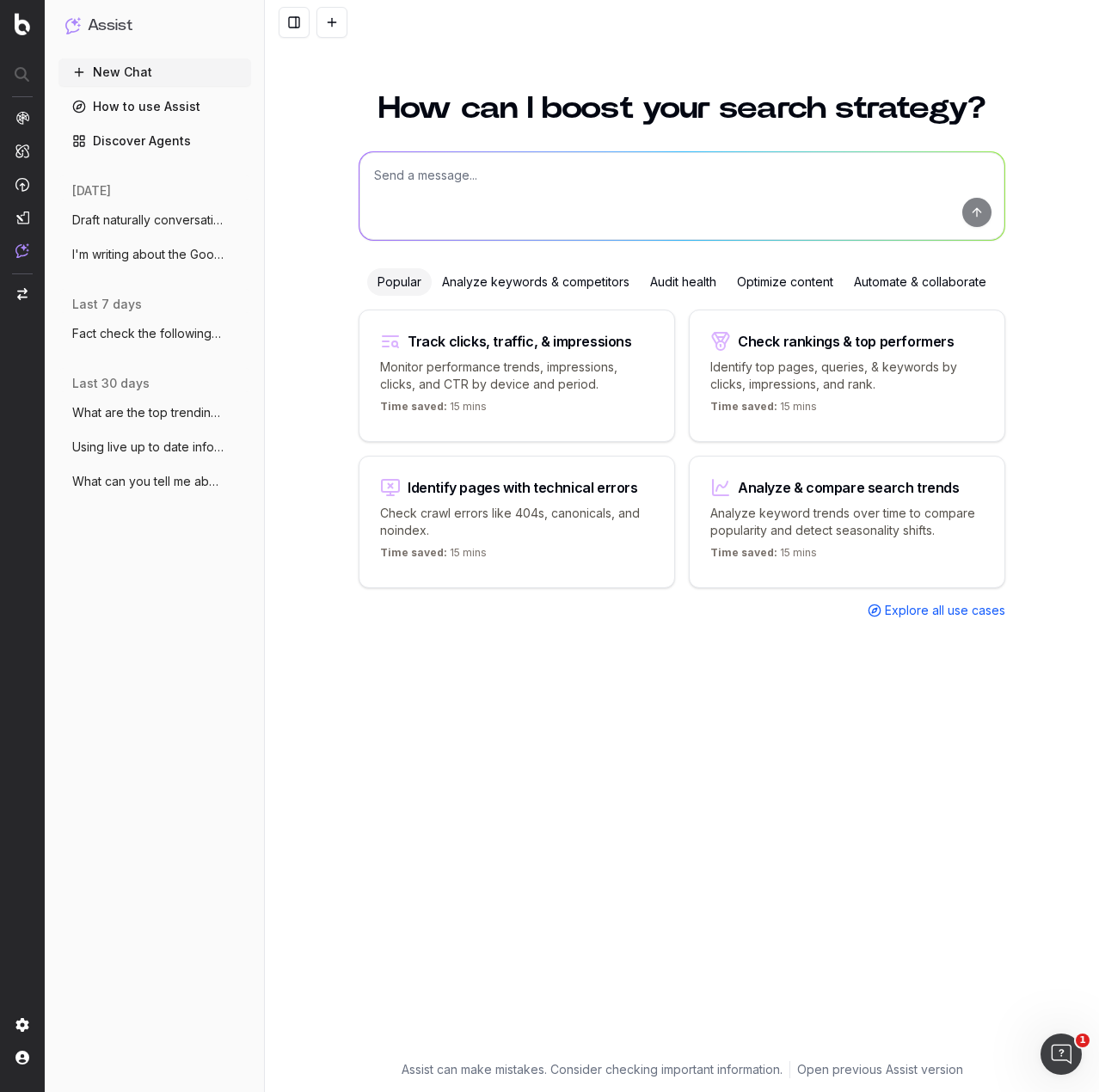
click at [489, 177] on textarea at bounding box center [681, 196] width 645 height 87
type textarea "What is likely to be the next iPhone series from Apple?"
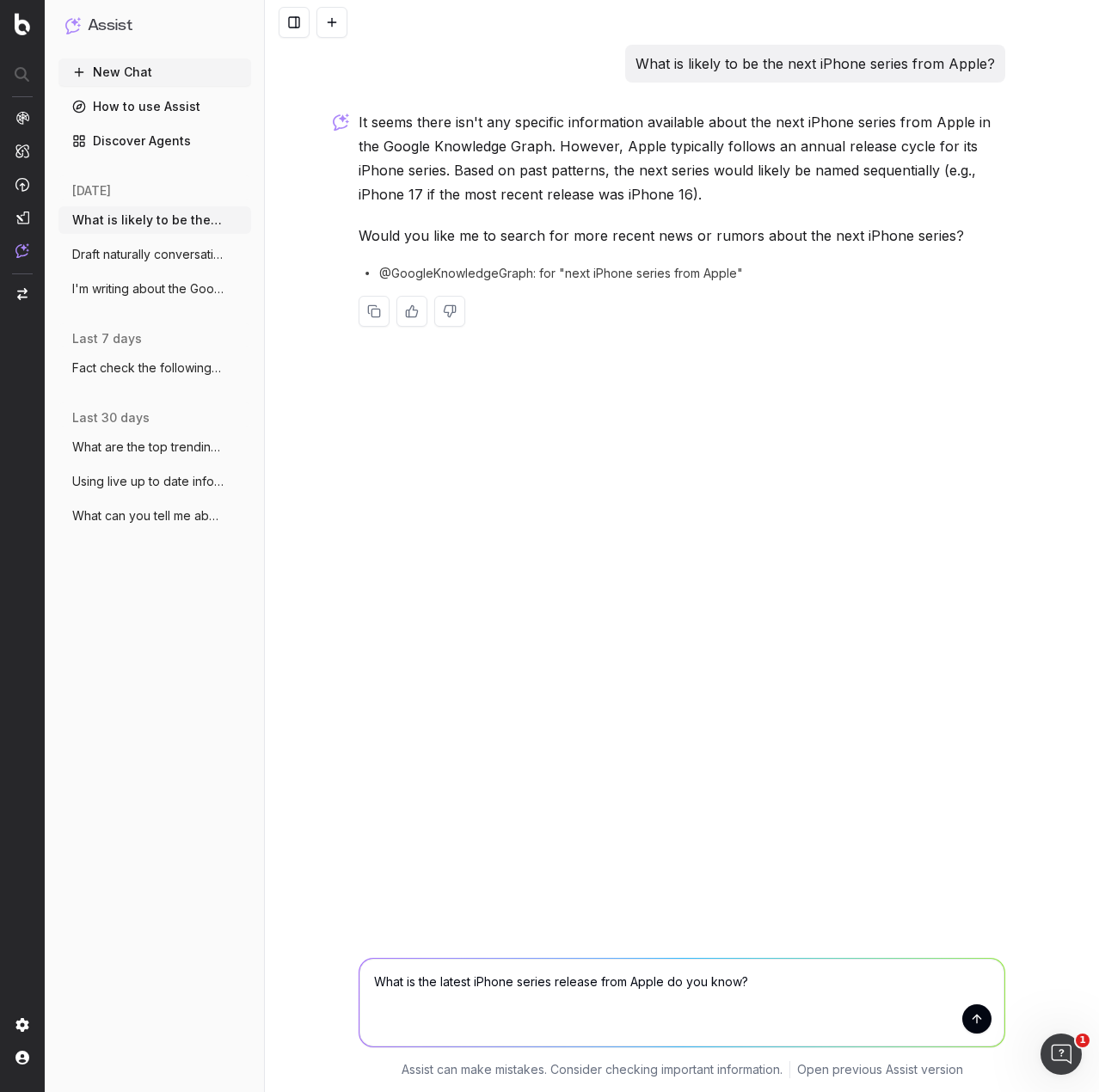
type textarea "What is the latest iPhone series release from Apple do you know?"
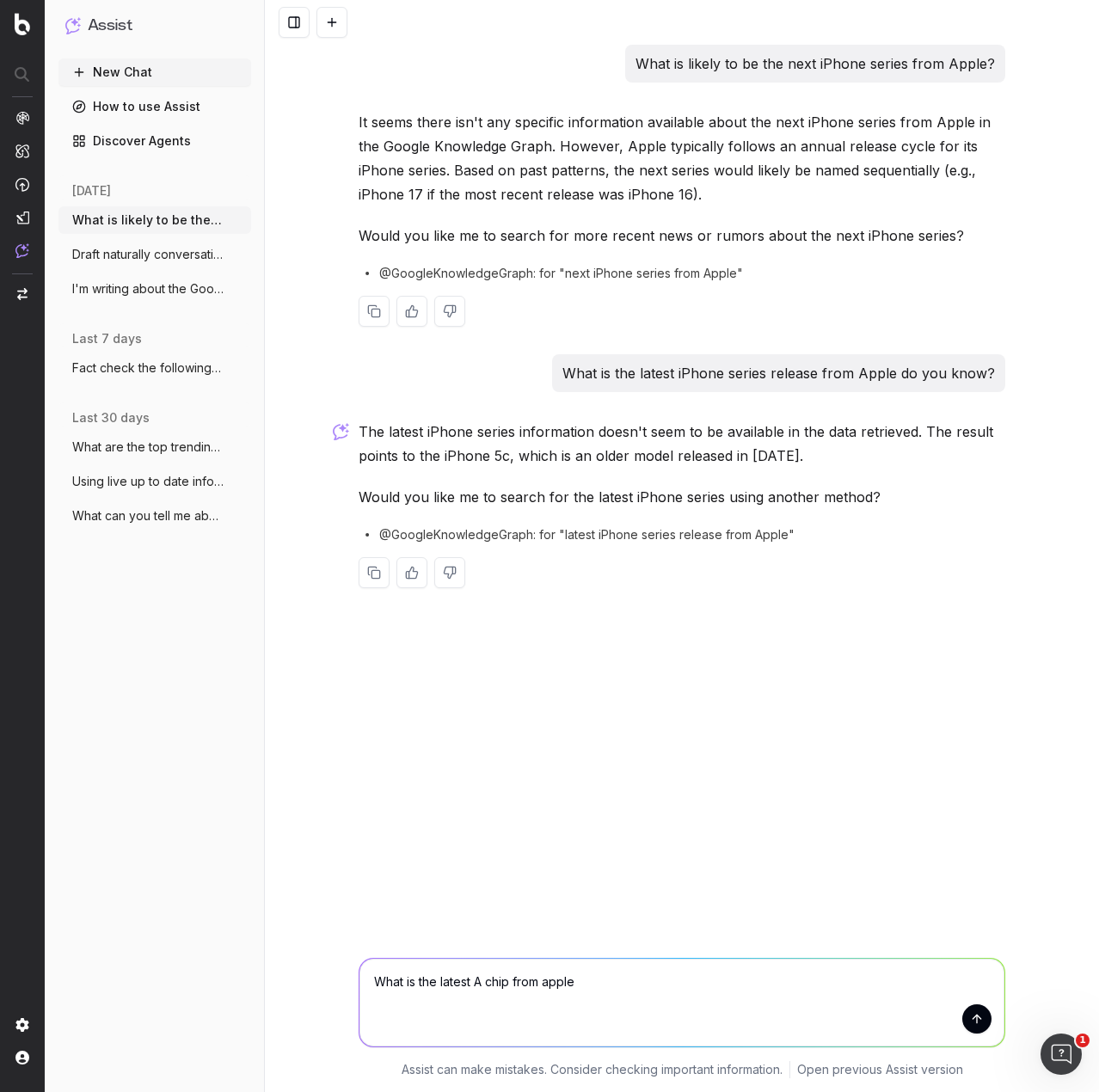
type textarea "What is the latest A chip from apple?"
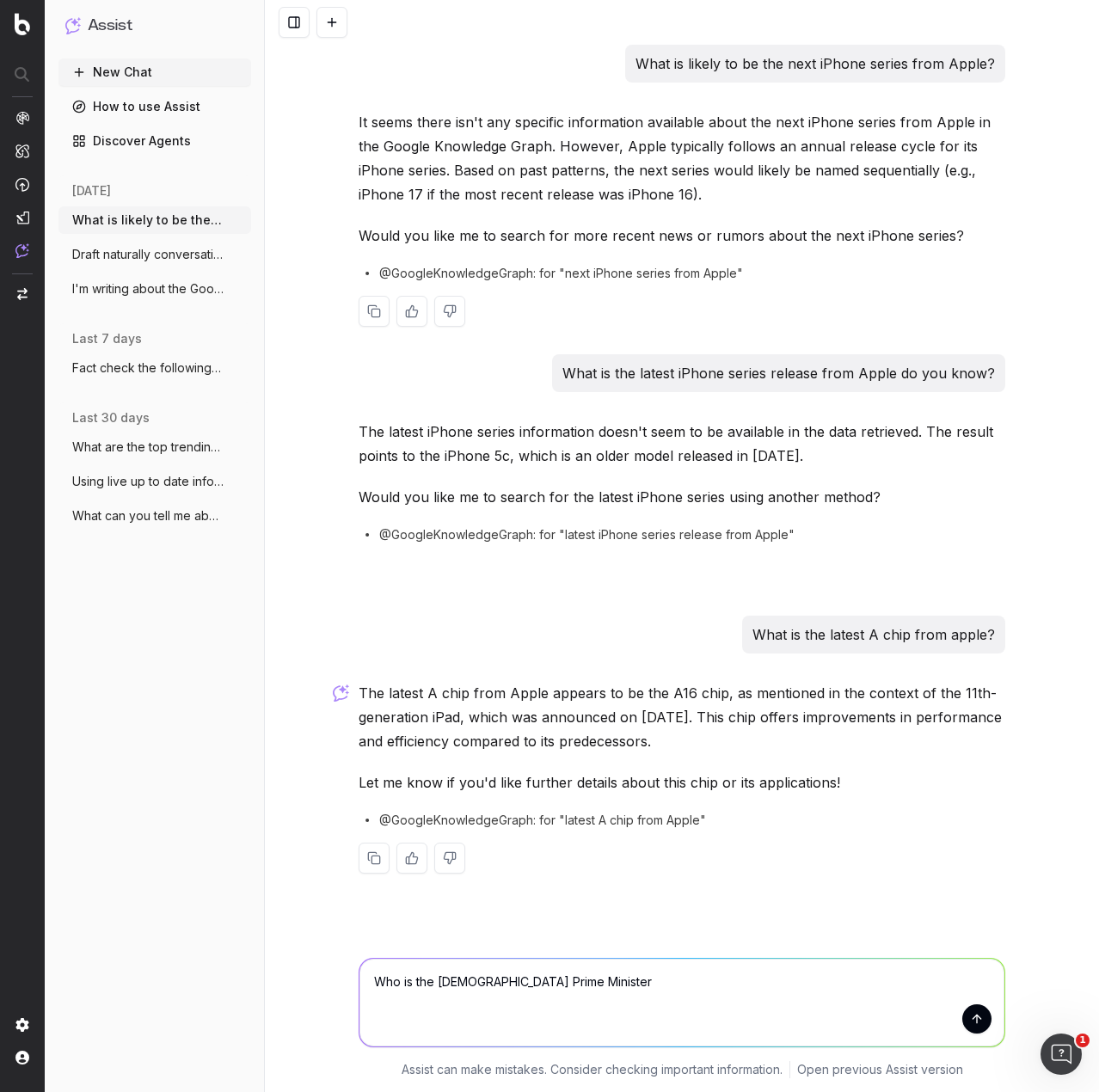
type textarea "Who is the [DEMOGRAPHIC_DATA] Prime Minister?"
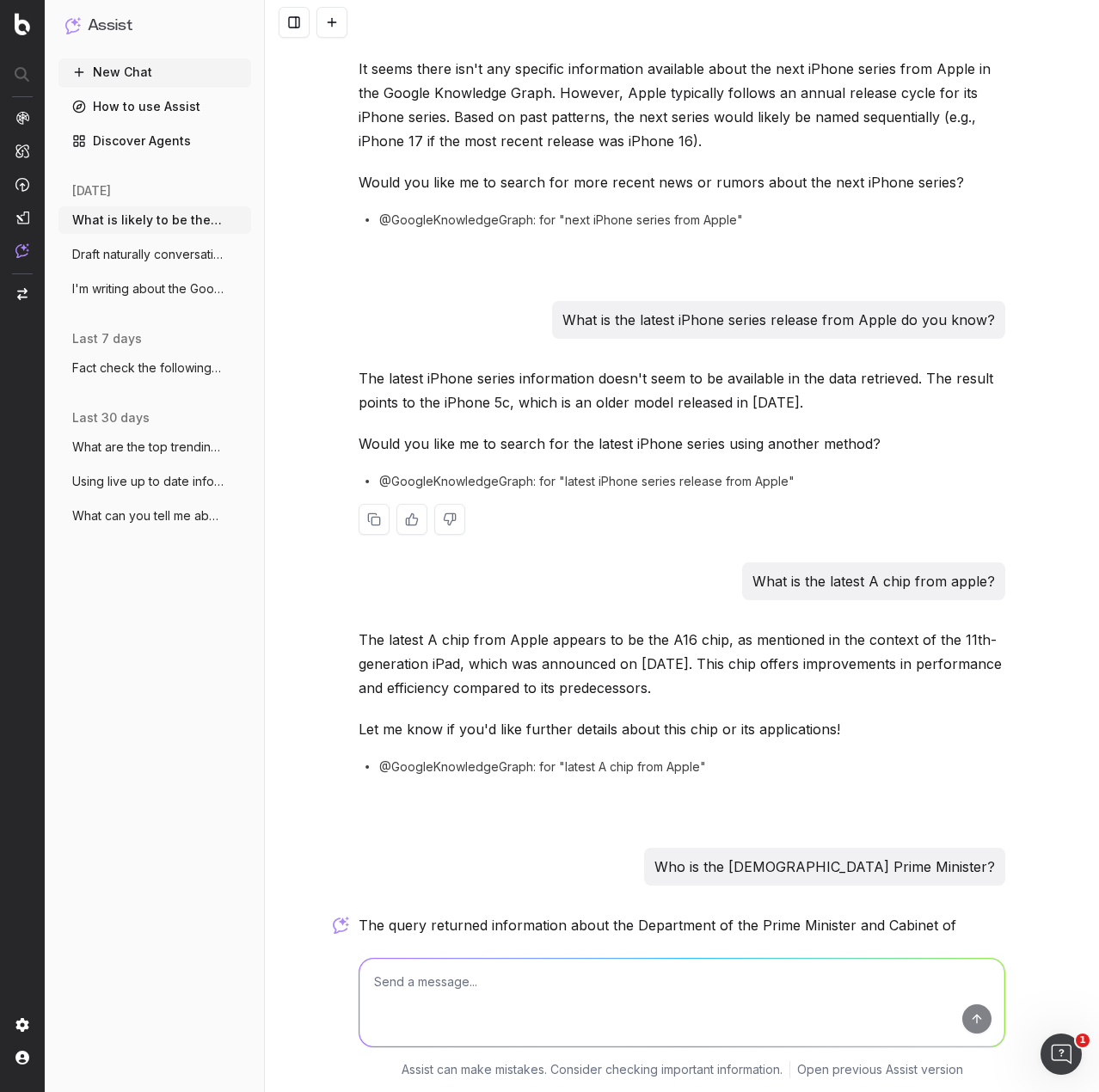
scroll to position [226, 0]
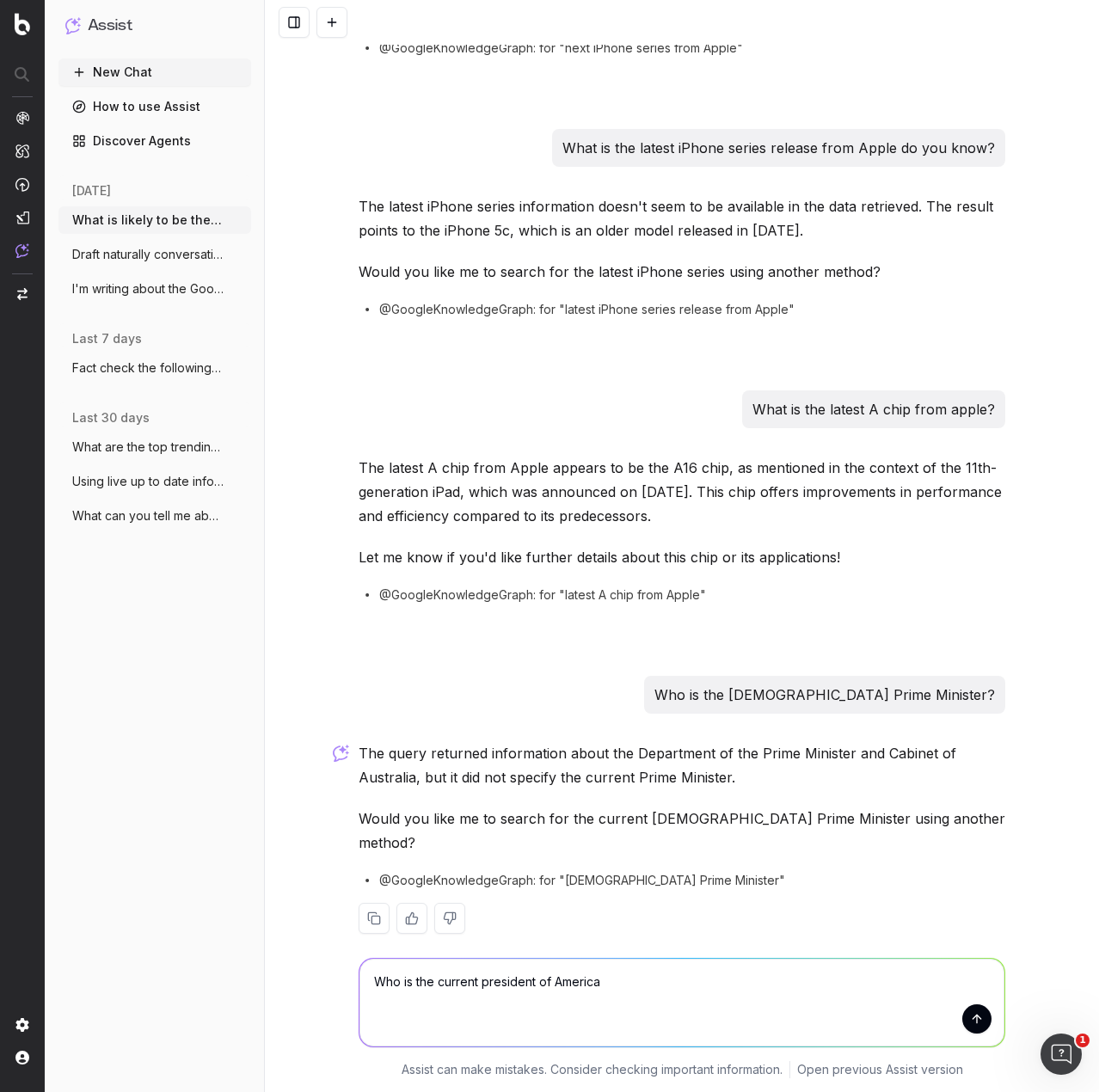
type textarea "Who is the current president of America?"
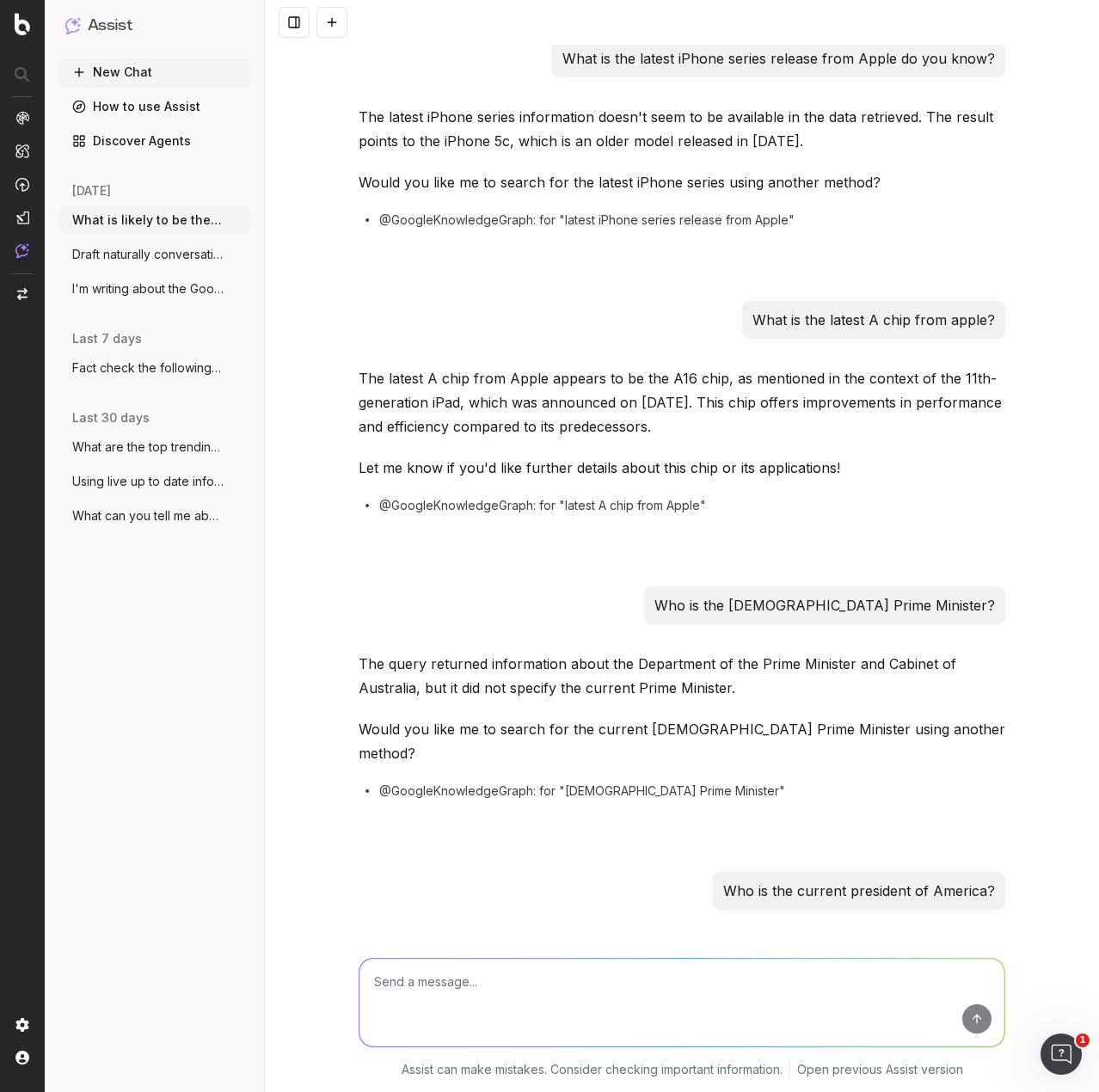
scroll to position [487, 0]
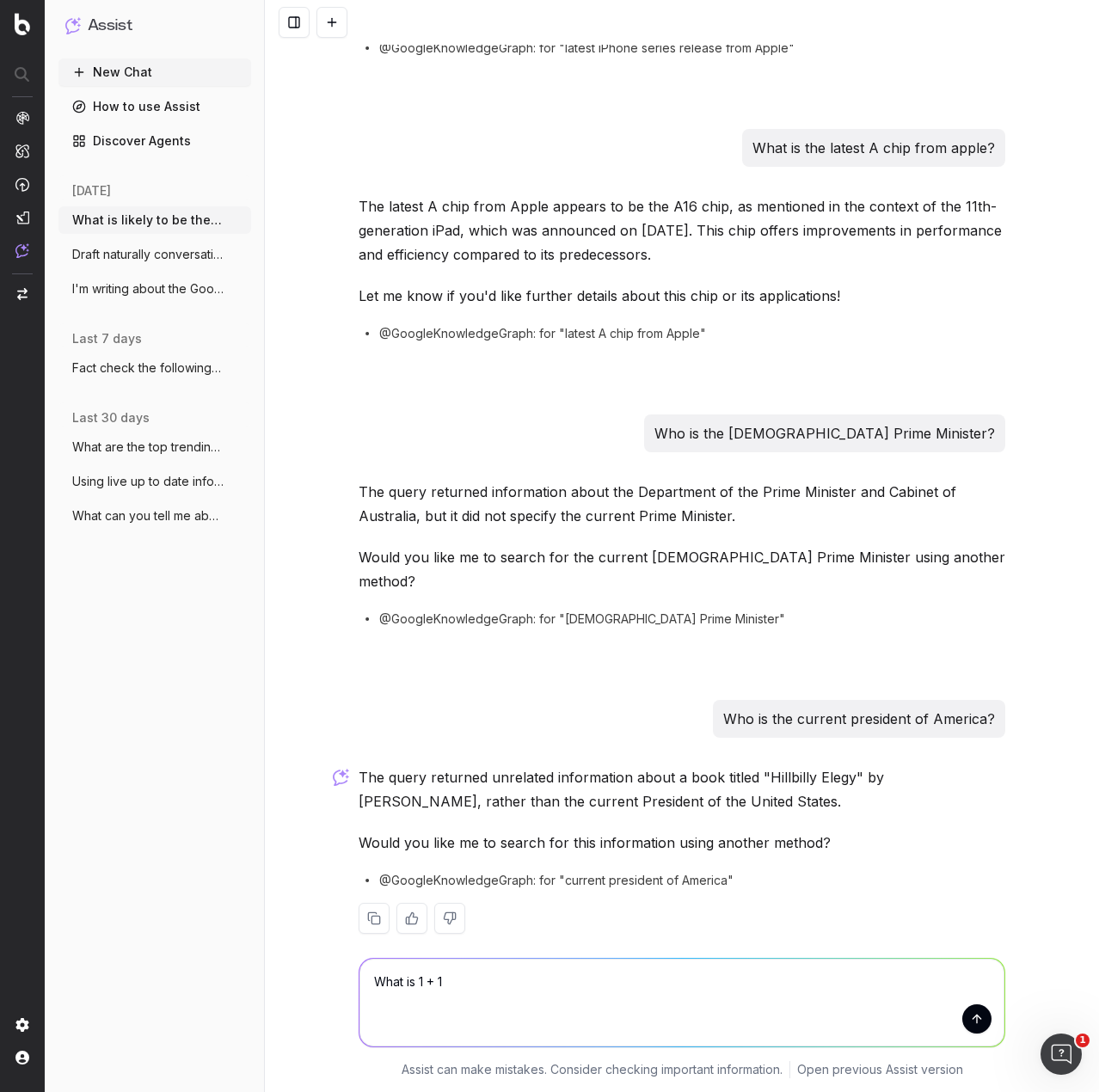
type textarea "What is 1 + 1?"
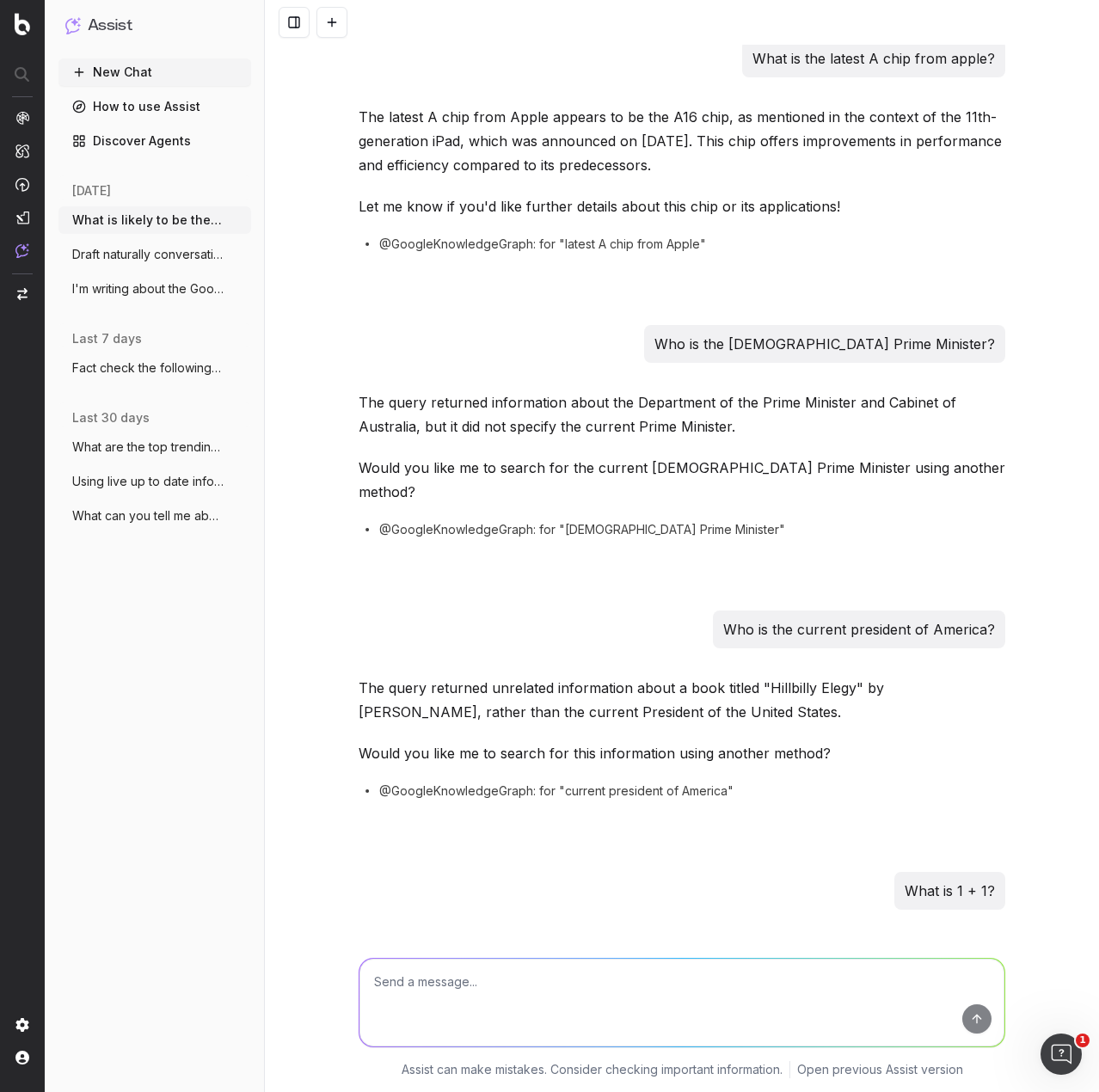
scroll to position [682, 0]
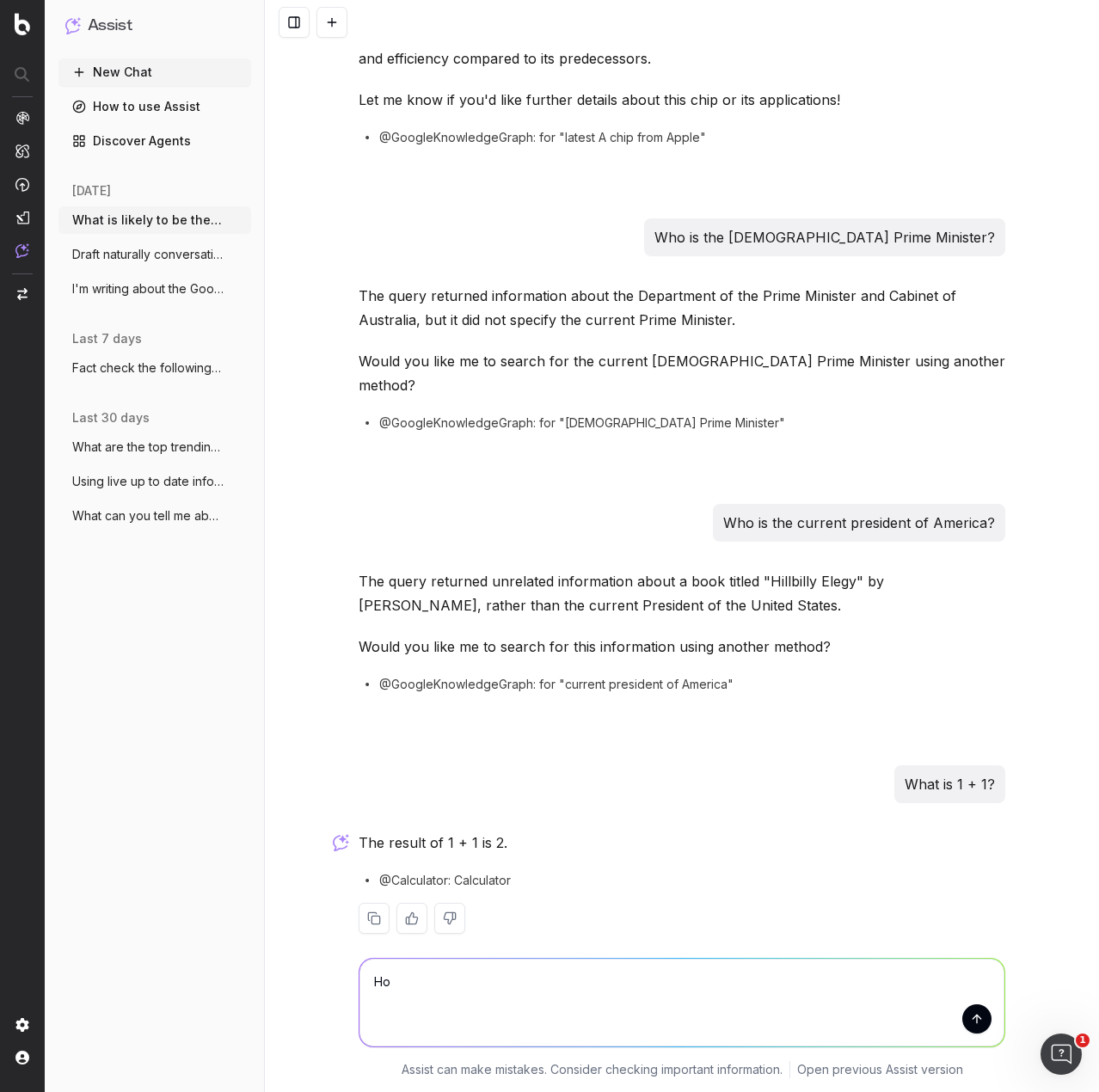
type textarea "H"
type textarea "I"
type textarea "T"
type textarea "Is 8gb of RAM a lot of RAM?"
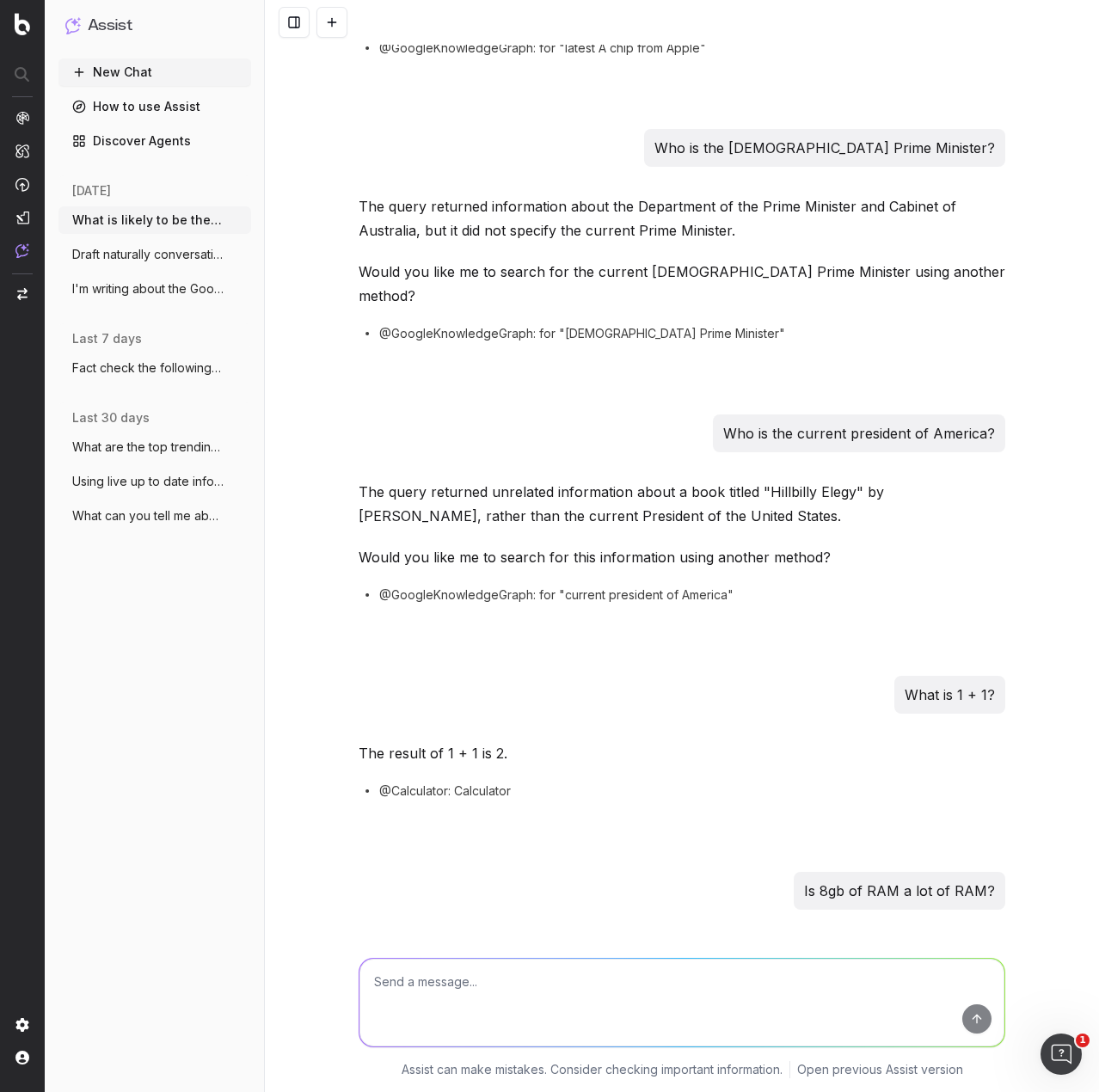
scroll to position [1113, 0]
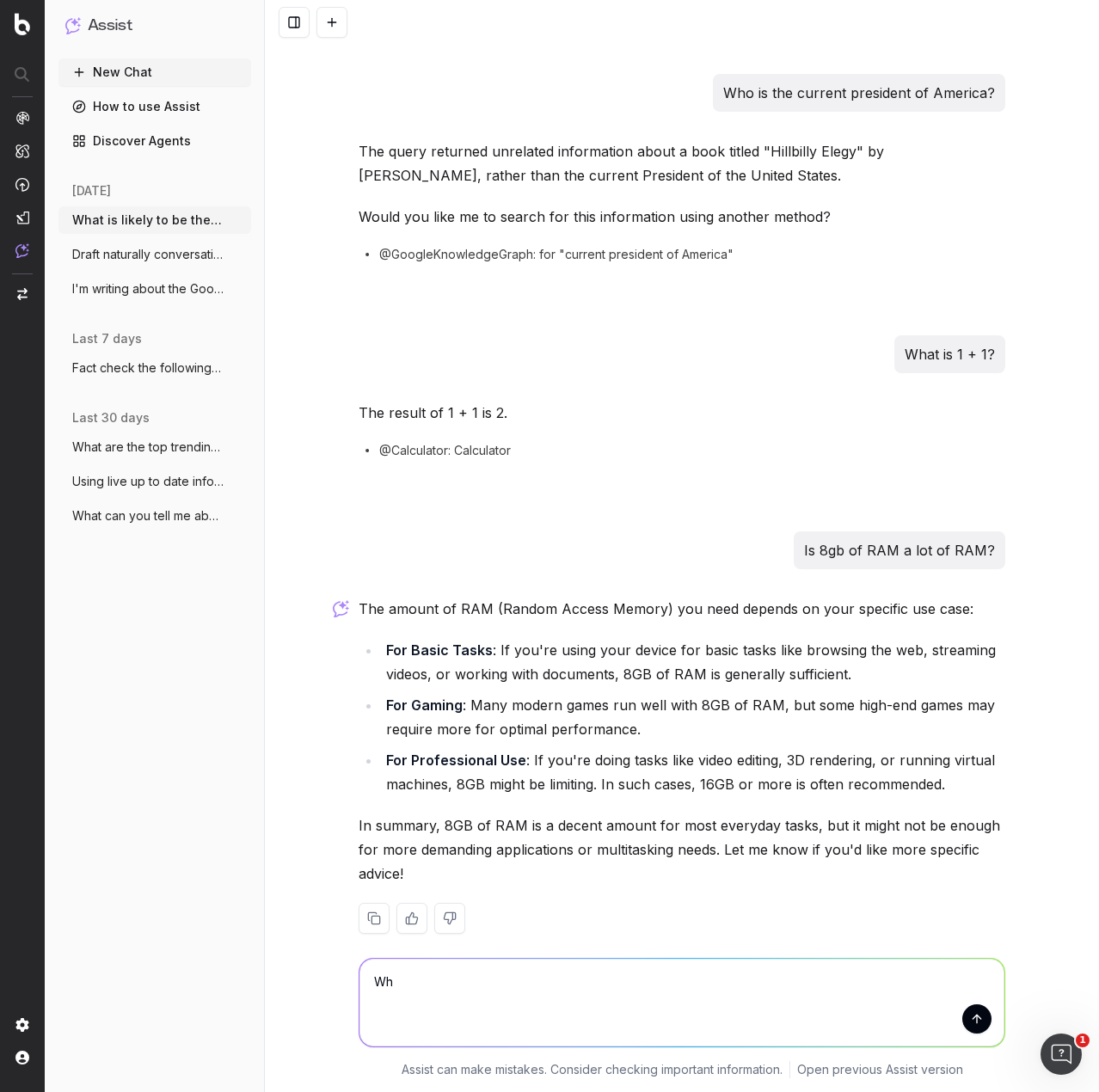
type textarea "W"
click at [492, 988] on textarea "How many categories are currently on the" at bounding box center [681, 1003] width 645 height 87
click at [661, 985] on textarea "How many categories are currently on the" at bounding box center [681, 1003] width 645 height 87
type textarea "How many categories are currently on the [PERSON_NAME] website?"
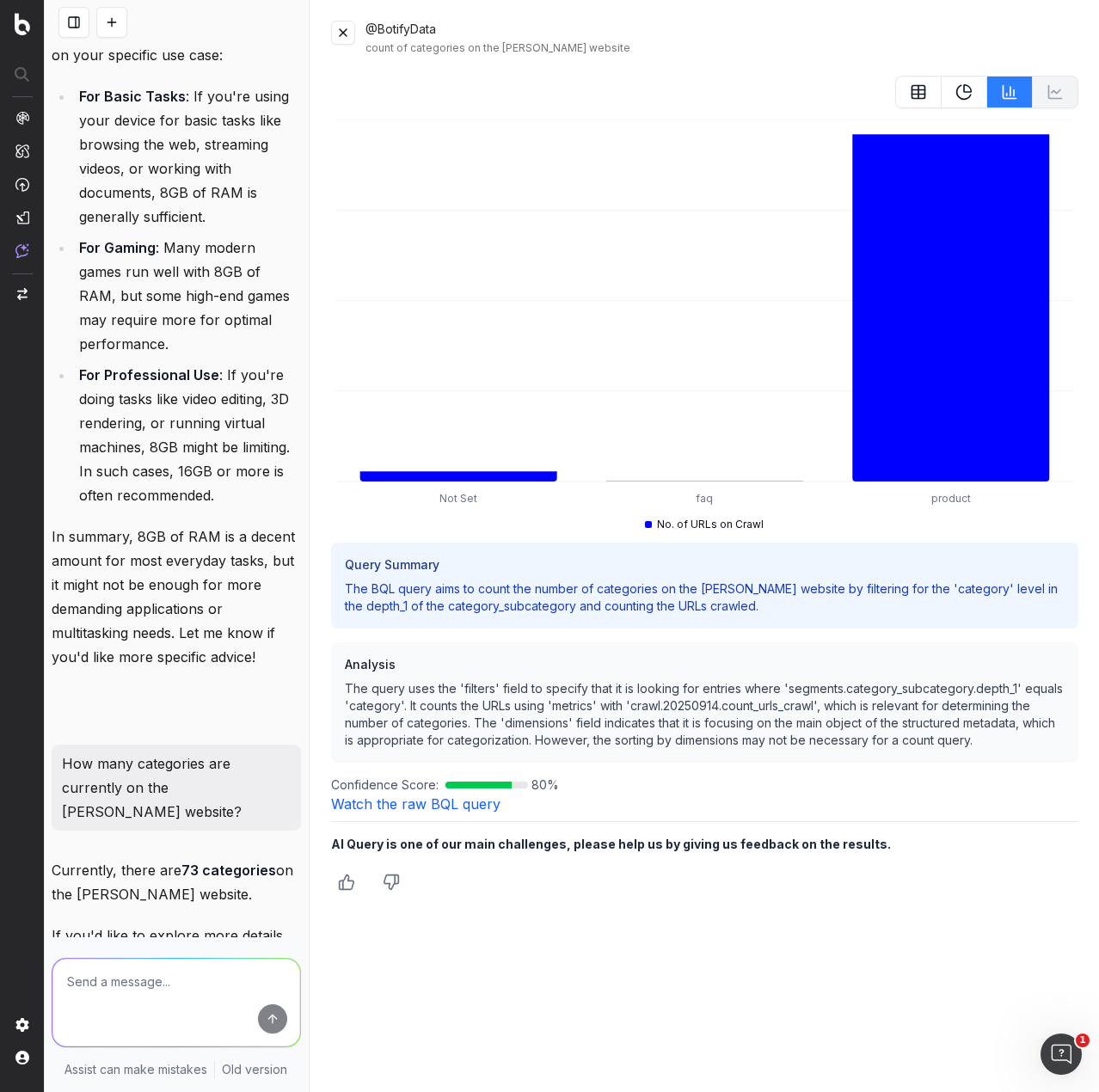
scroll to position [2681, 0]
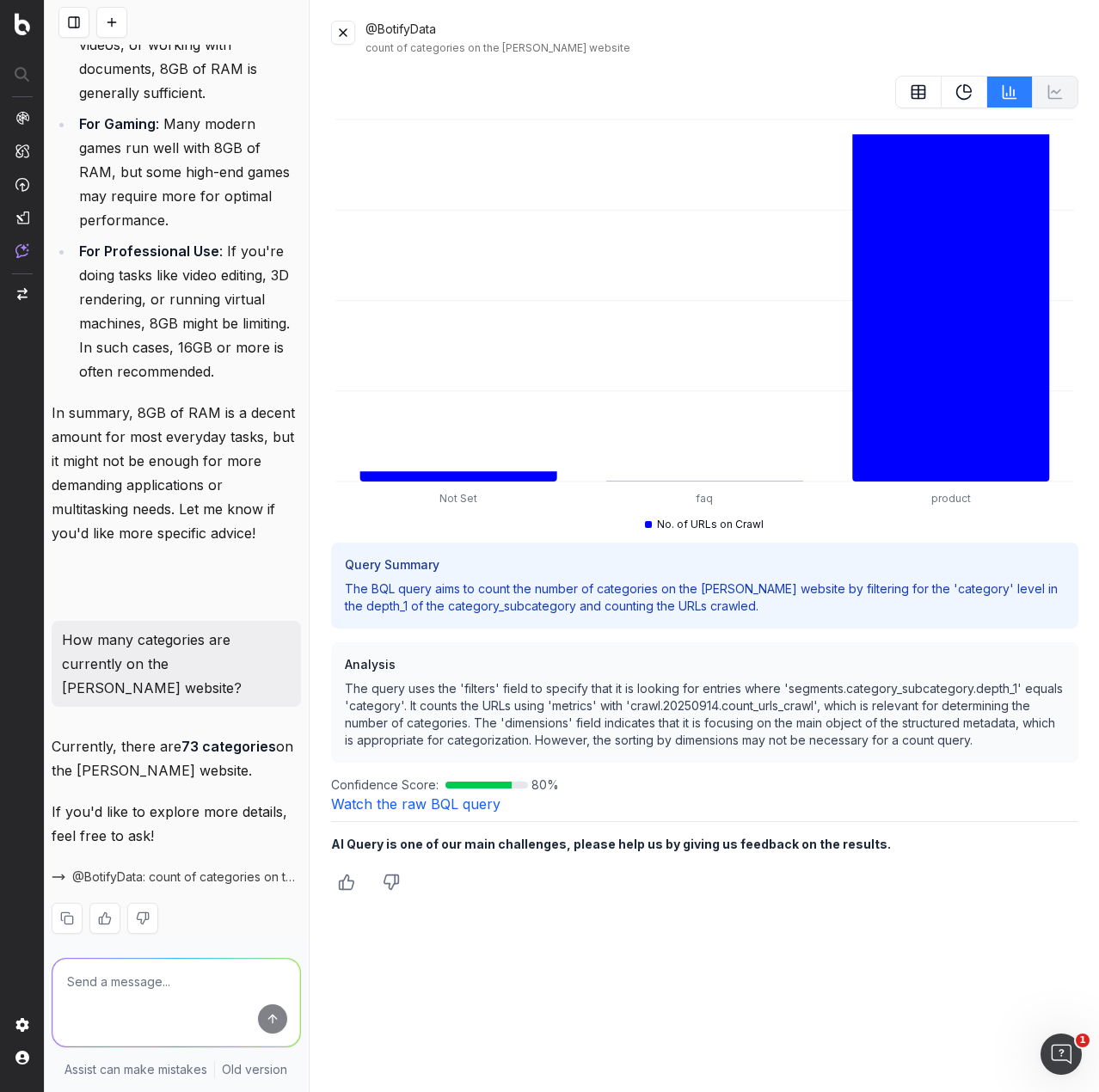
click at [337, 38] on button at bounding box center [343, 33] width 24 height 24
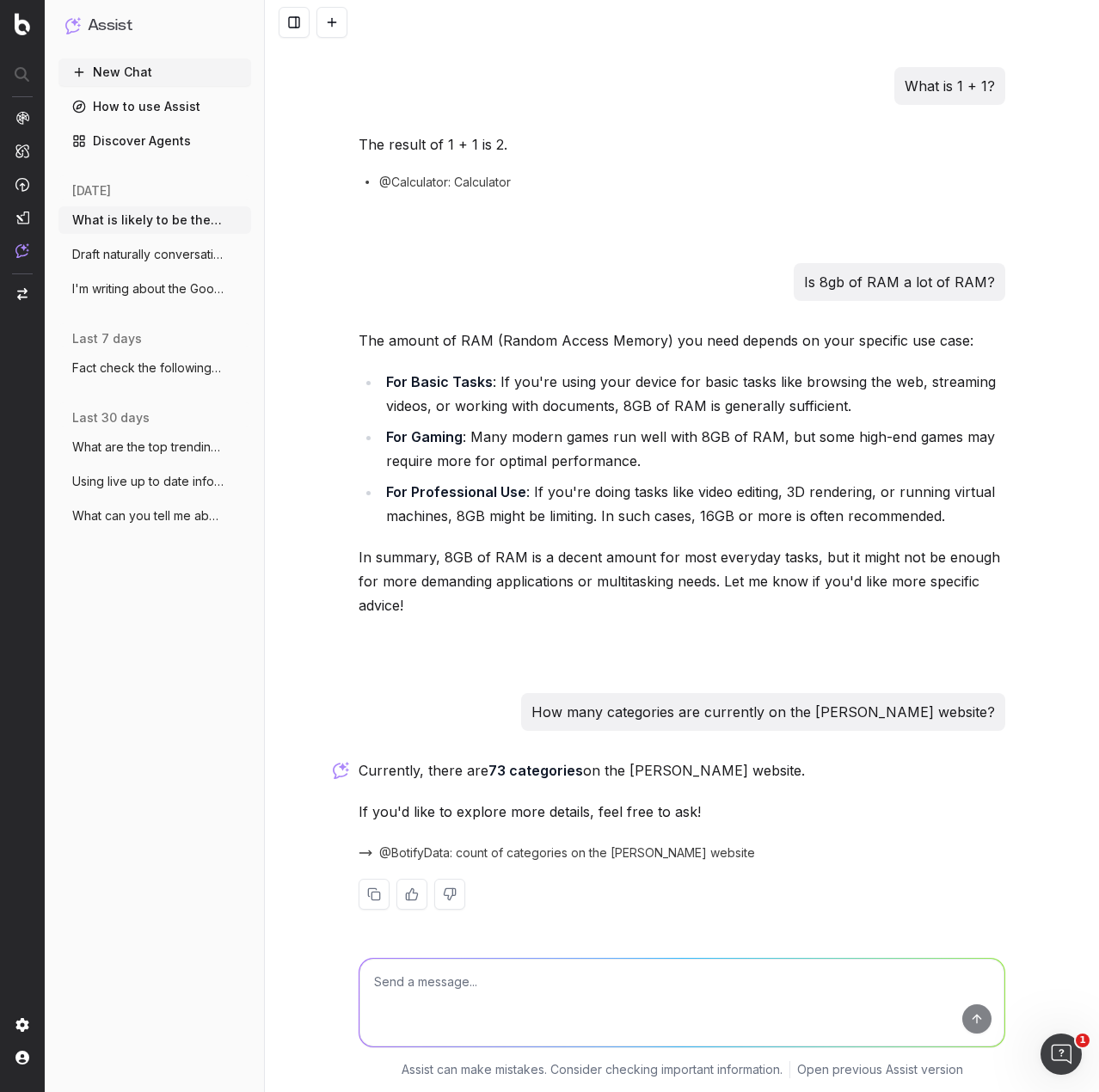
scroll to position [1357, 0]
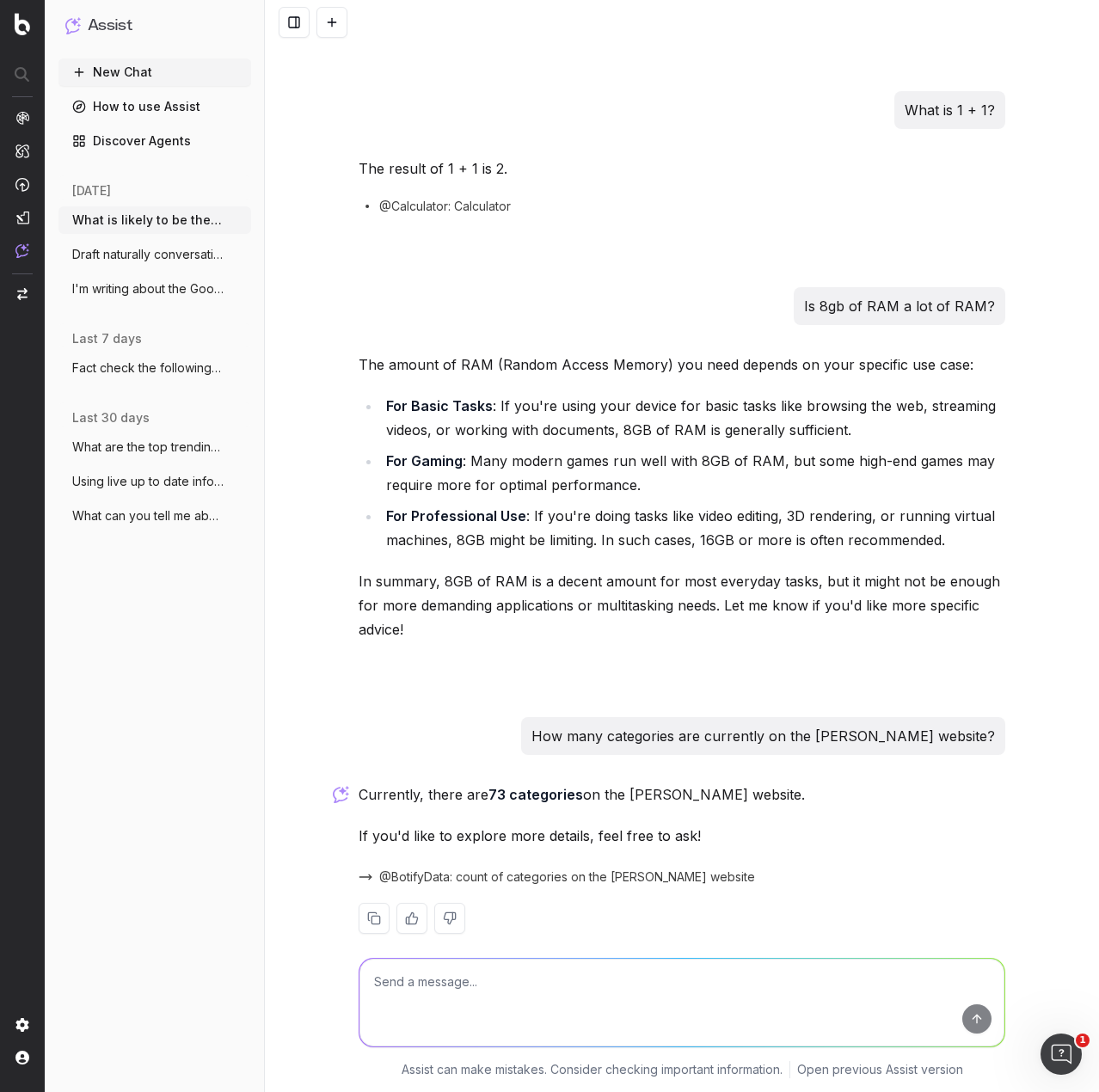
click at [672, 983] on textarea at bounding box center [681, 1003] width 645 height 87
click at [587, 985] on textarea "And how many subcategories" at bounding box center [681, 1003] width 645 height 87
type textarea "And how many subcategories?"
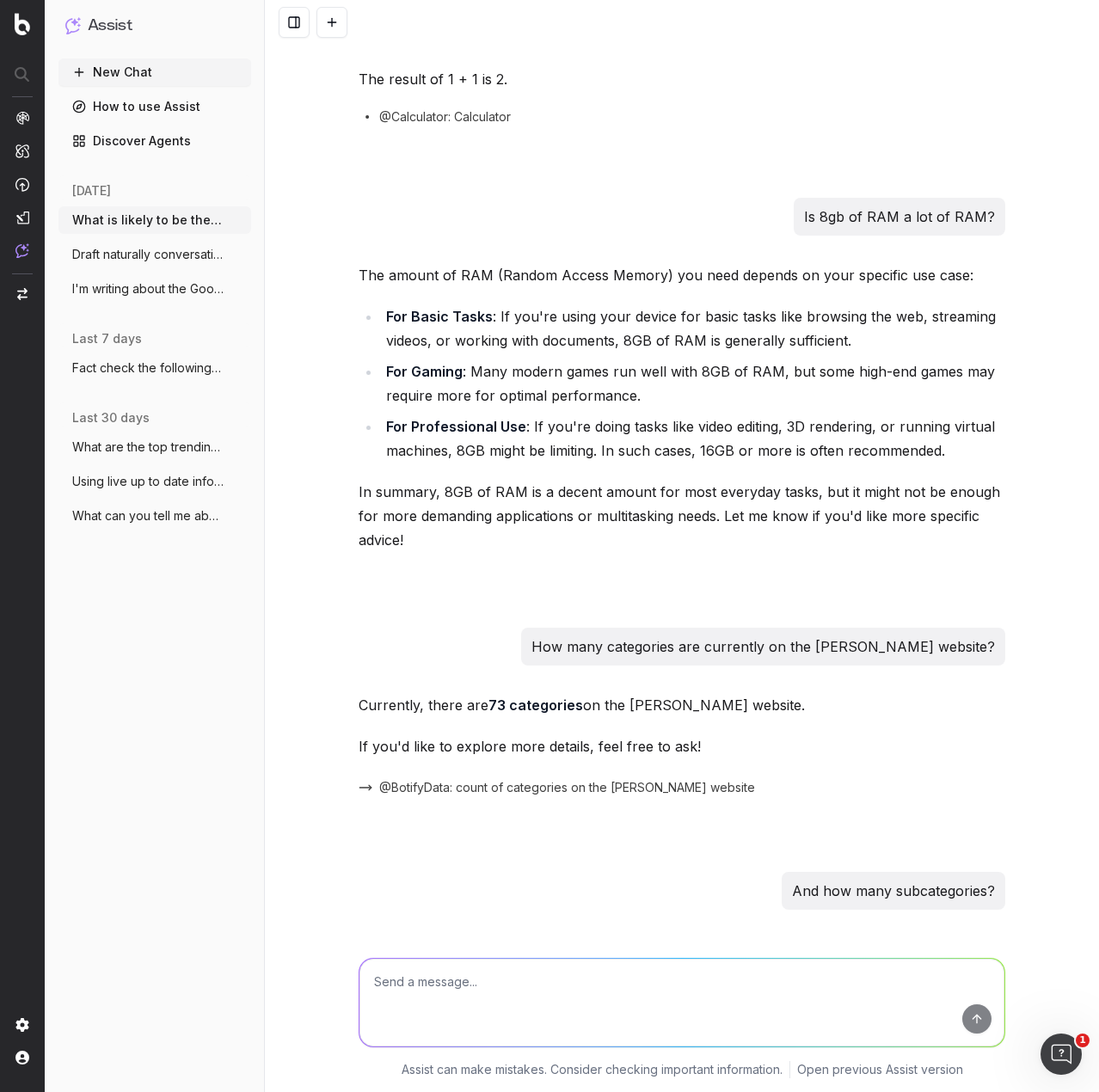
scroll to position [1643, 0]
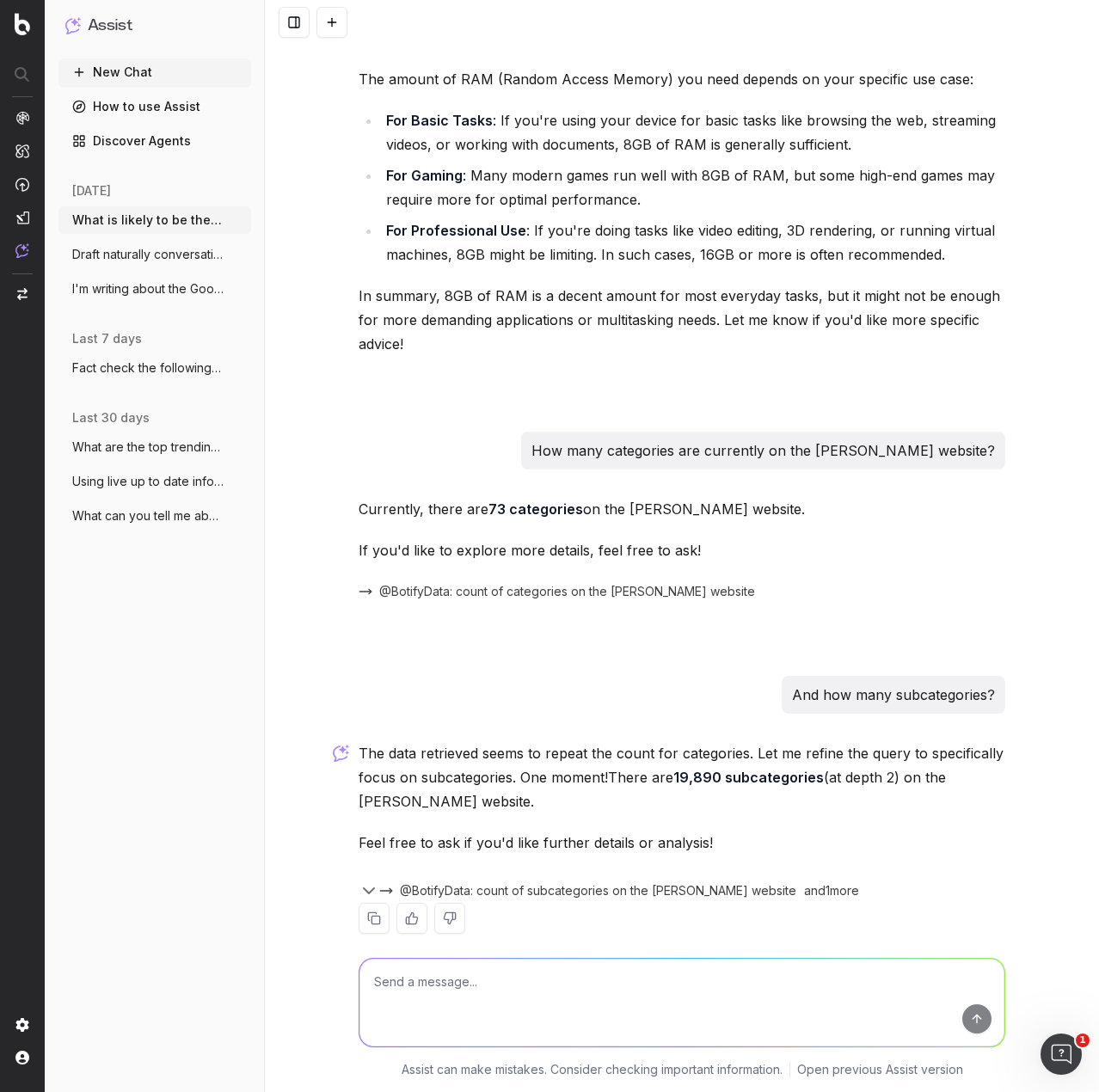
click at [588, 972] on textarea at bounding box center [681, 1003] width 645 height 87
drag, startPoint x: 818, startPoint y: 753, endPoint x: 885, endPoint y: 761, distance: 67.5
click at [885, 761] on p "The data retrieved seems to repeat the count for categories. Let me refine the …" at bounding box center [681, 777] width 647 height 72
copy p "at depth 2"
click at [441, 977] on textarea at bounding box center [681, 1003] width 645 height 87
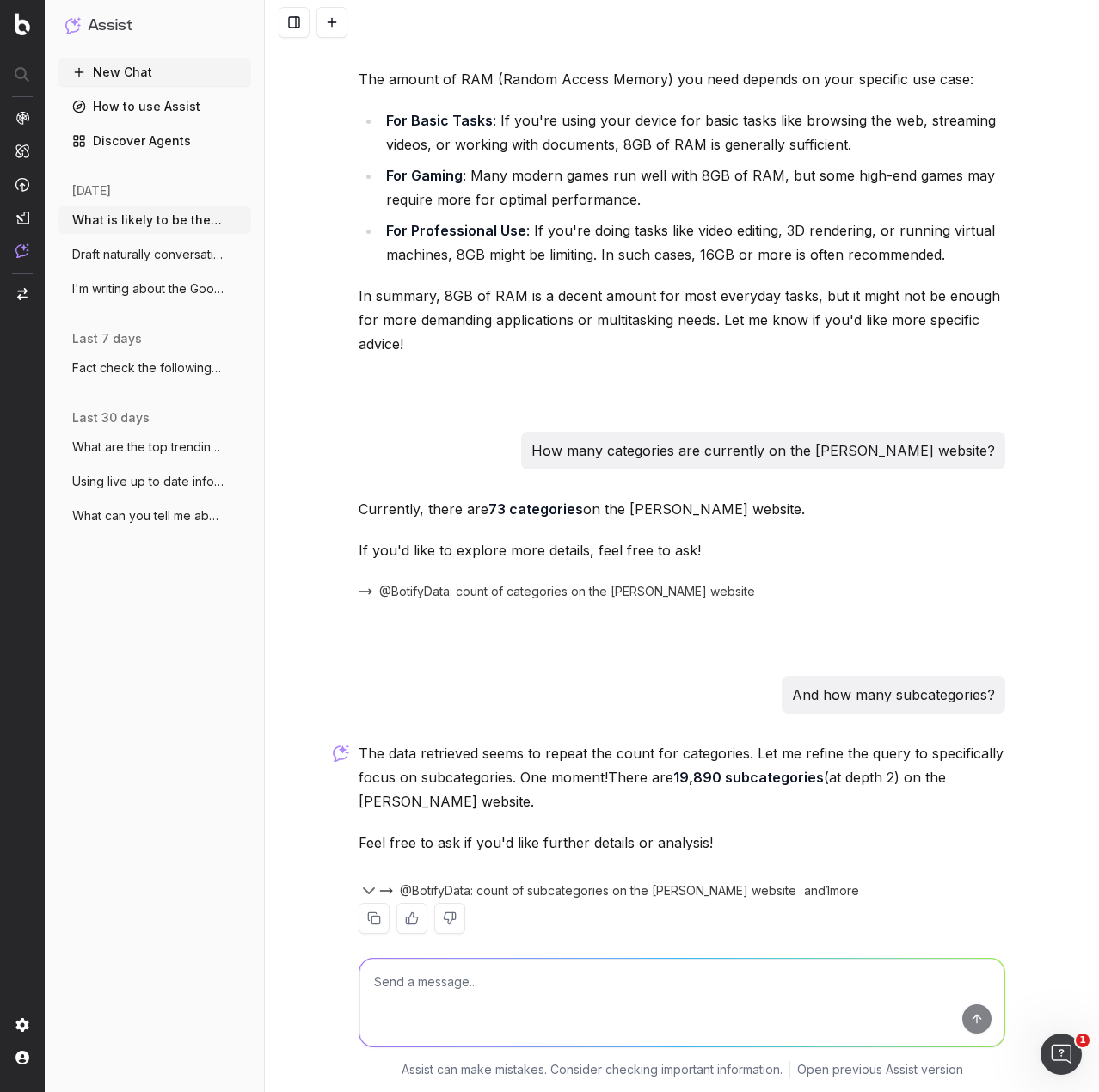
paste textarea "at depth 2"
click at [368, 977] on textarea "at depth 2"" at bounding box center [681, 1003] width 645 height 87
click at [541, 971] on textarea ""at depth 2"" at bounding box center [681, 1003] width 645 height 87
type textarea ""at depth 2" what does this mean?"
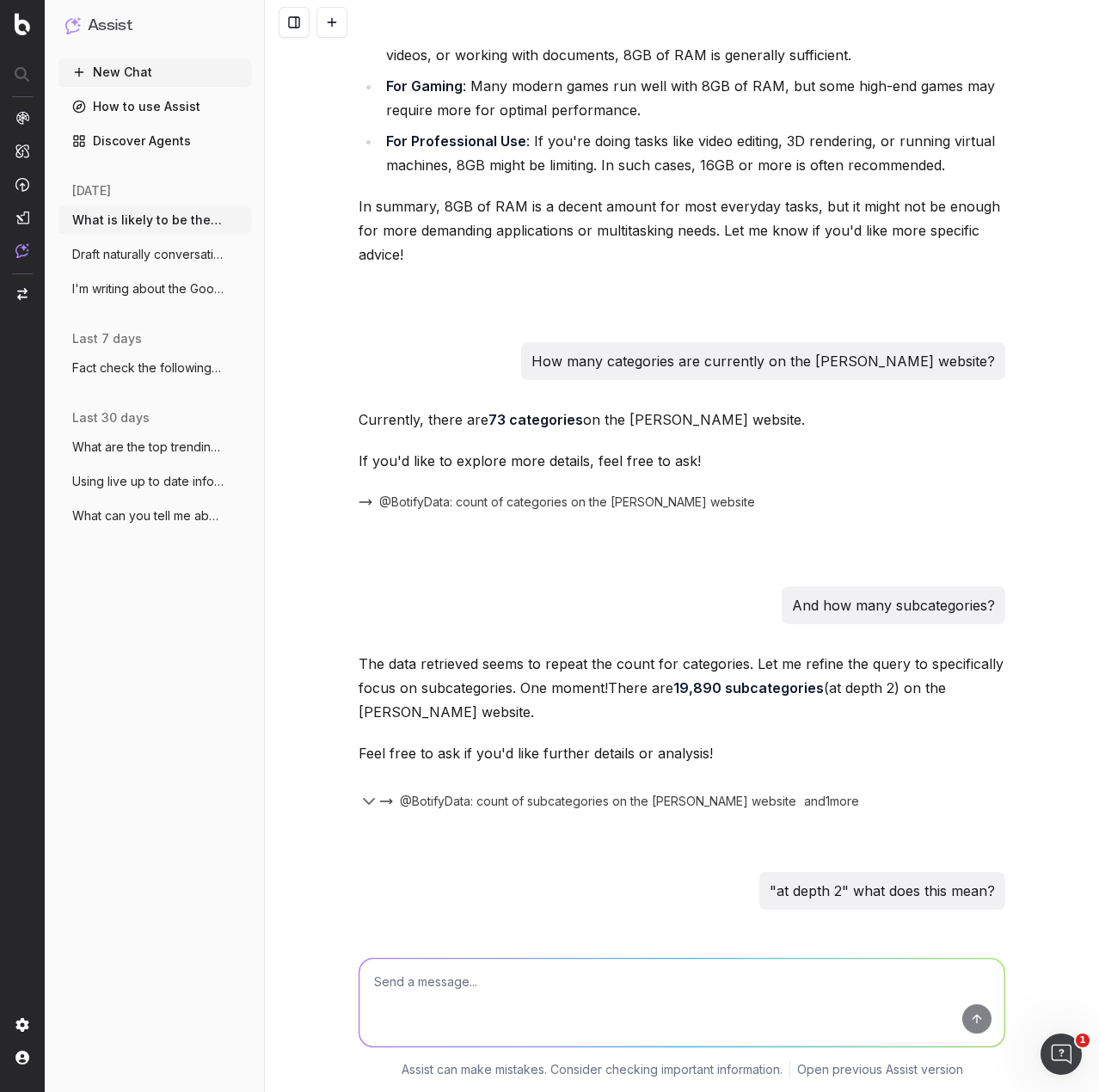
scroll to position [2148, 0]
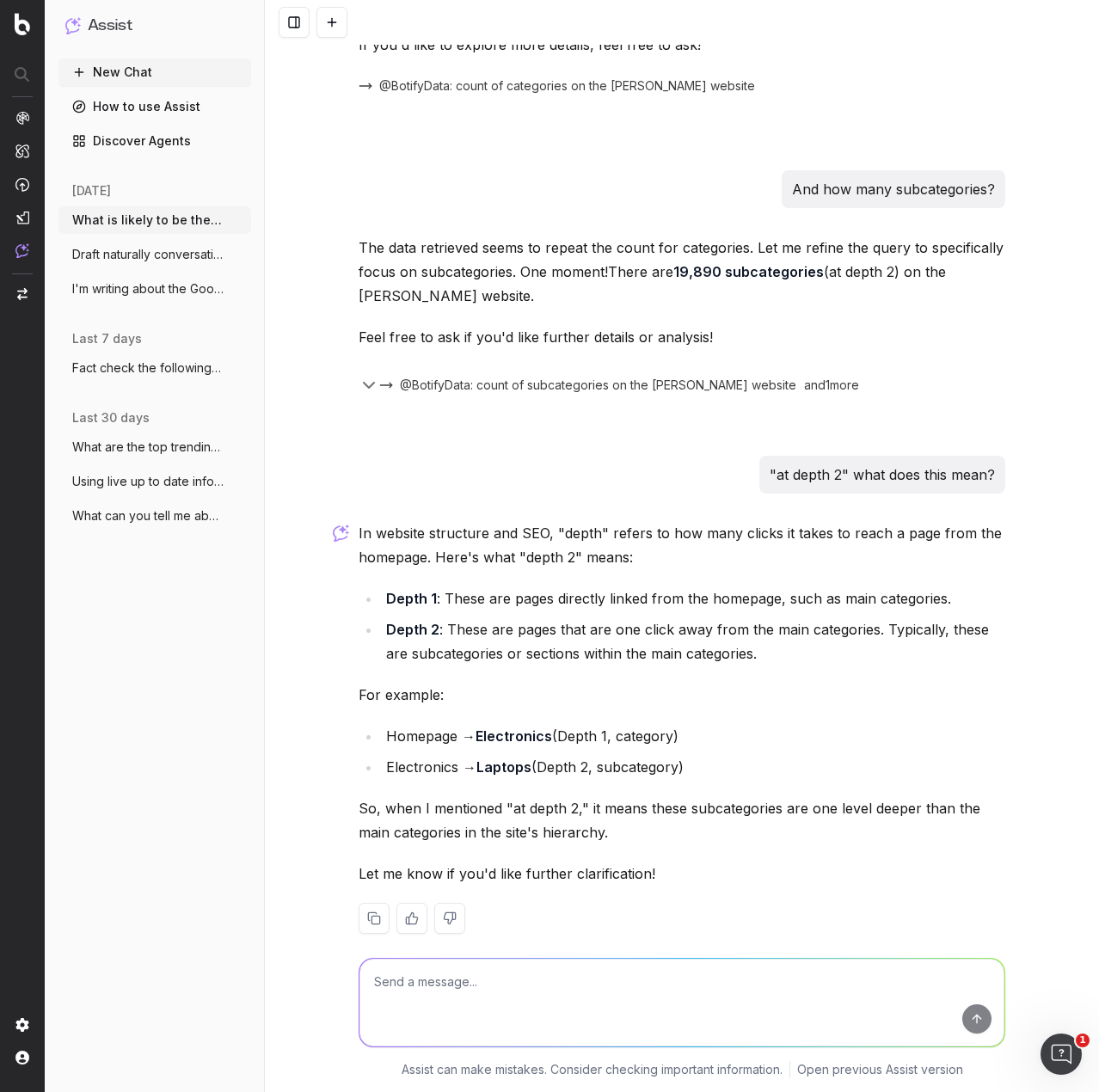
click at [639, 969] on textarea at bounding box center [681, 1003] width 645 height 87
type textarea "What is the furthest depth onsite?"
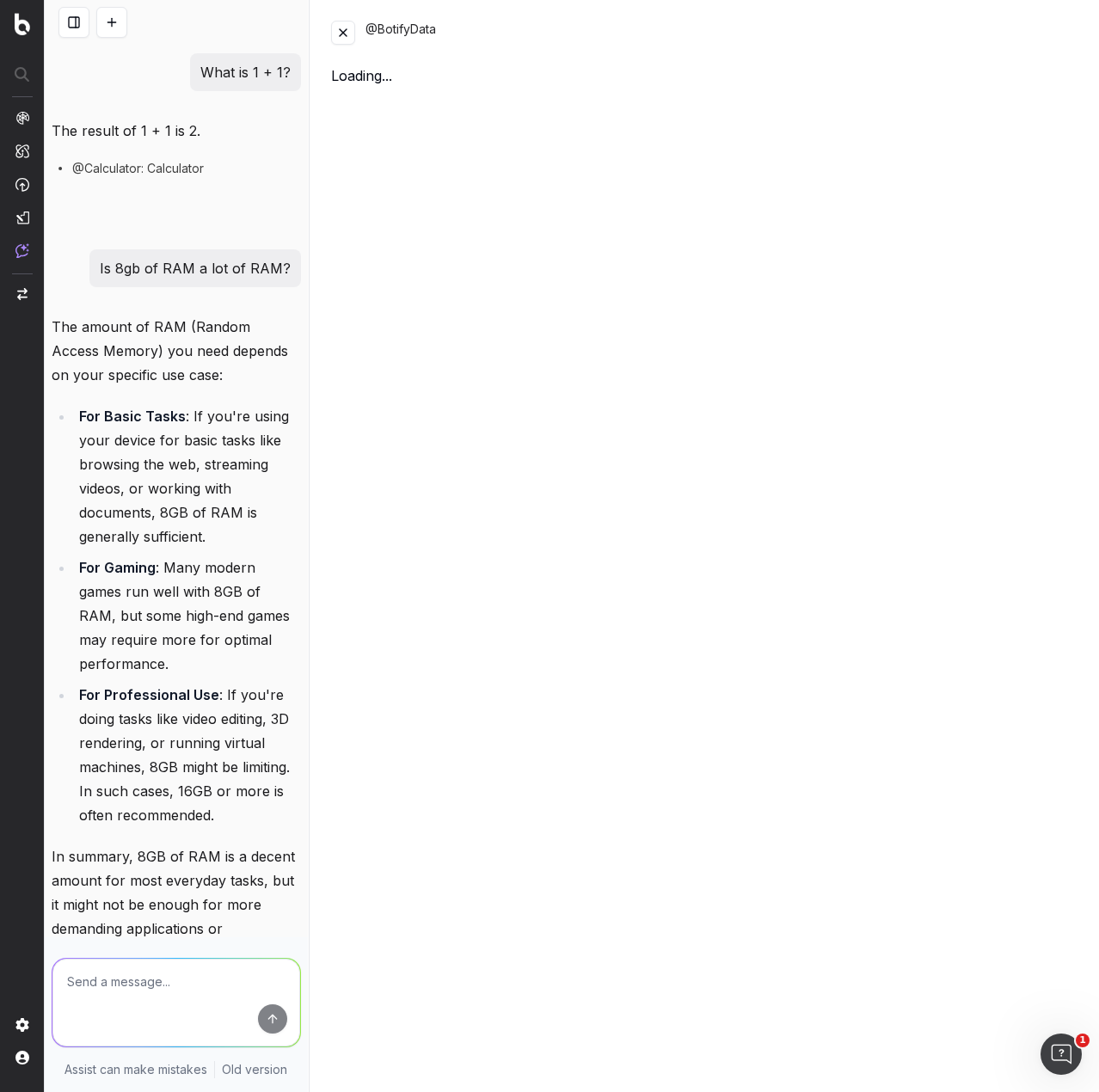
scroll to position [4366, 0]
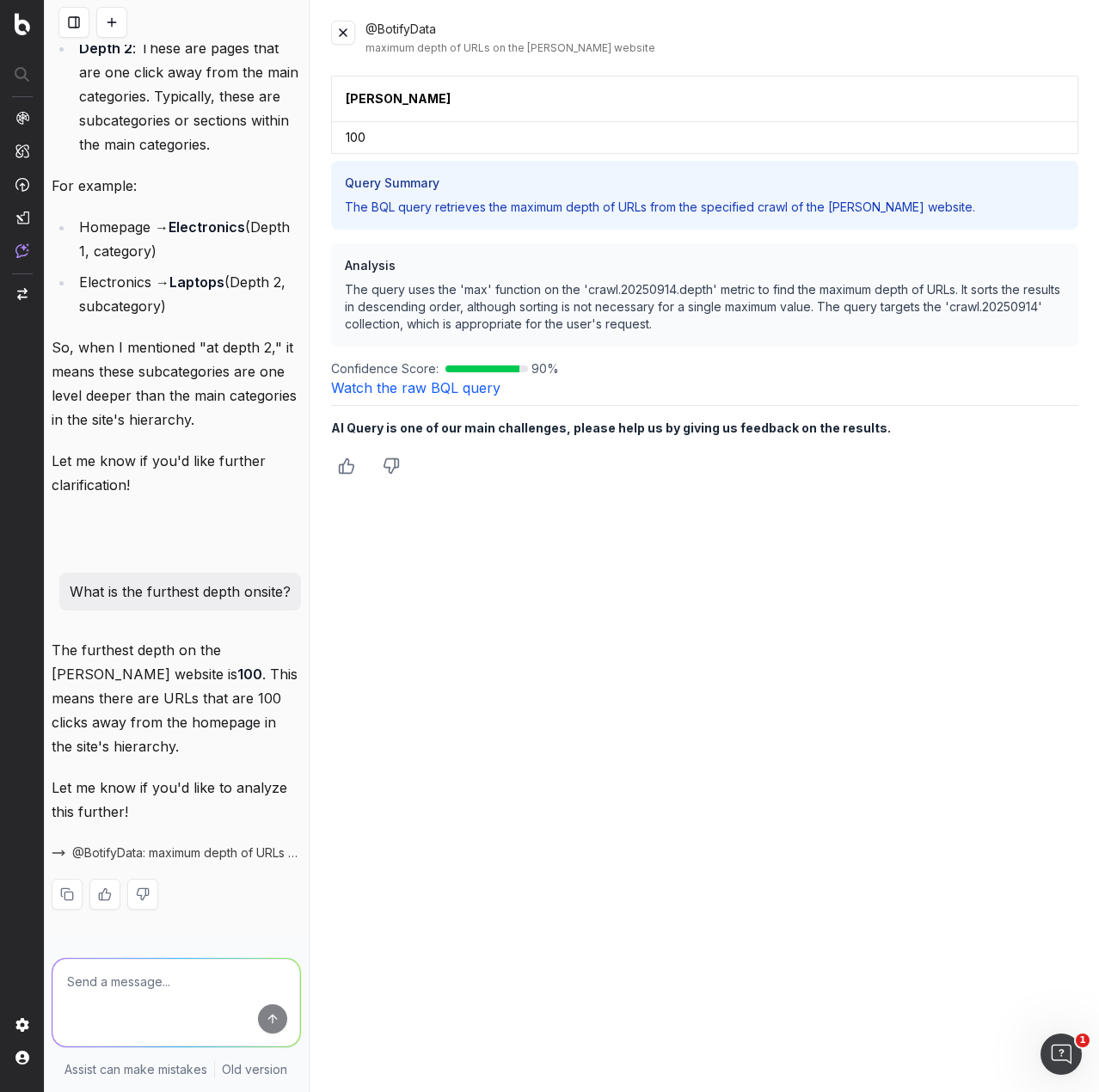
click at [338, 35] on button at bounding box center [343, 33] width 24 height 24
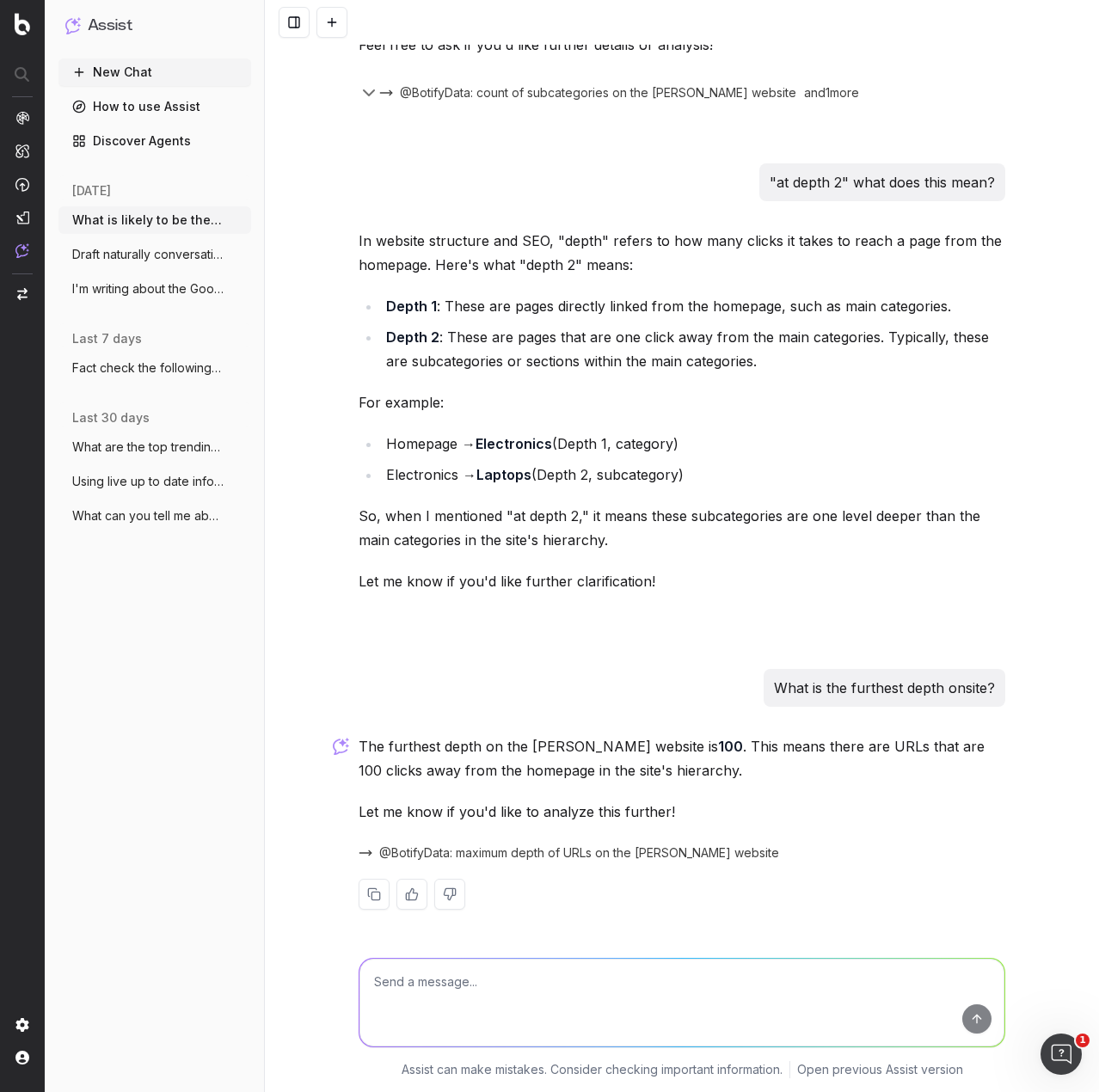
scroll to position [2416, 0]
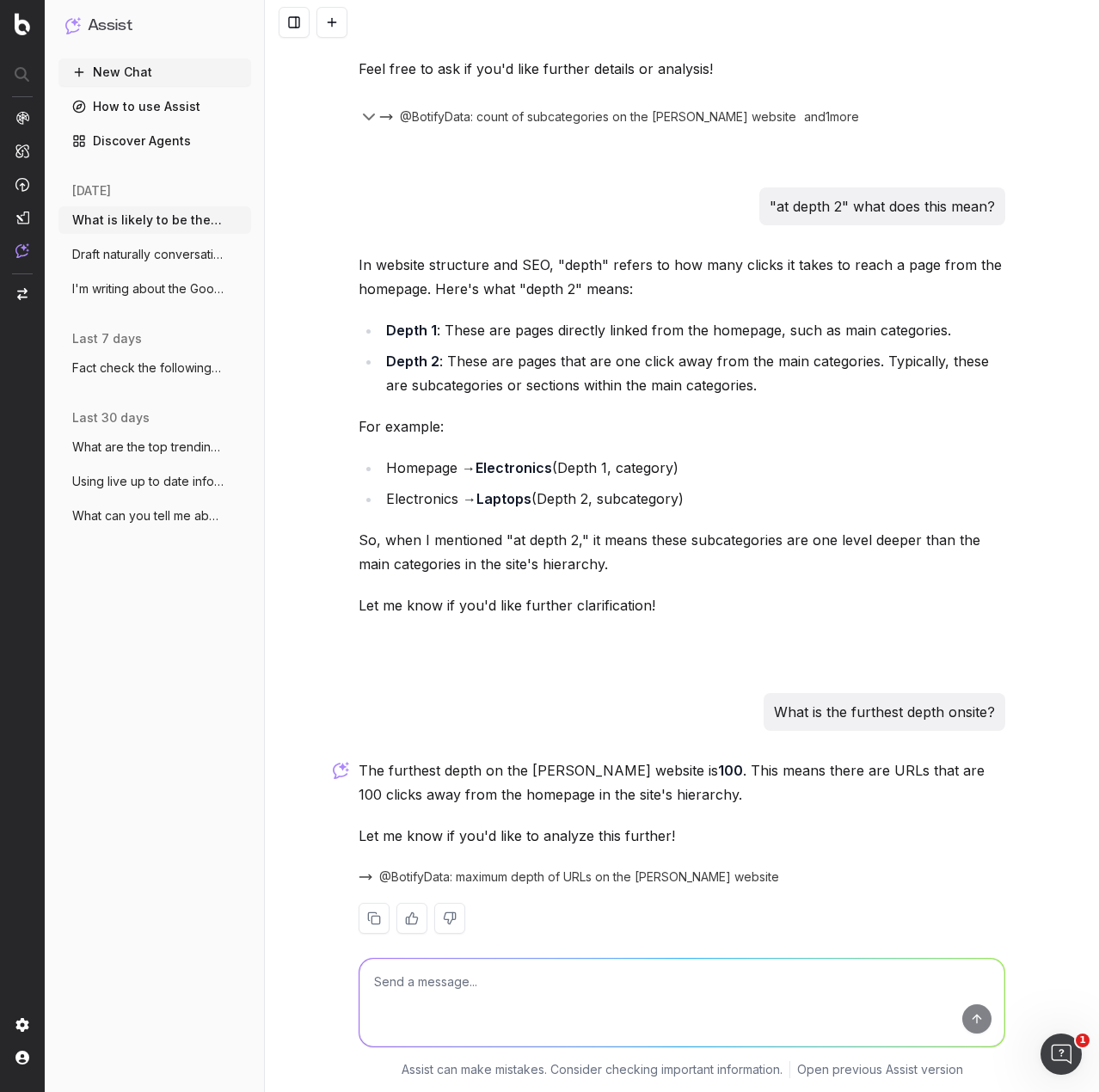
click at [660, 981] on textarea at bounding box center [681, 1003] width 645 height 87
type textarea "How many categories of all depth levels are currently live on site?"
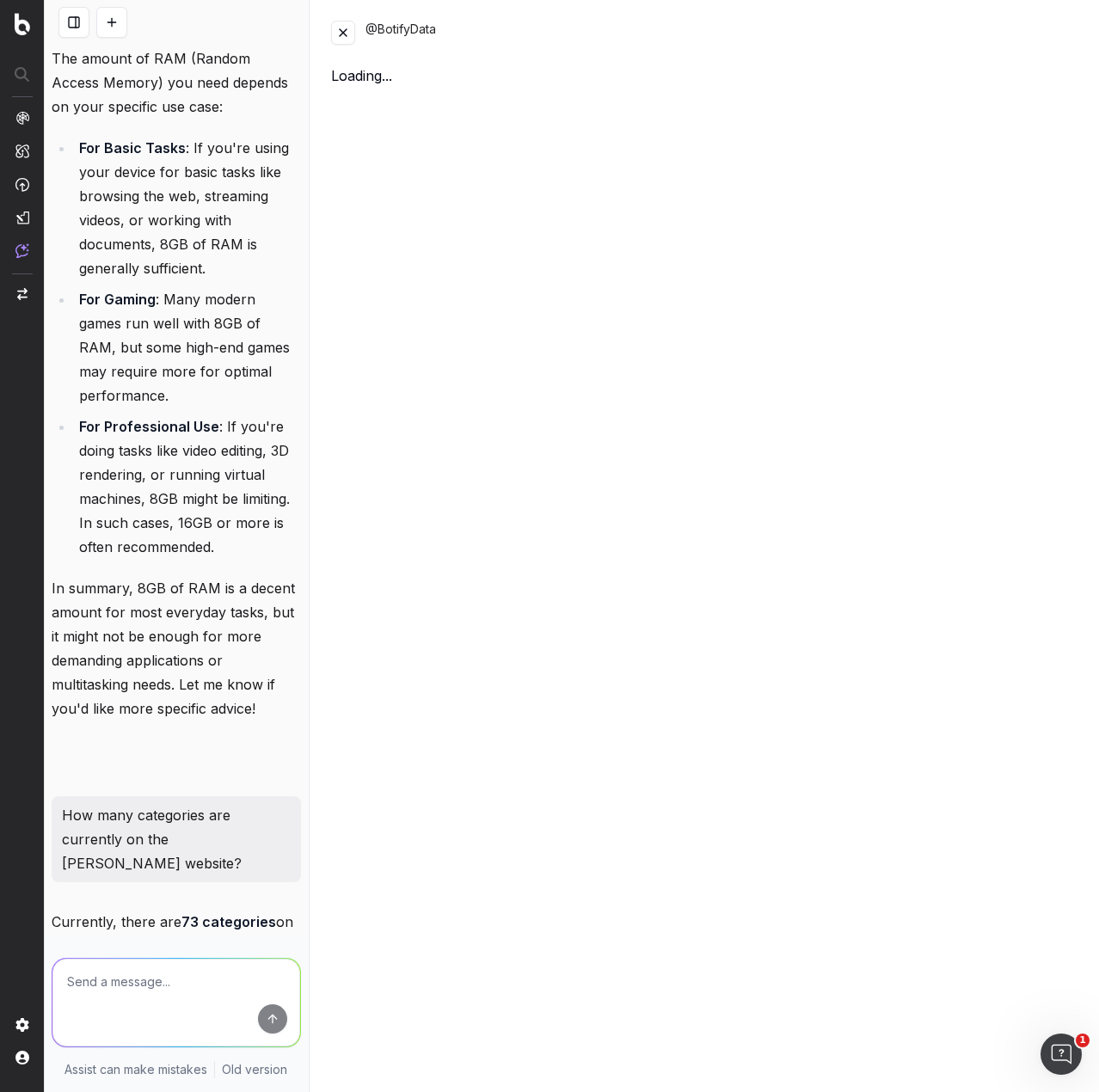
scroll to position [4828, 0]
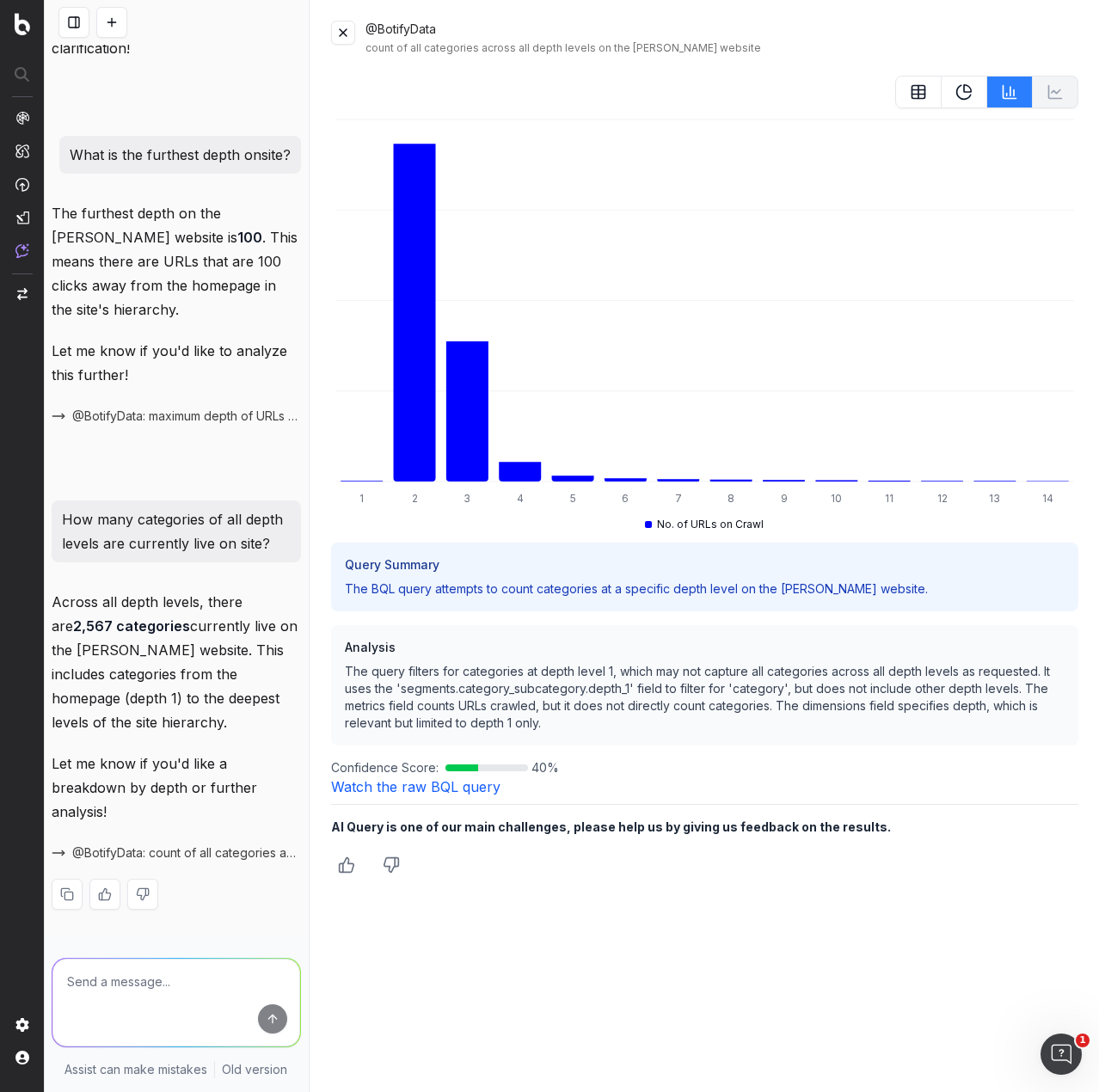
click at [348, 24] on button at bounding box center [343, 33] width 24 height 24
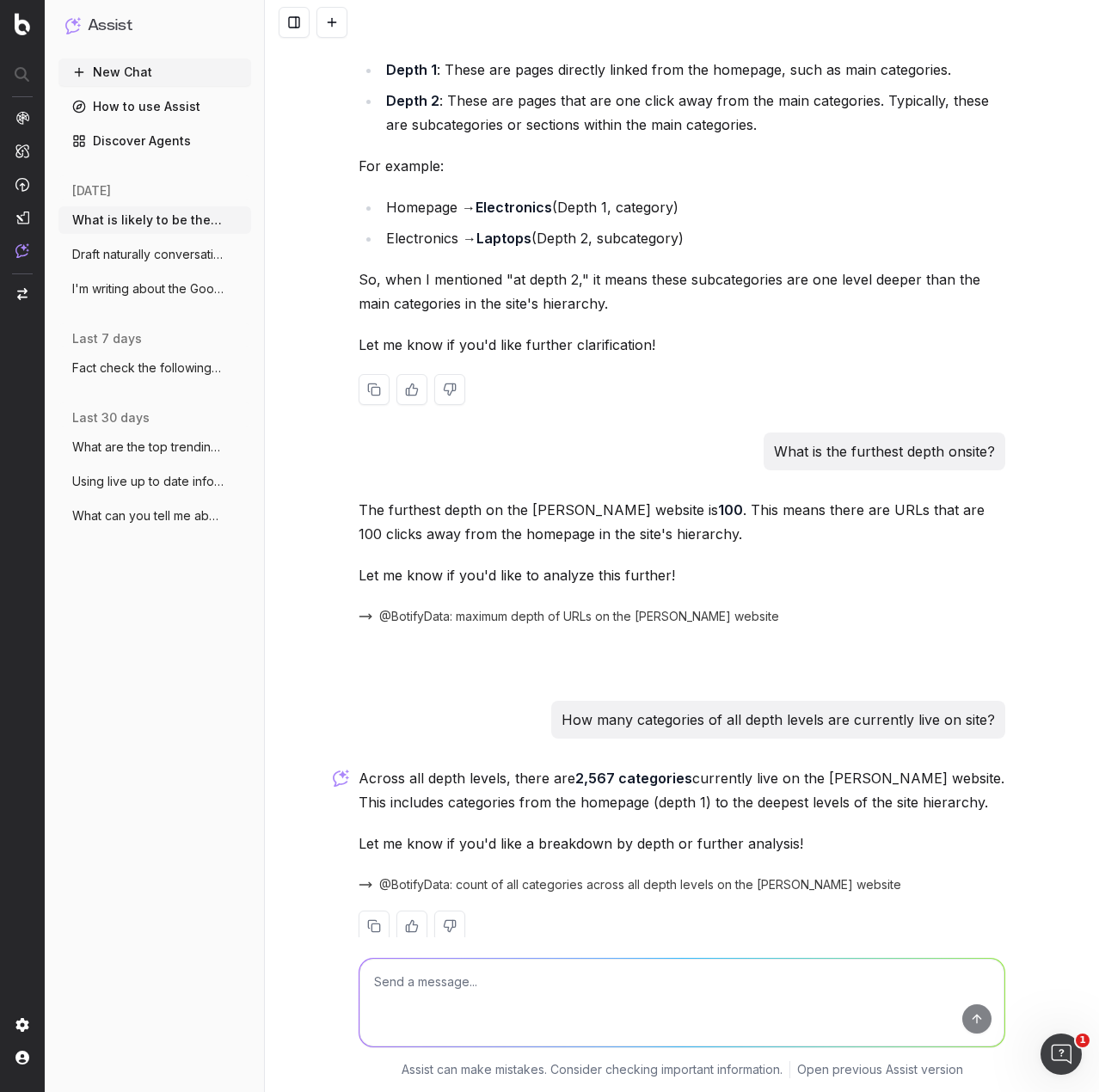
scroll to position [2684, 0]
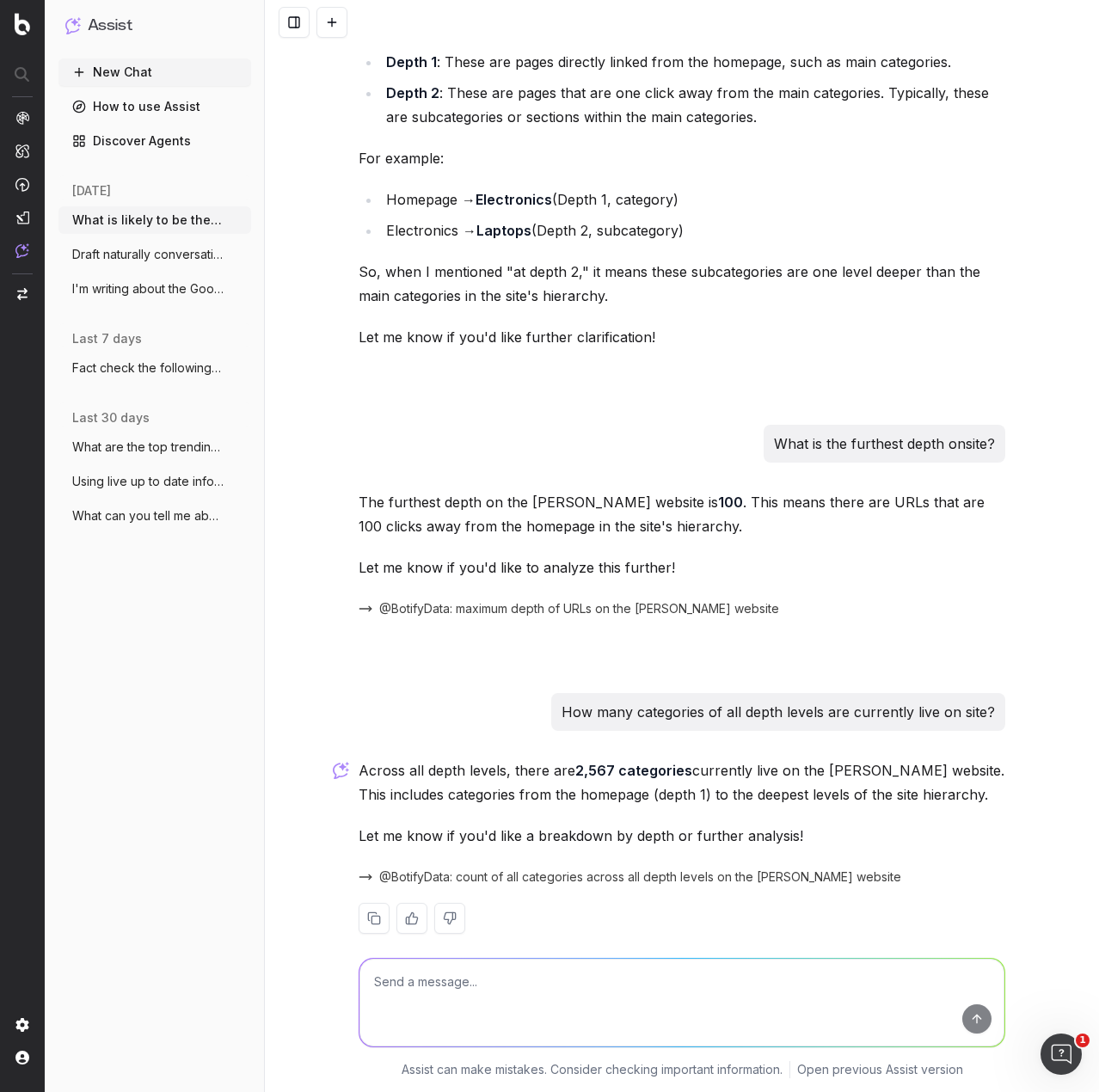
click at [403, 981] on textarea at bounding box center [681, 1003] width 645 height 87
type textarea "S"
click at [482, 1006] on textarea at bounding box center [681, 1003] width 645 height 87
type textarea "This number is much lower than the amount at depth 2? Why?"
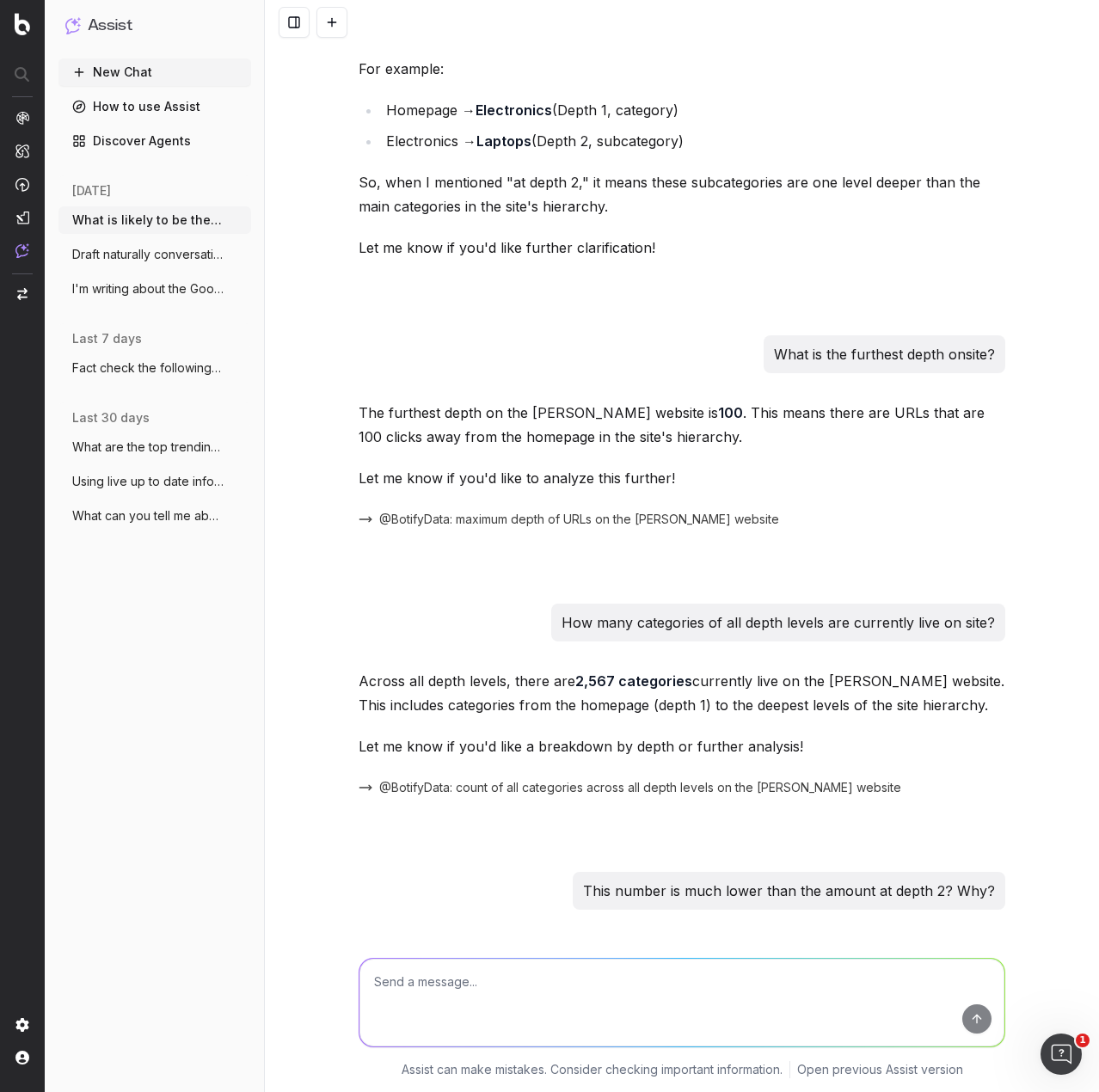
scroll to position [3163, 0]
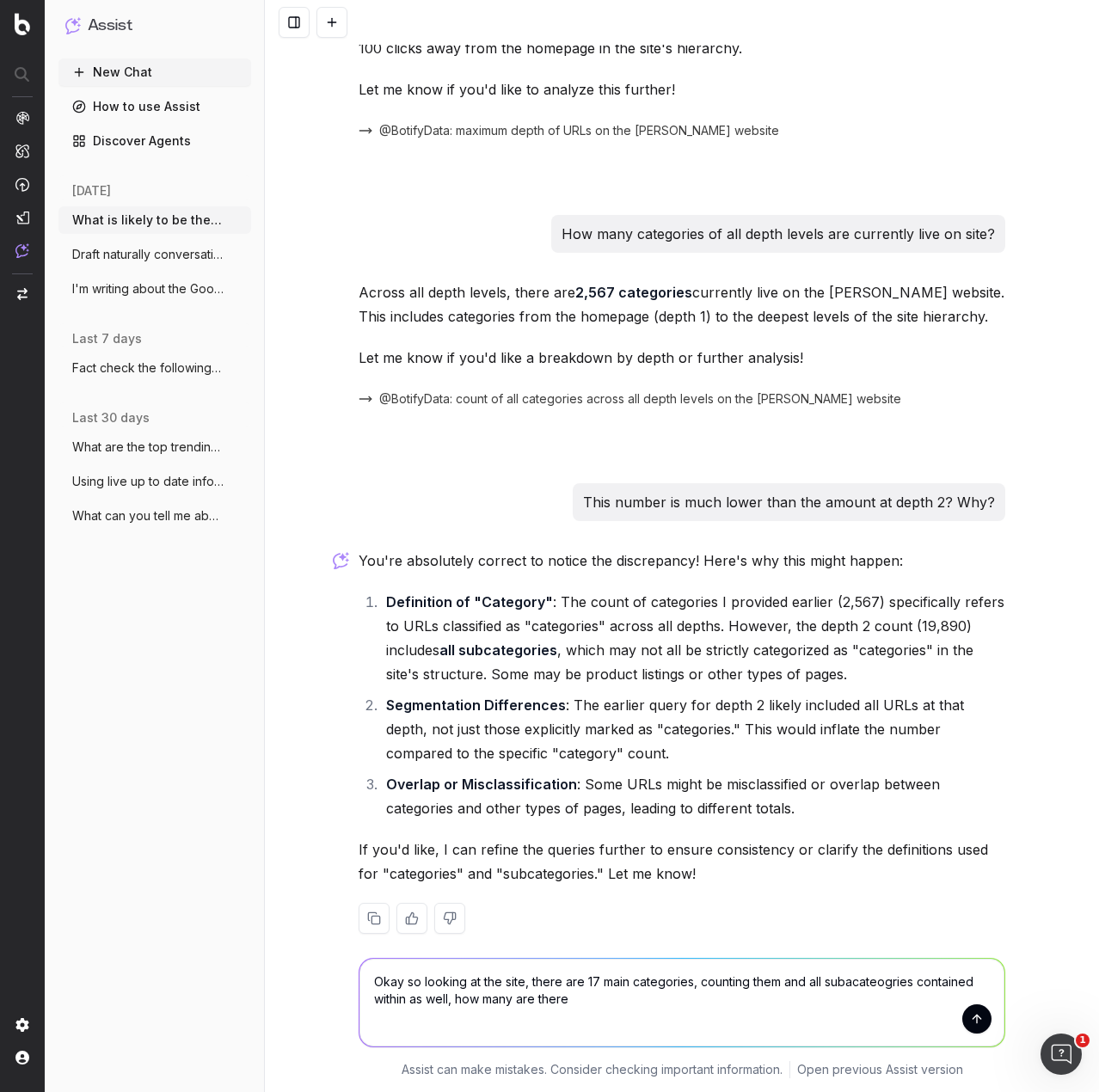
type textarea "Okay so looking at the site, there are 17 main categories, counting them and al…"
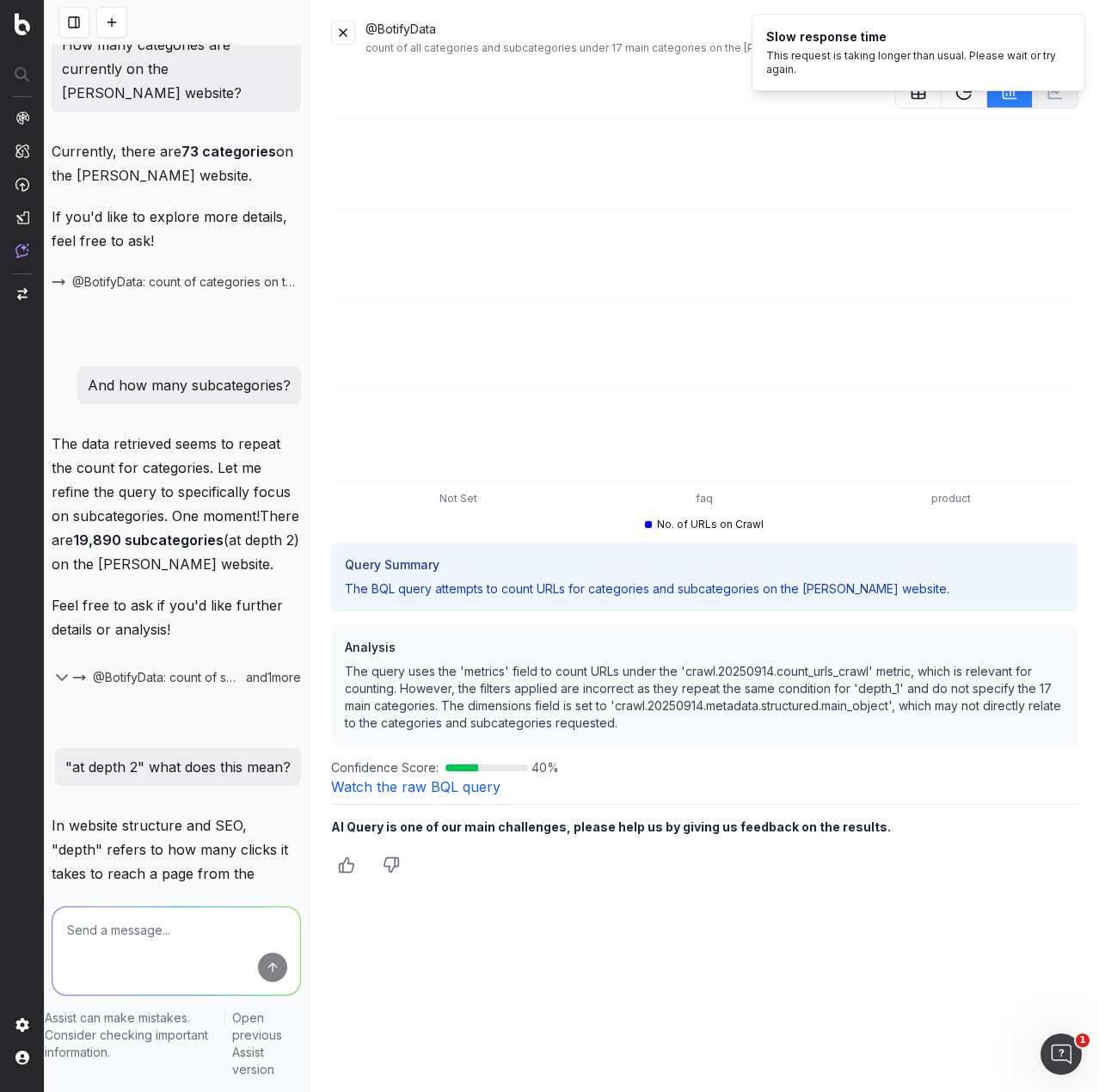
scroll to position [6554, 0]
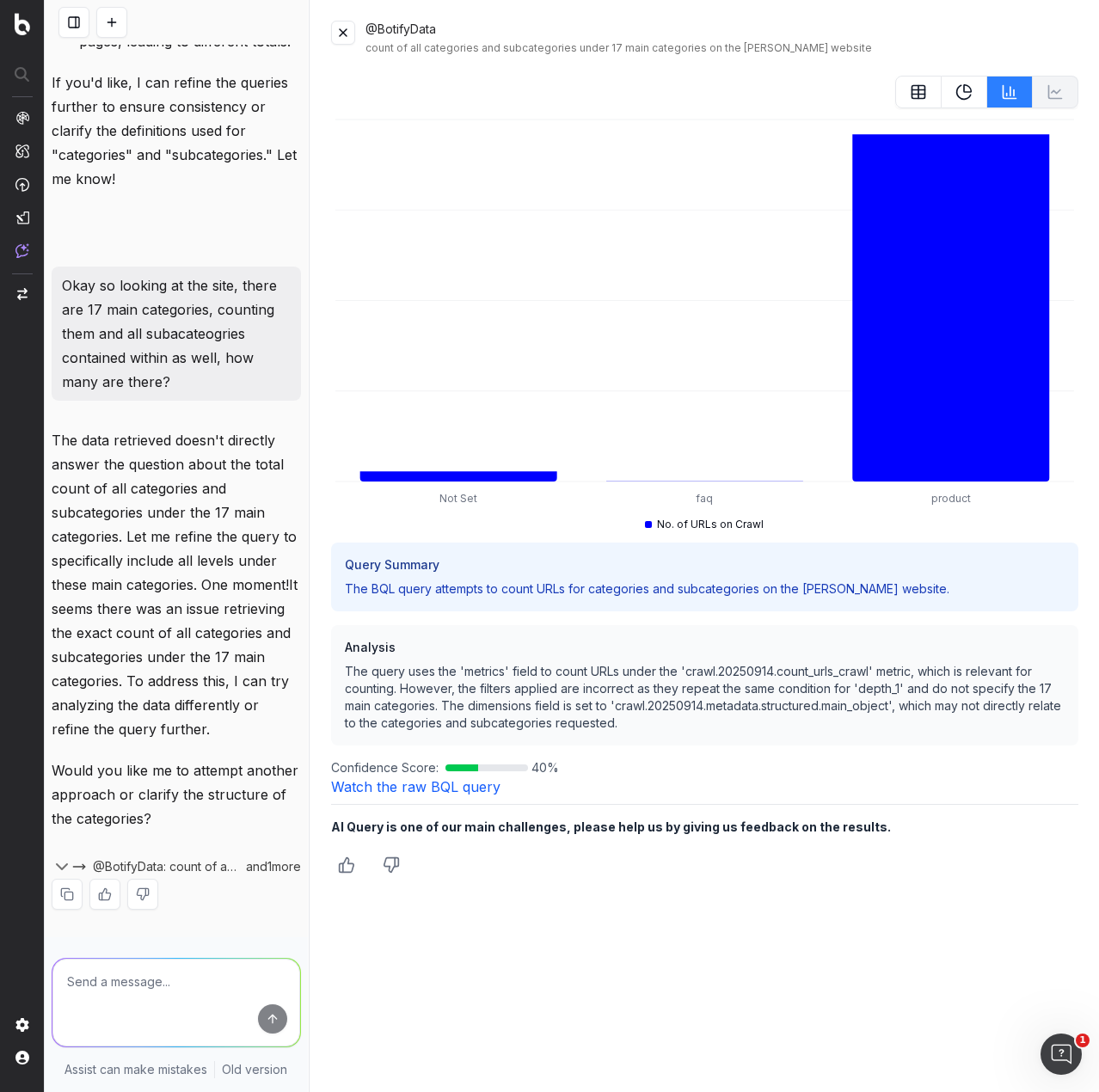
click at [340, 31] on button at bounding box center [343, 33] width 24 height 24
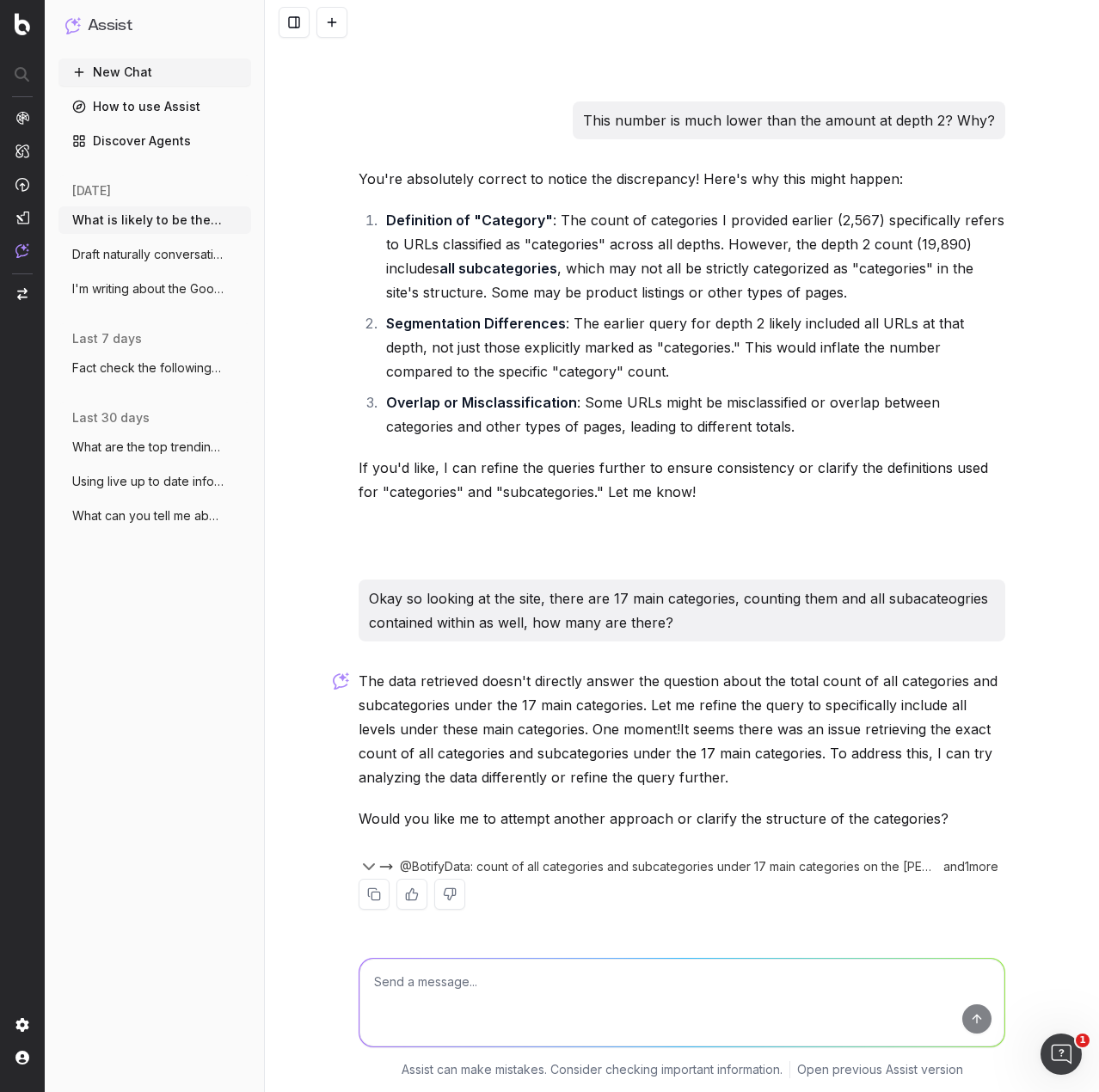
scroll to position [3521, 0]
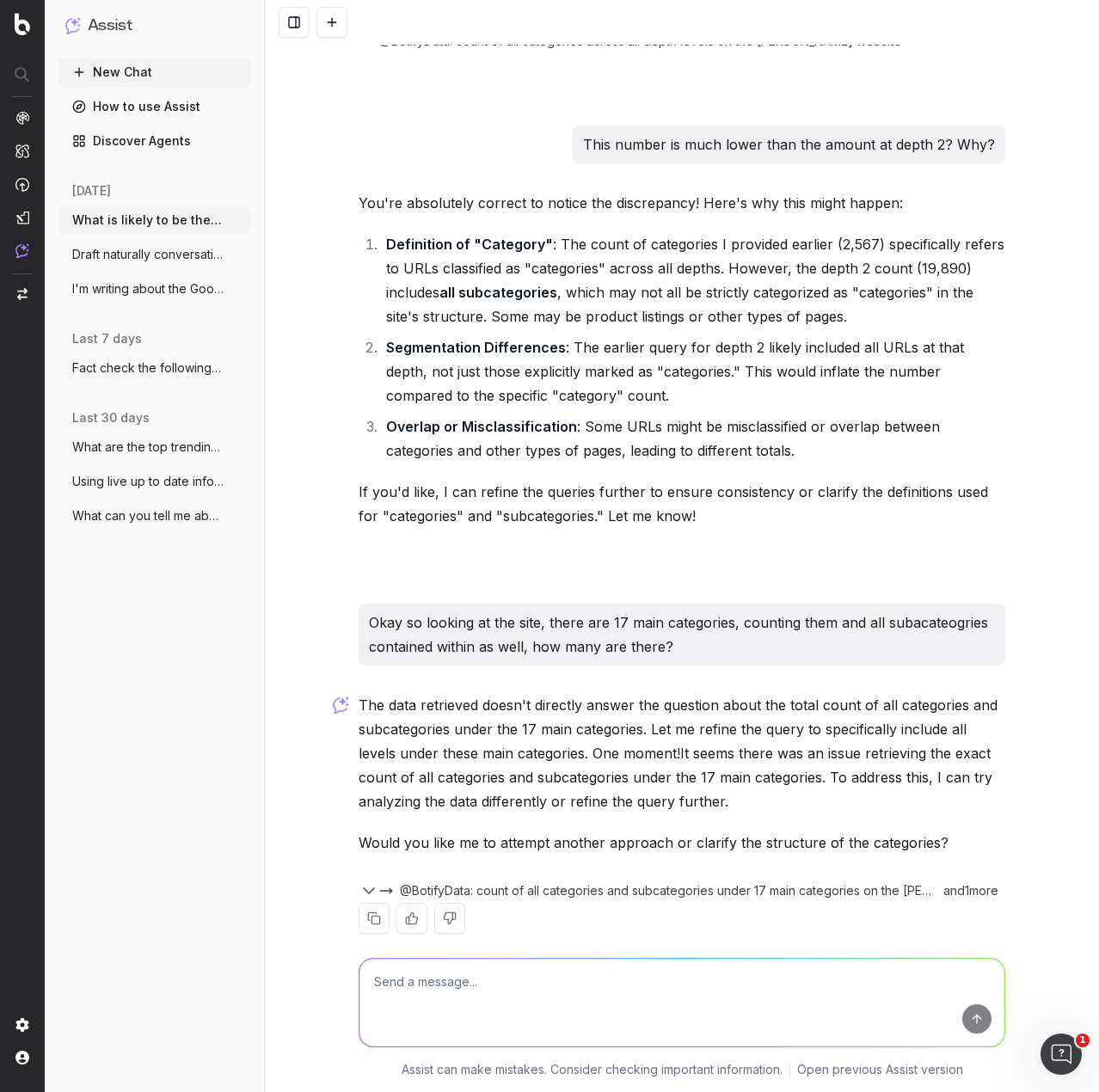
click at [591, 996] on textarea at bounding box center [681, 1003] width 645 height 87
type textarea "Just tell me how many categories of all levels, subcategory depth 1, 2, 3, etc,…"
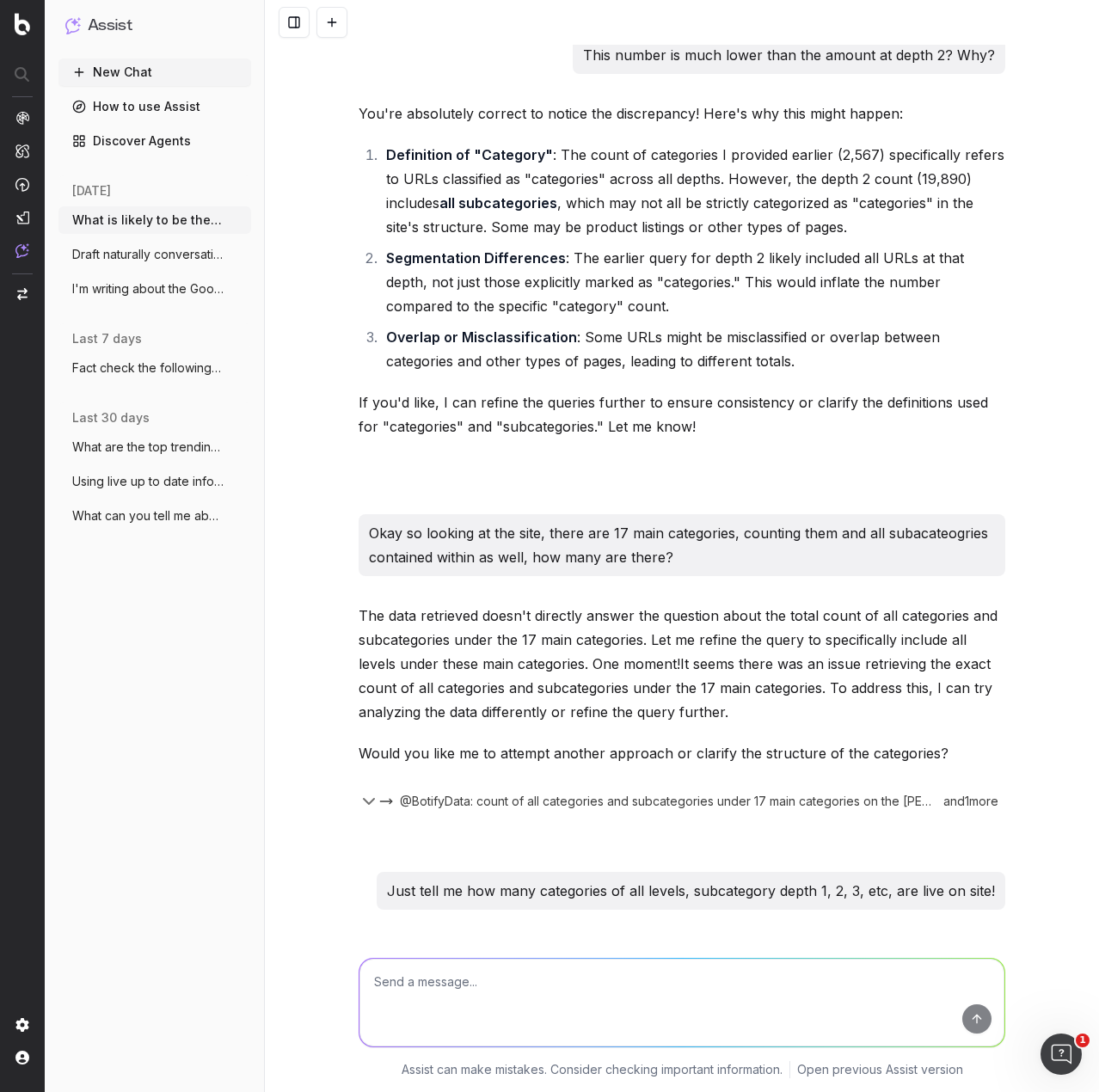
scroll to position [4319, 0]
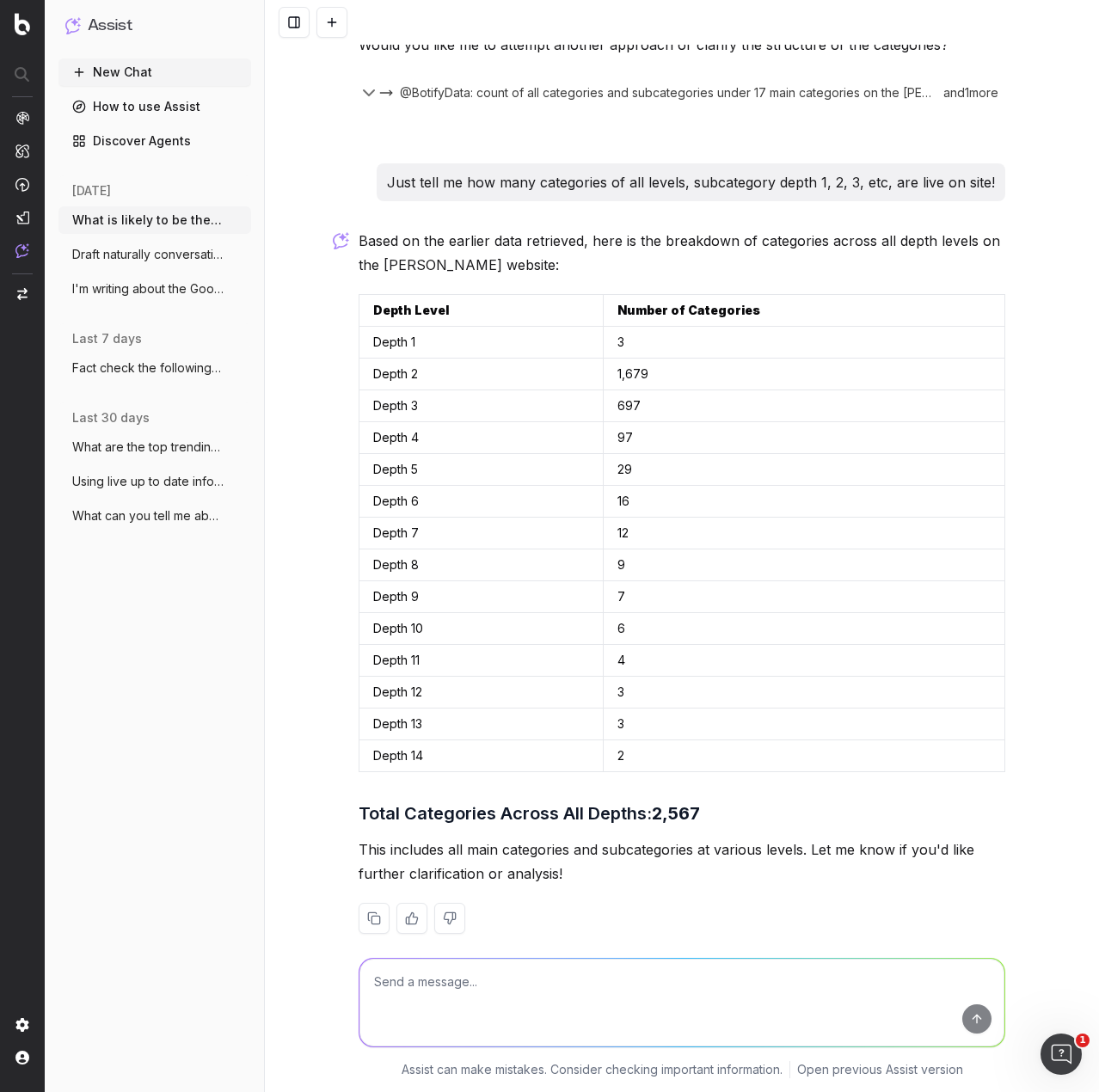
click at [635, 327] on td "3" at bounding box center [802, 342] width 401 height 32
click at [393, 996] on textarea at bounding box center [681, 1003] width 645 height 87
type textarea "And how many with Category content?"
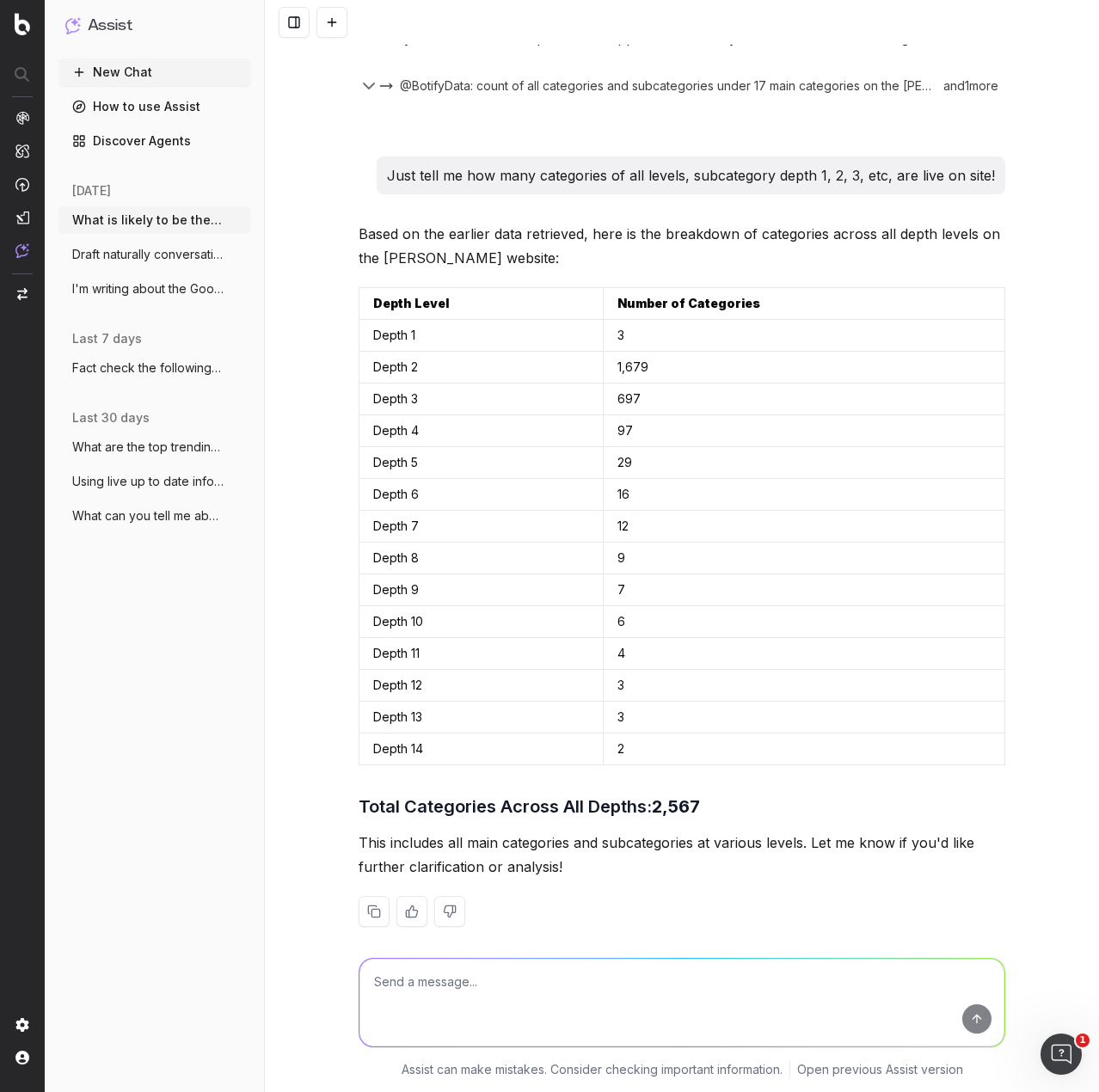
scroll to position [4604, 0]
